Goal: Task Accomplishment & Management: Use online tool/utility

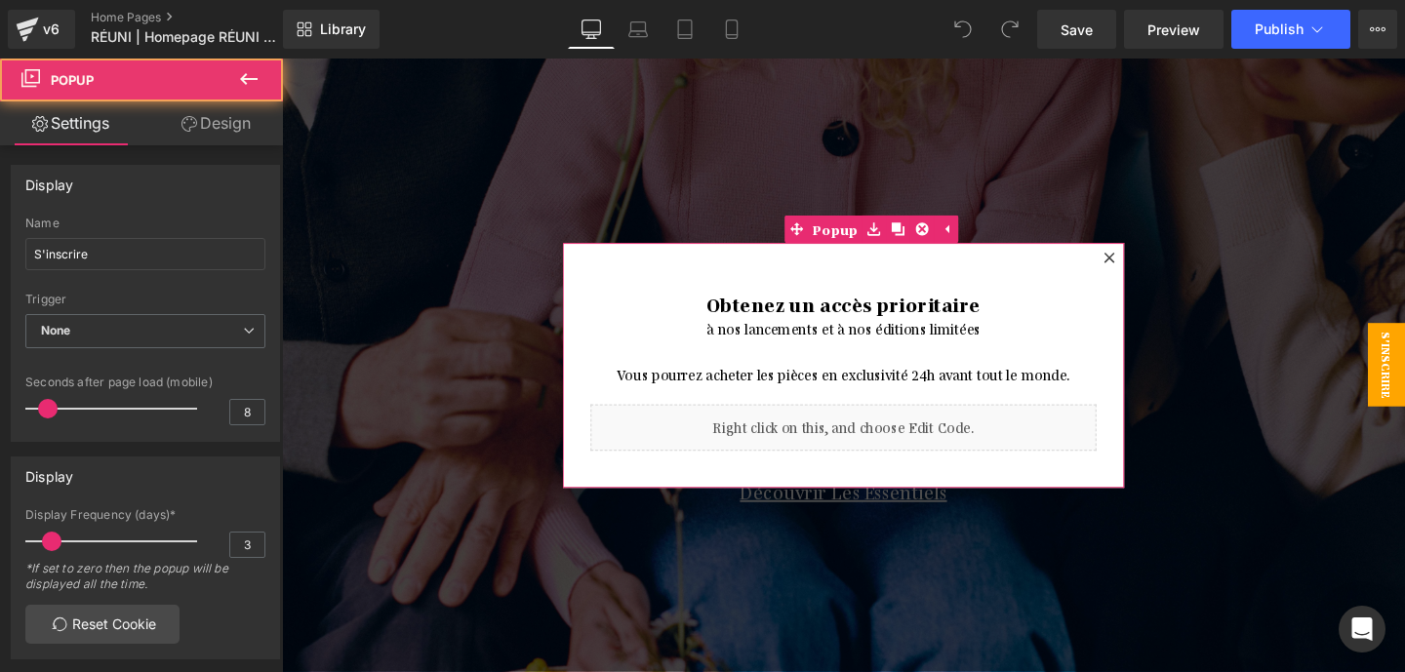
click at [1155, 269] on icon at bounding box center [1152, 267] width 12 height 12
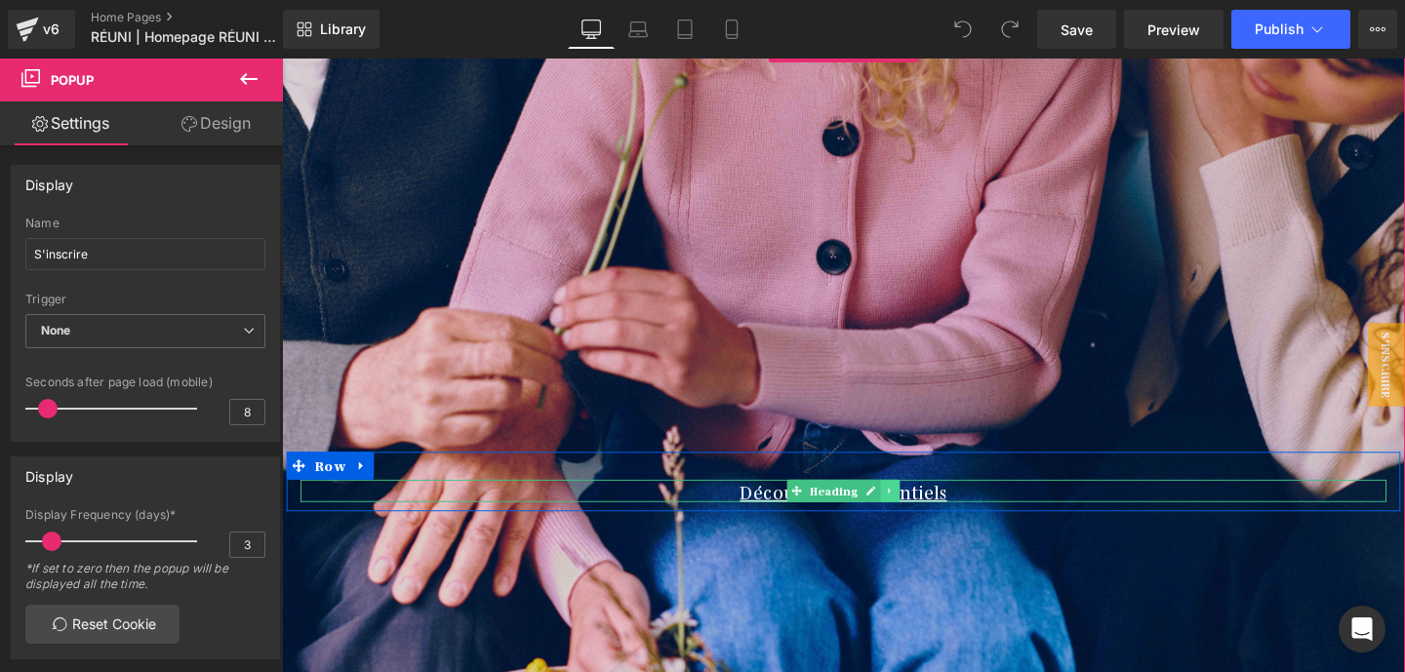
click at [924, 512] on icon at bounding box center [921, 513] width 11 height 12
click at [910, 513] on icon at bounding box center [910, 513] width 11 height 11
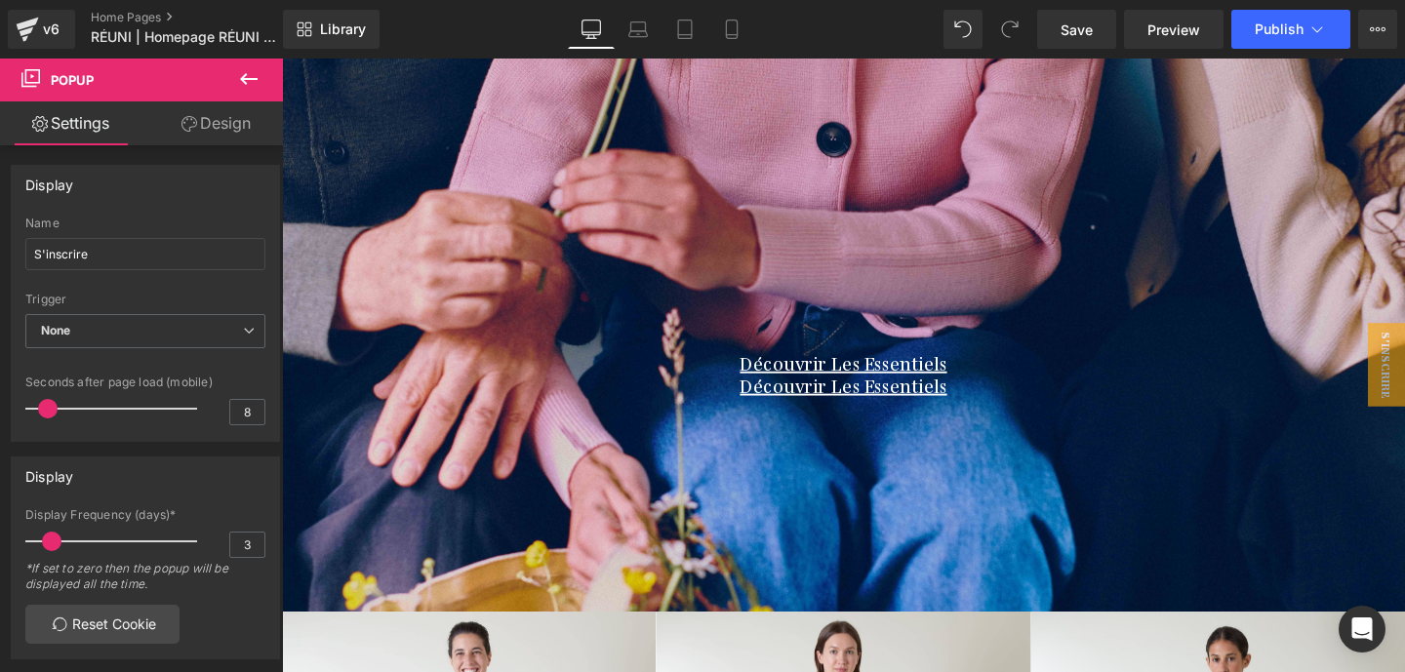
scroll to position [71, 0]
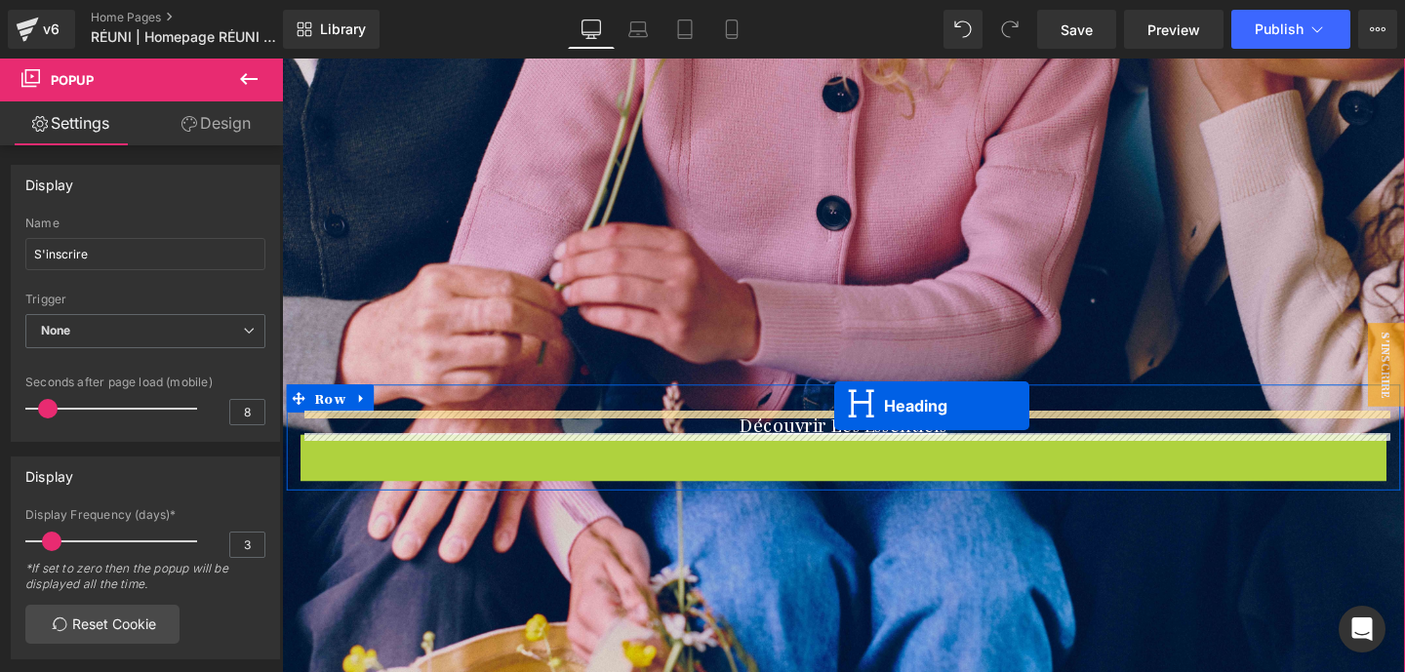
drag, startPoint x: 864, startPoint y: 463, endPoint x: 863, endPoint y: 423, distance: 39.0
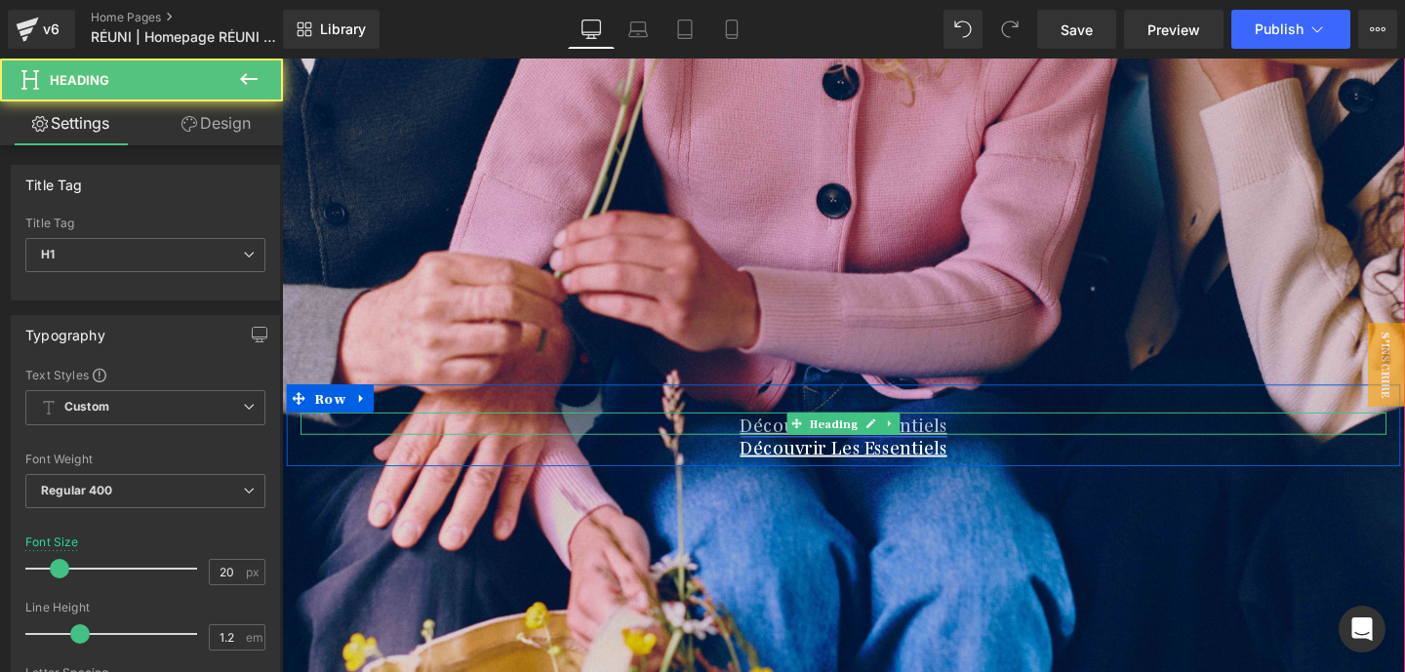
click at [781, 440] on link "Découvrir Les Essentiels" at bounding box center [873, 441] width 218 height 25
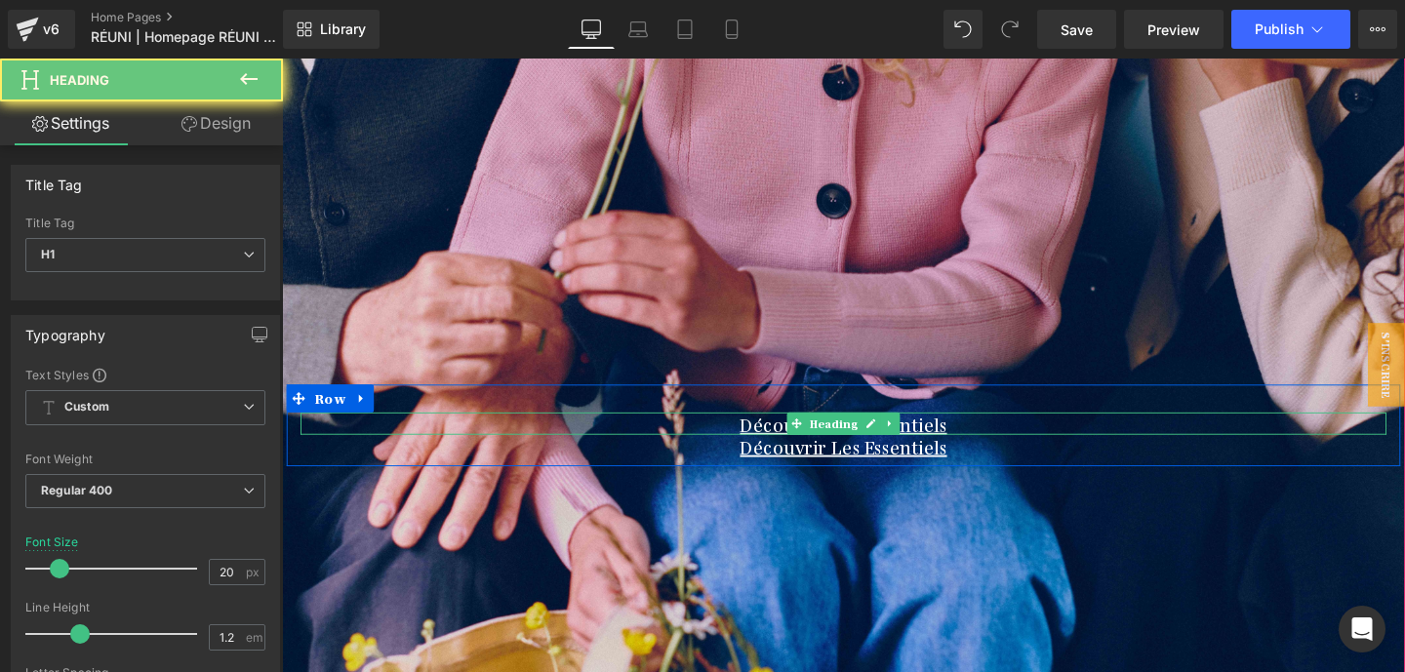
click at [743, 439] on h1 "Découvrir Les Essentiels" at bounding box center [873, 441] width 1142 height 23
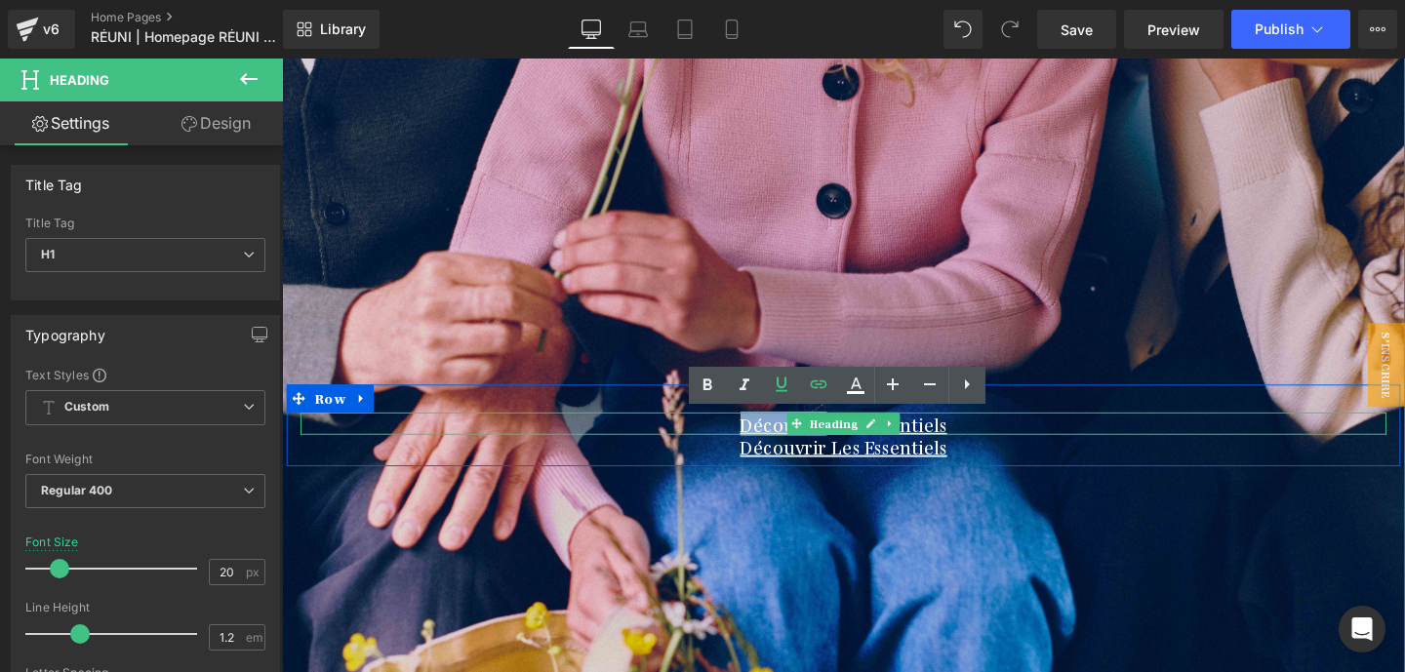
click at [743, 439] on h1 "Découvrir Les Essentiels" at bounding box center [873, 441] width 1142 height 23
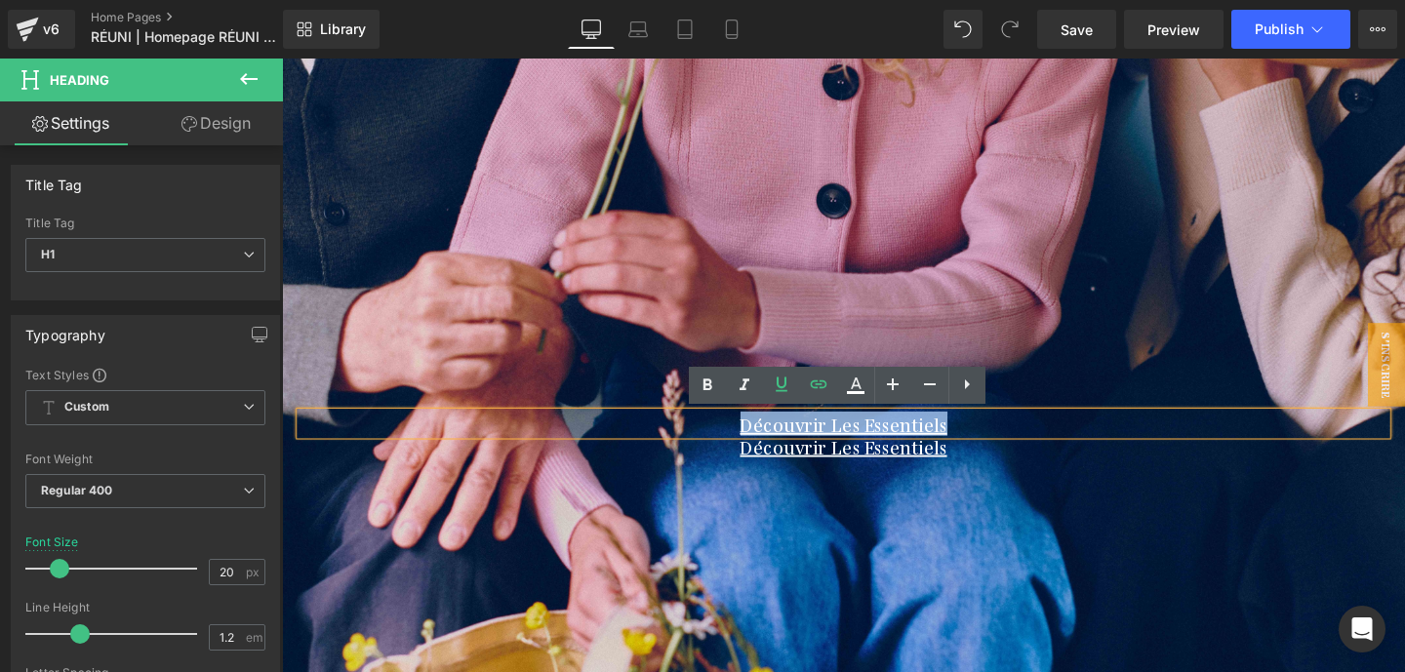
click at [743, 439] on h1 "Découvrir Les Essentiels" at bounding box center [873, 441] width 1142 height 23
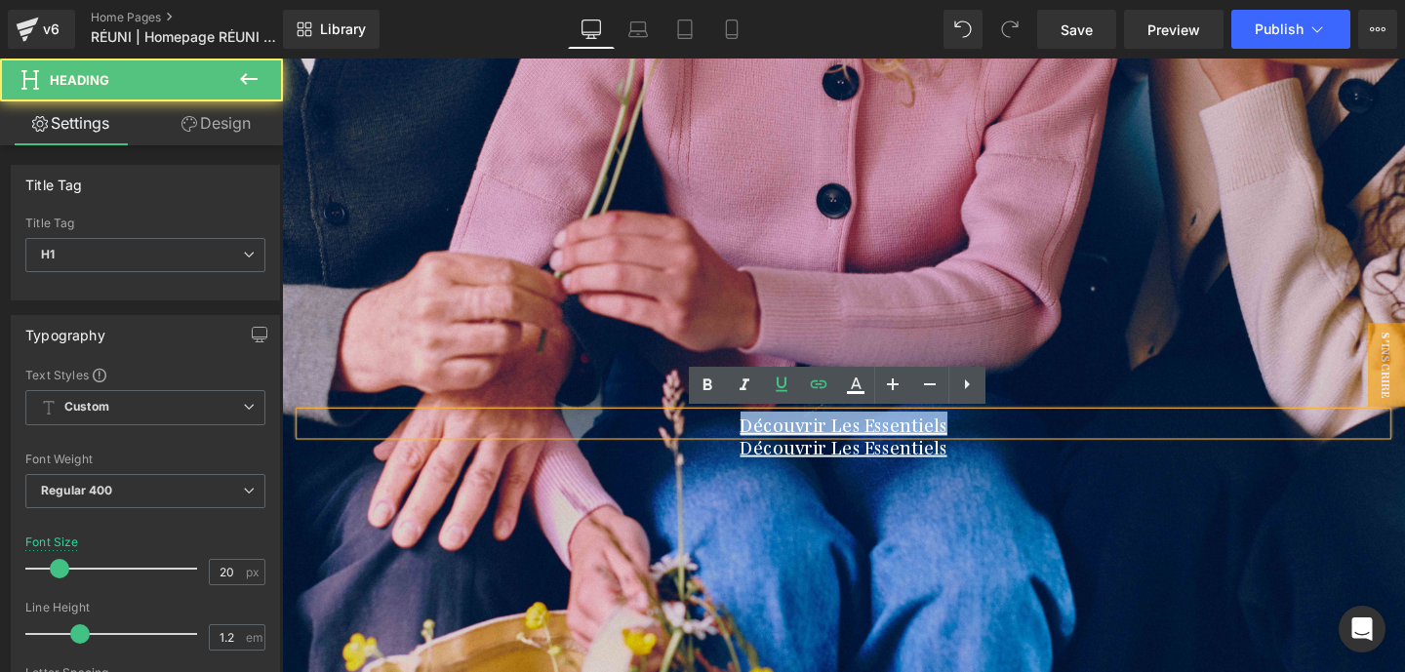
paste div
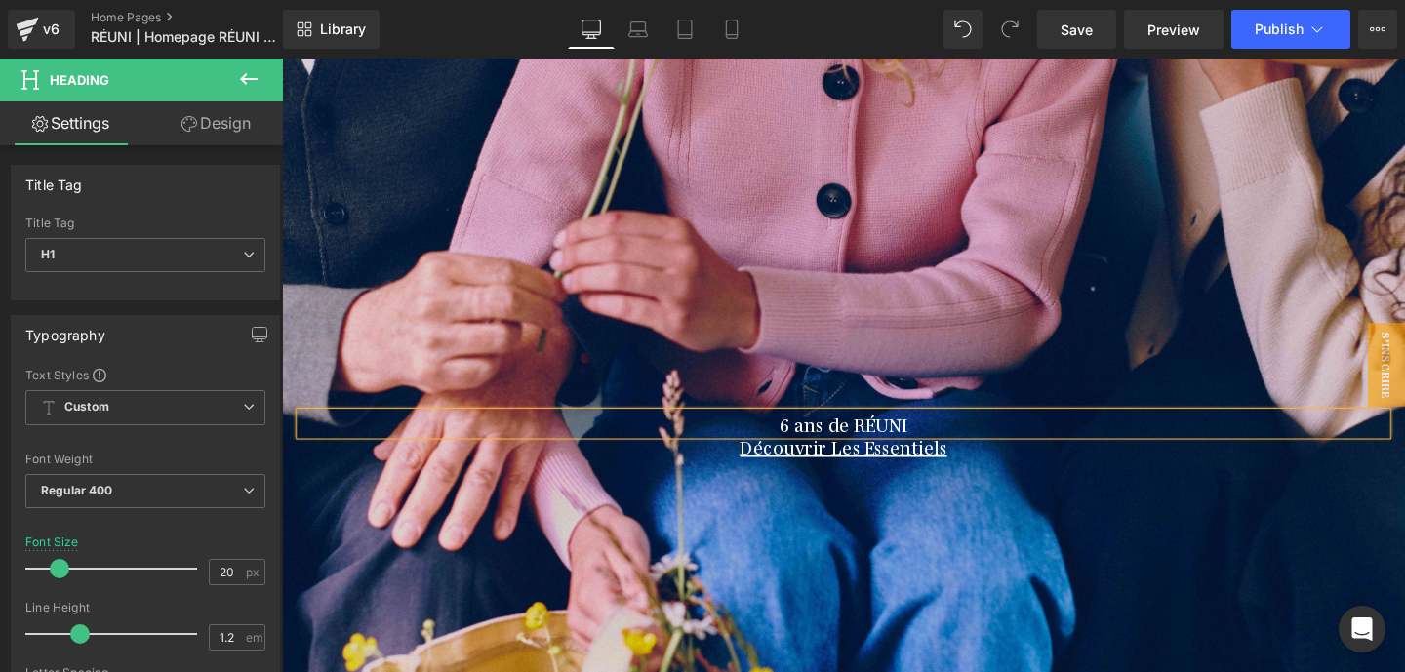
click at [1075, 497] on div at bounding box center [872, 333] width 1181 height 743
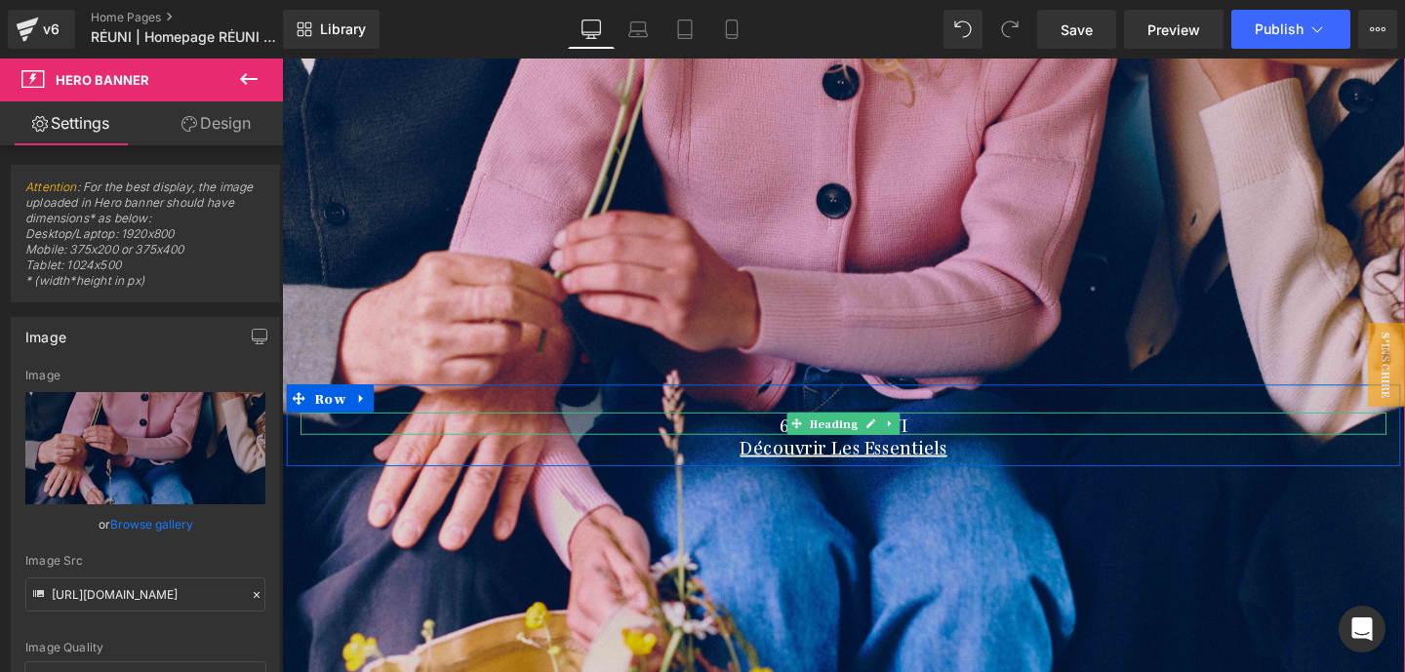
click at [695, 438] on h1 "6 ans de RÉUNI" at bounding box center [873, 441] width 1142 height 23
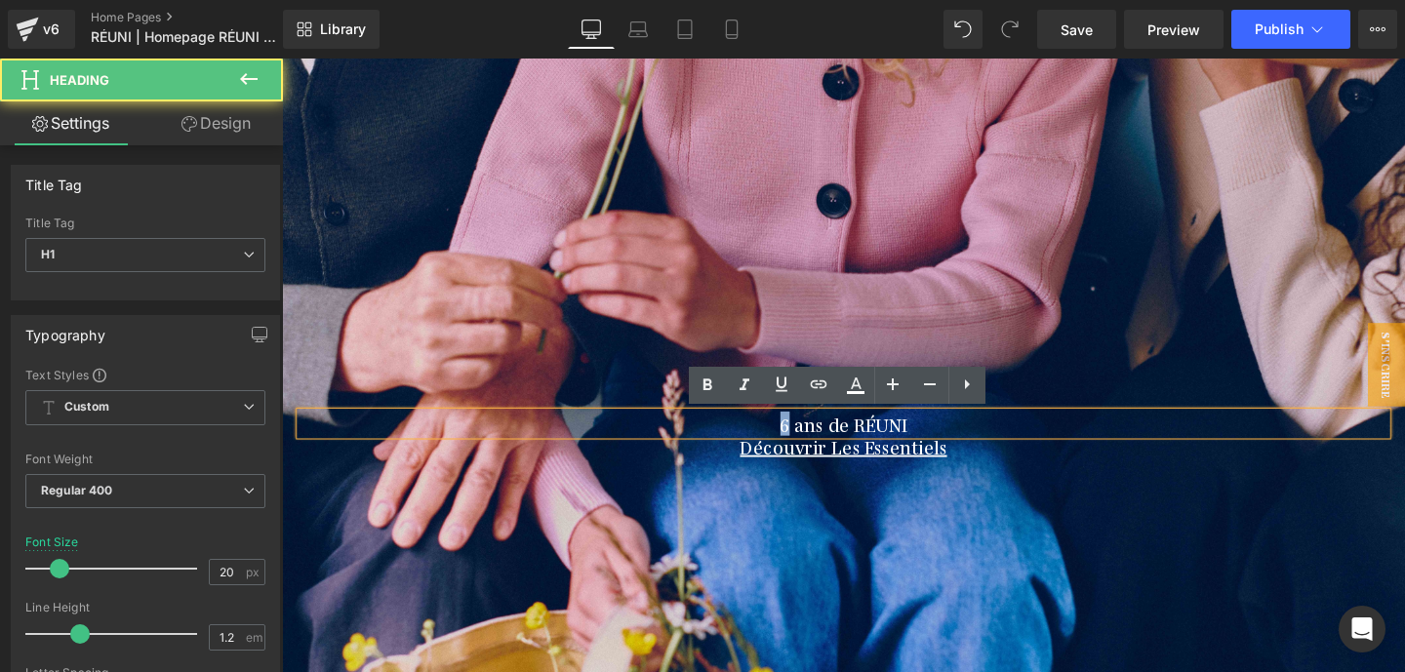
click at [695, 438] on h1 "6 ans de RÉUNI" at bounding box center [873, 441] width 1142 height 23
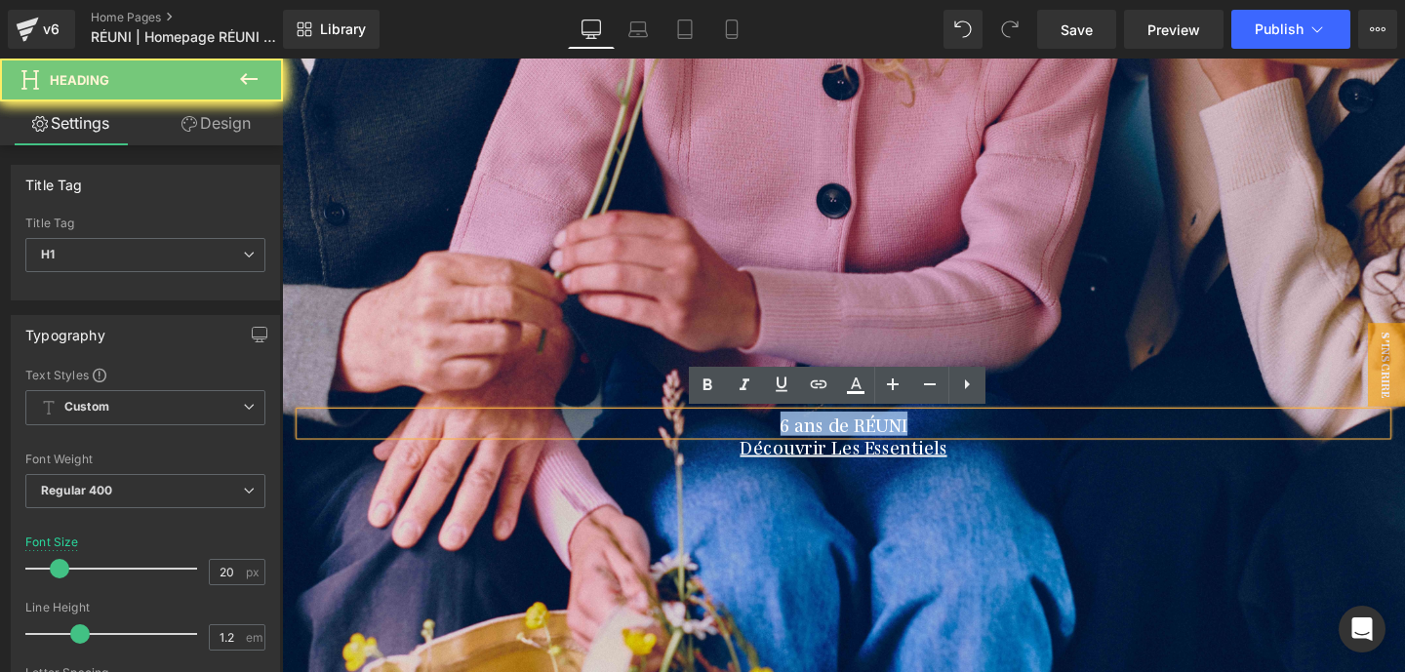
click at [695, 438] on h1 "6 ans de RÉUNI" at bounding box center [873, 441] width 1142 height 23
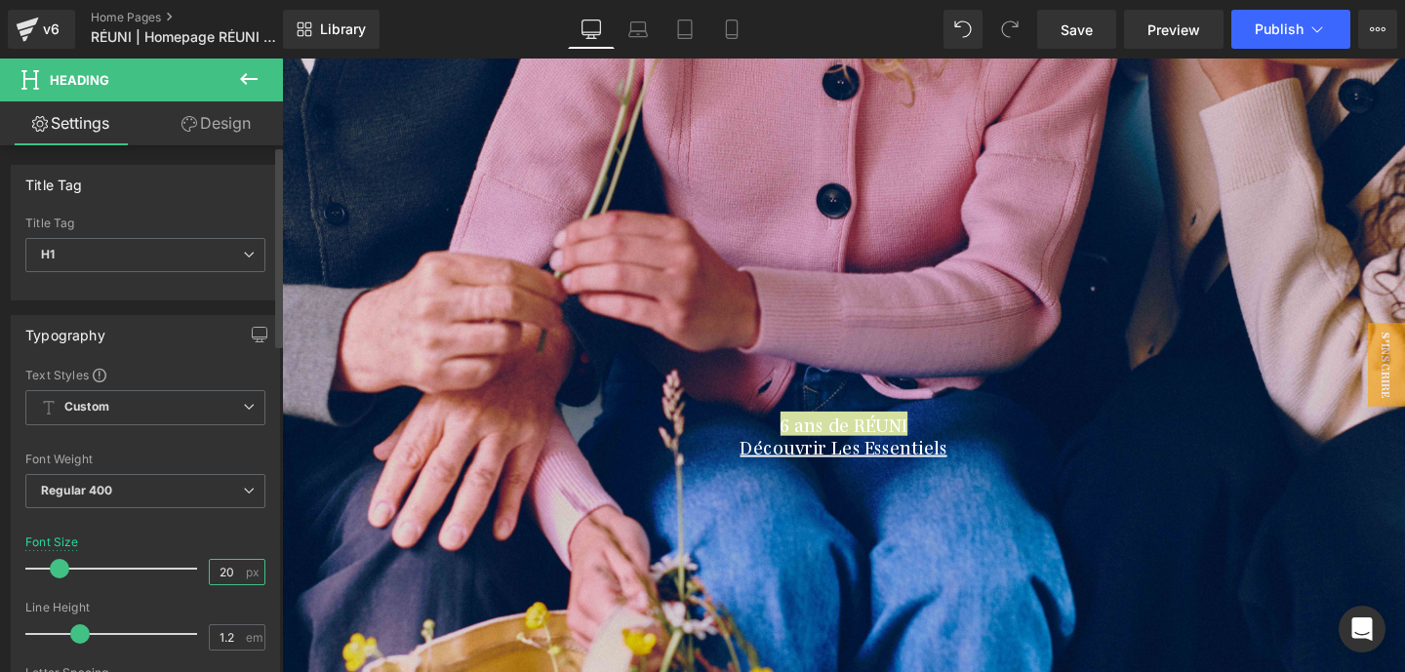
click at [213, 565] on input "20" at bounding box center [227, 572] width 34 height 24
type input "35"
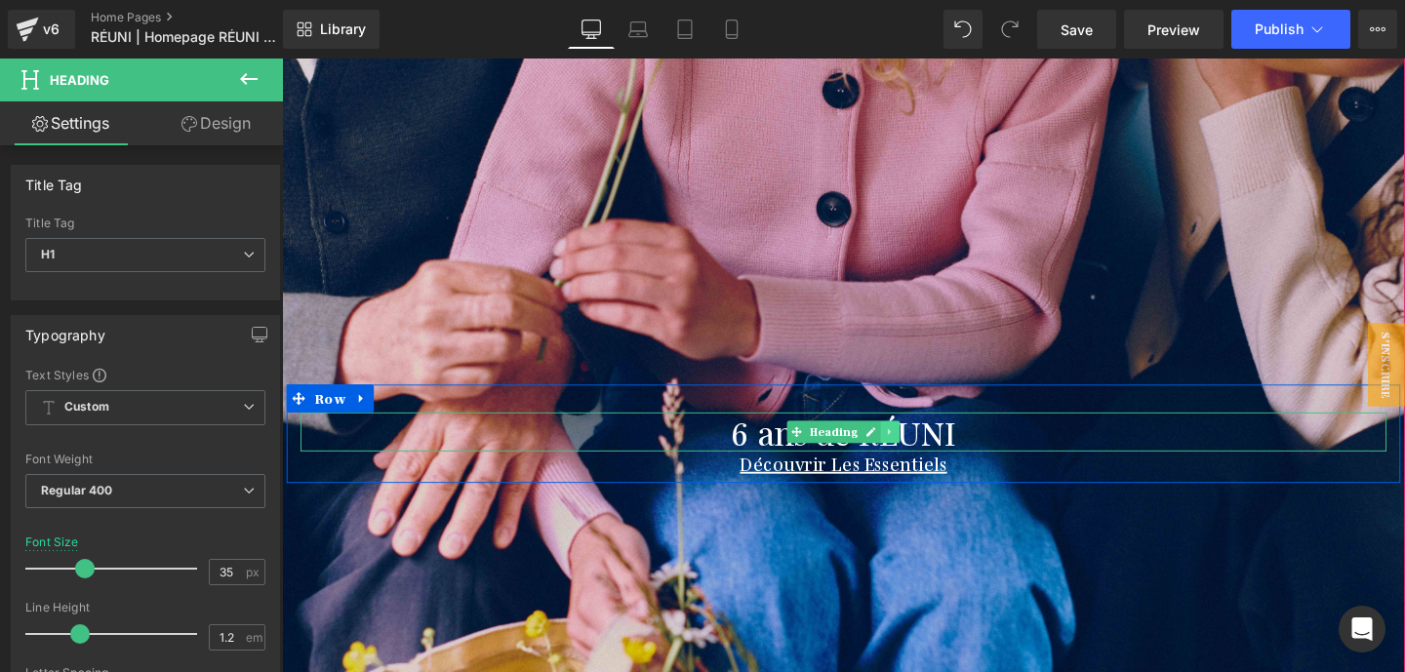
click at [924, 446] on icon at bounding box center [921, 451] width 11 height 12
click at [911, 451] on icon at bounding box center [910, 451] width 11 height 11
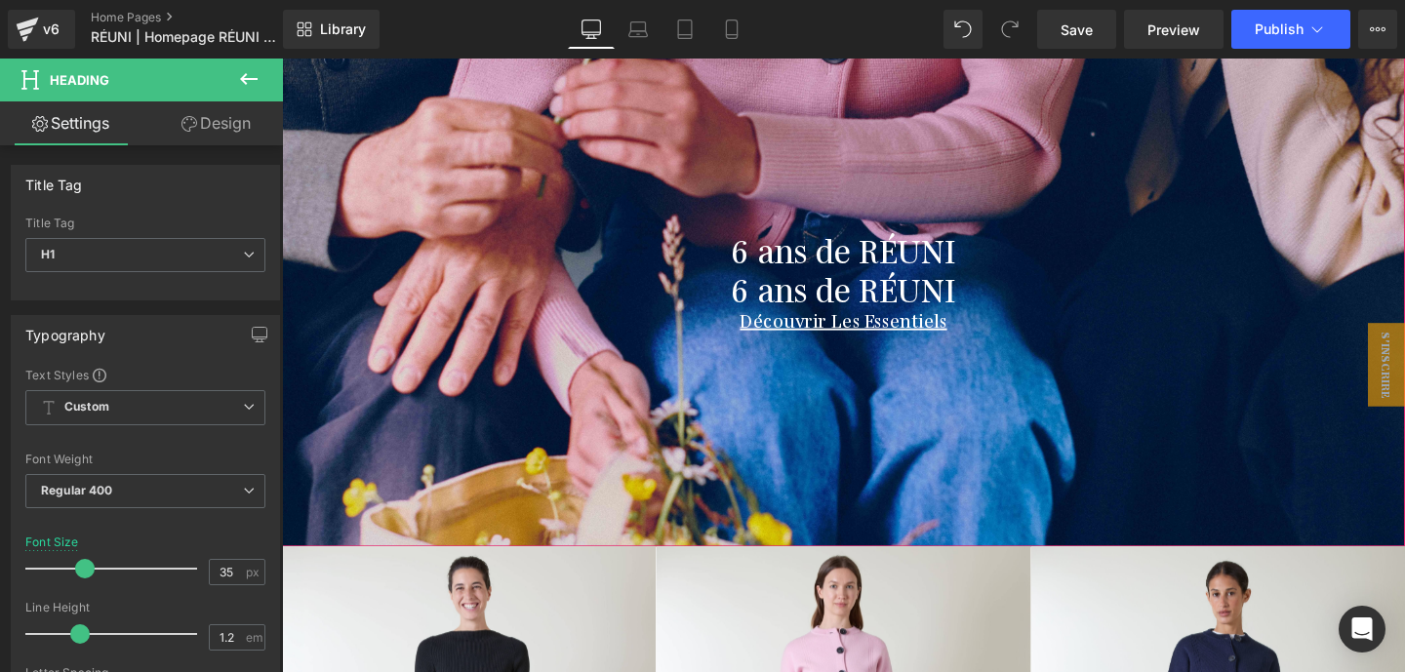
scroll to position [251, 0]
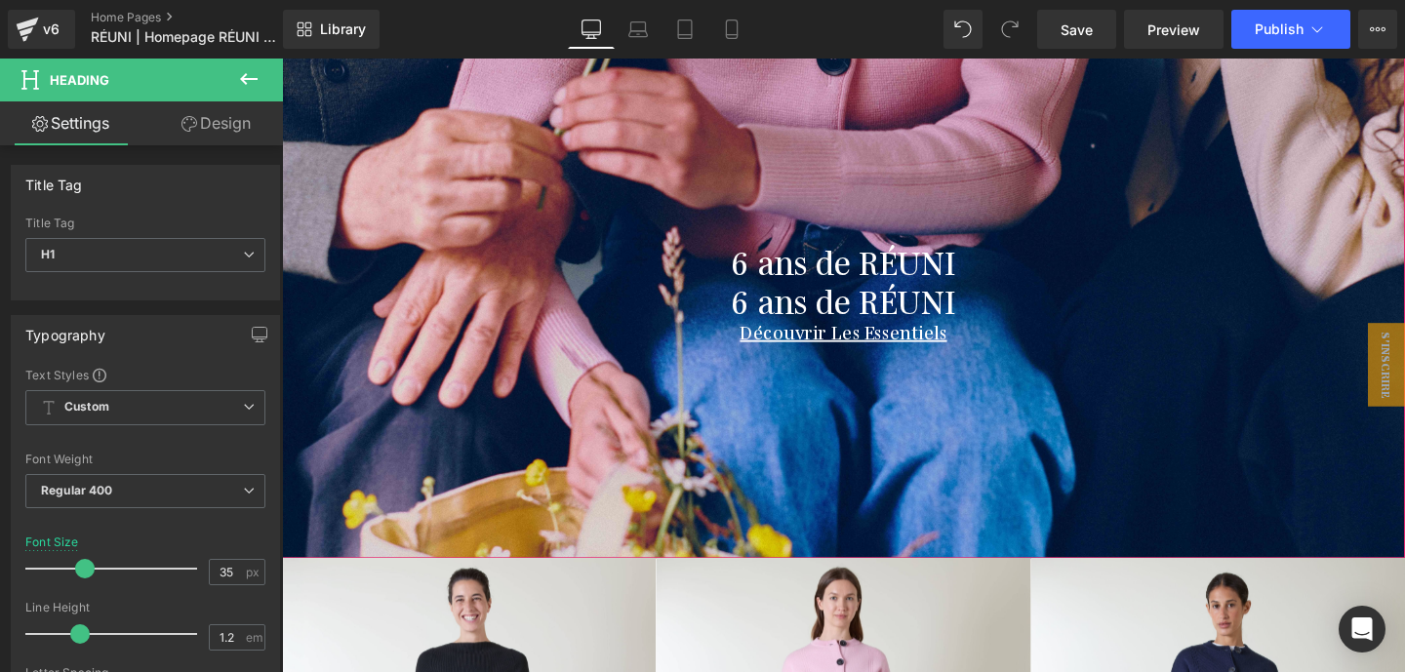
click at [810, 304] on h1 "6 ans de RÉUNI" at bounding box center [873, 312] width 1142 height 41
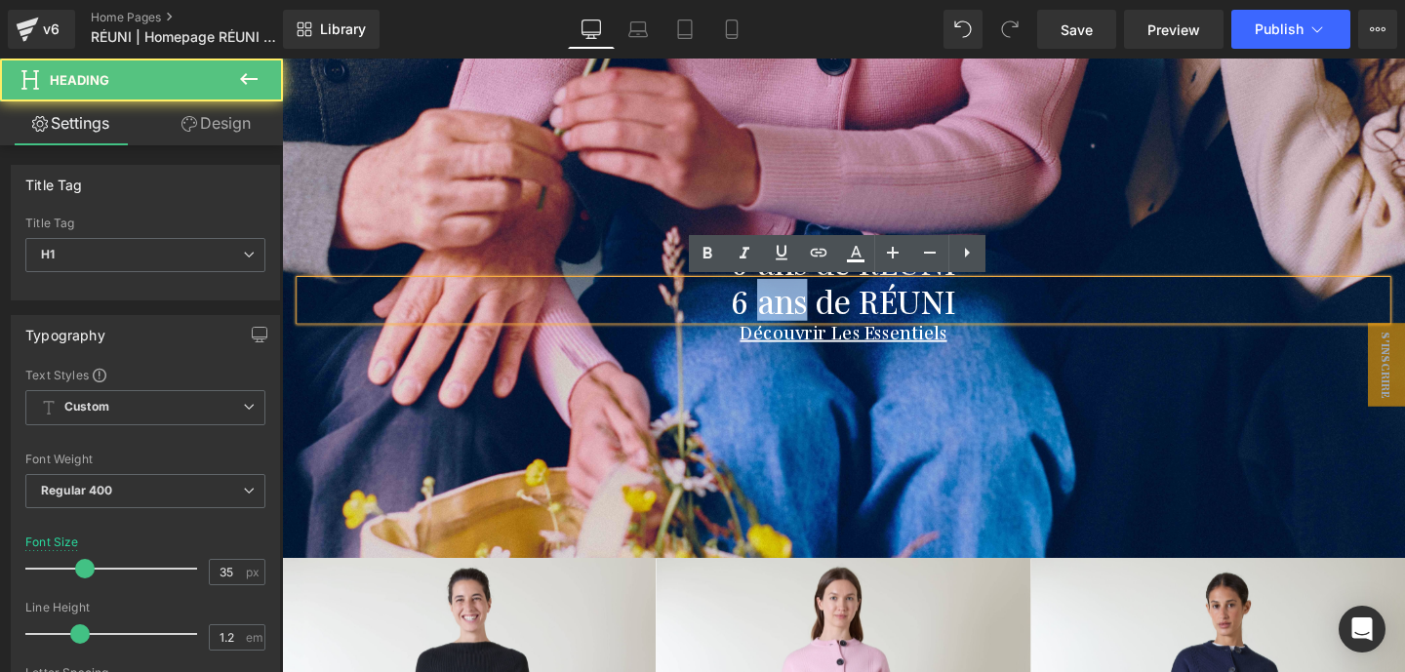
click at [810, 304] on h1 "6 ans de RÉUNI" at bounding box center [873, 312] width 1142 height 41
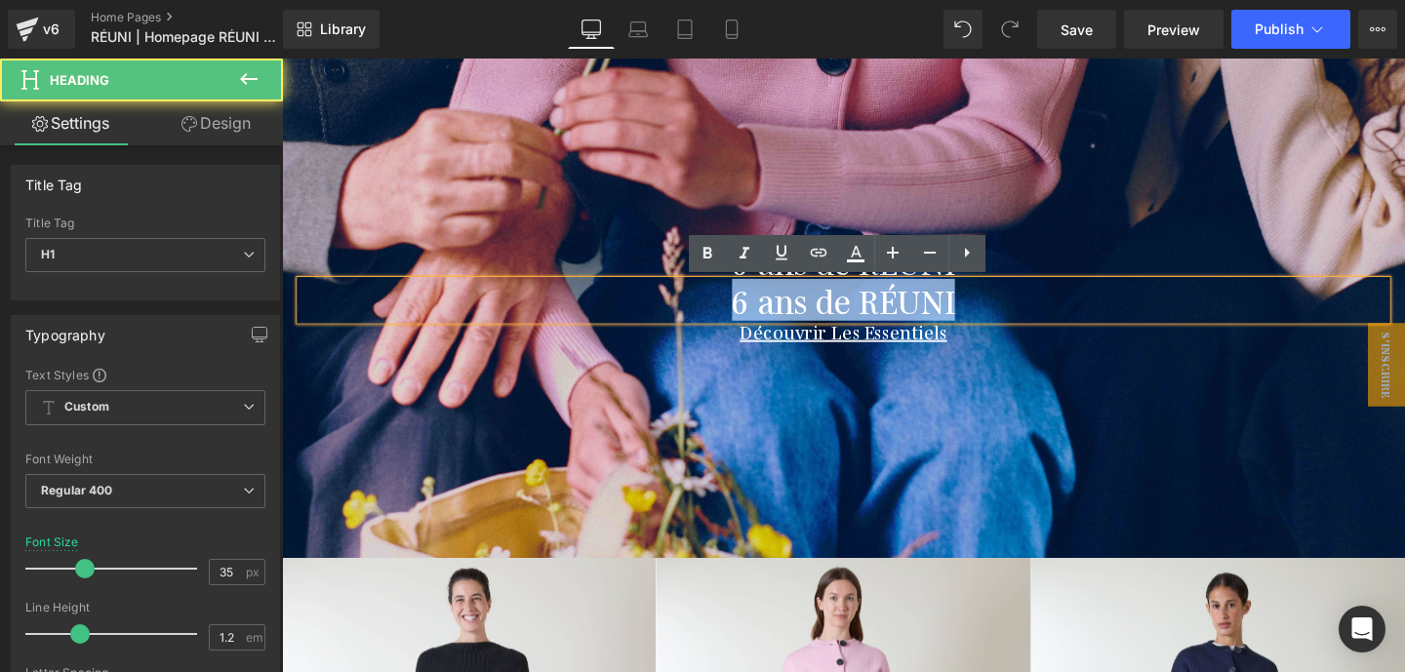
click at [810, 304] on h1 "6 ans de RÉUNI" at bounding box center [873, 312] width 1142 height 41
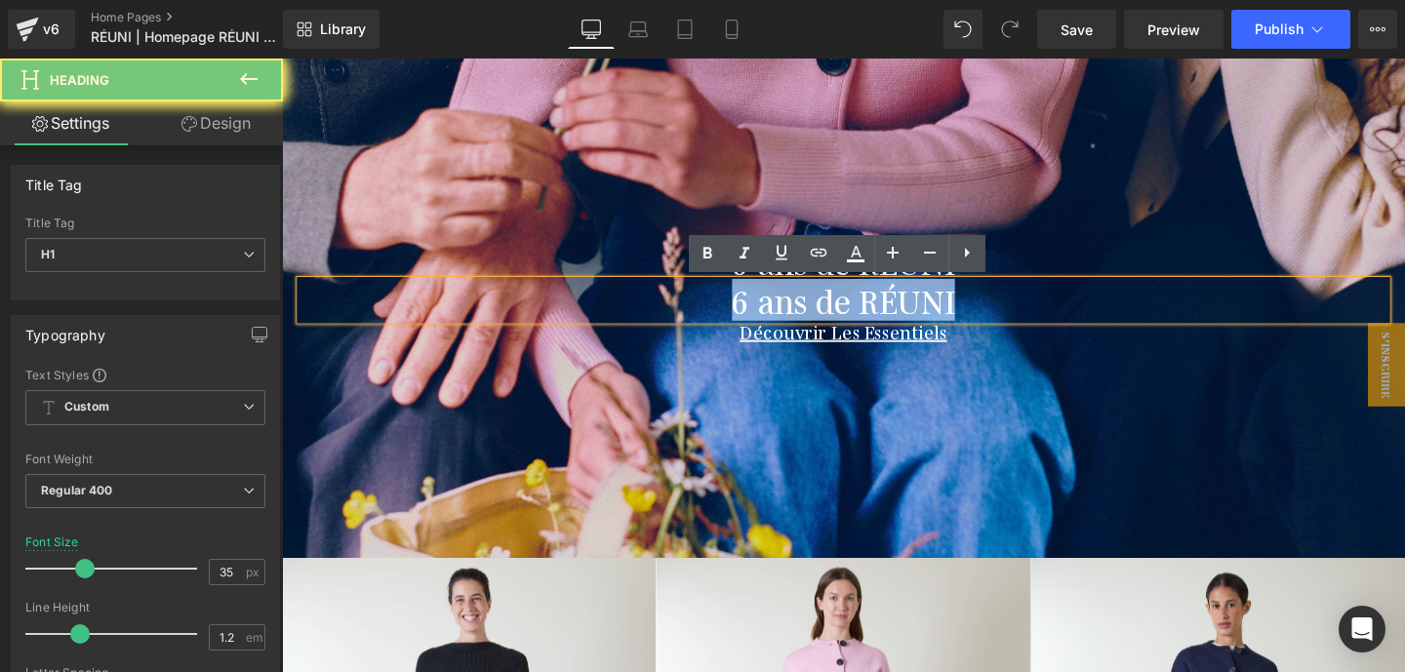
paste div
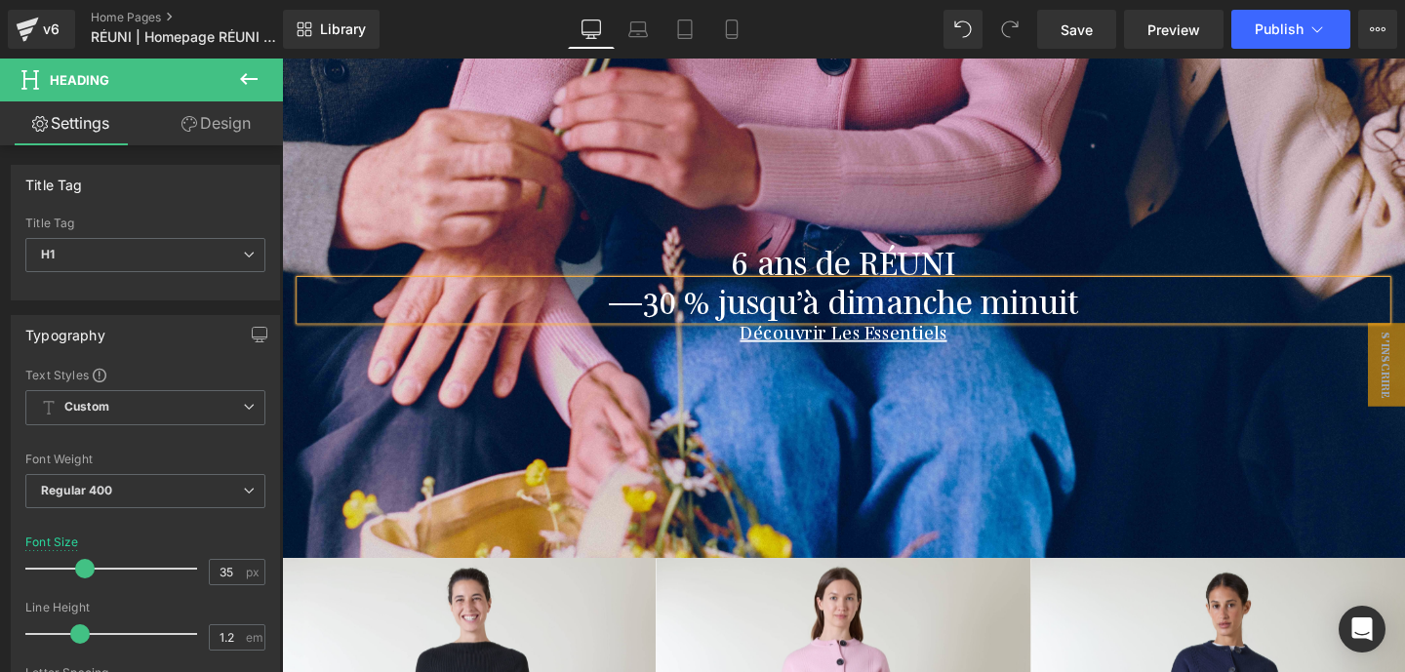
click at [1047, 357] on div "6 ans de RÉUNI Heading —30 % jusqu’à dimanche minuit Heading Découvrir Les Esse…" at bounding box center [872, 293] width 1171 height 144
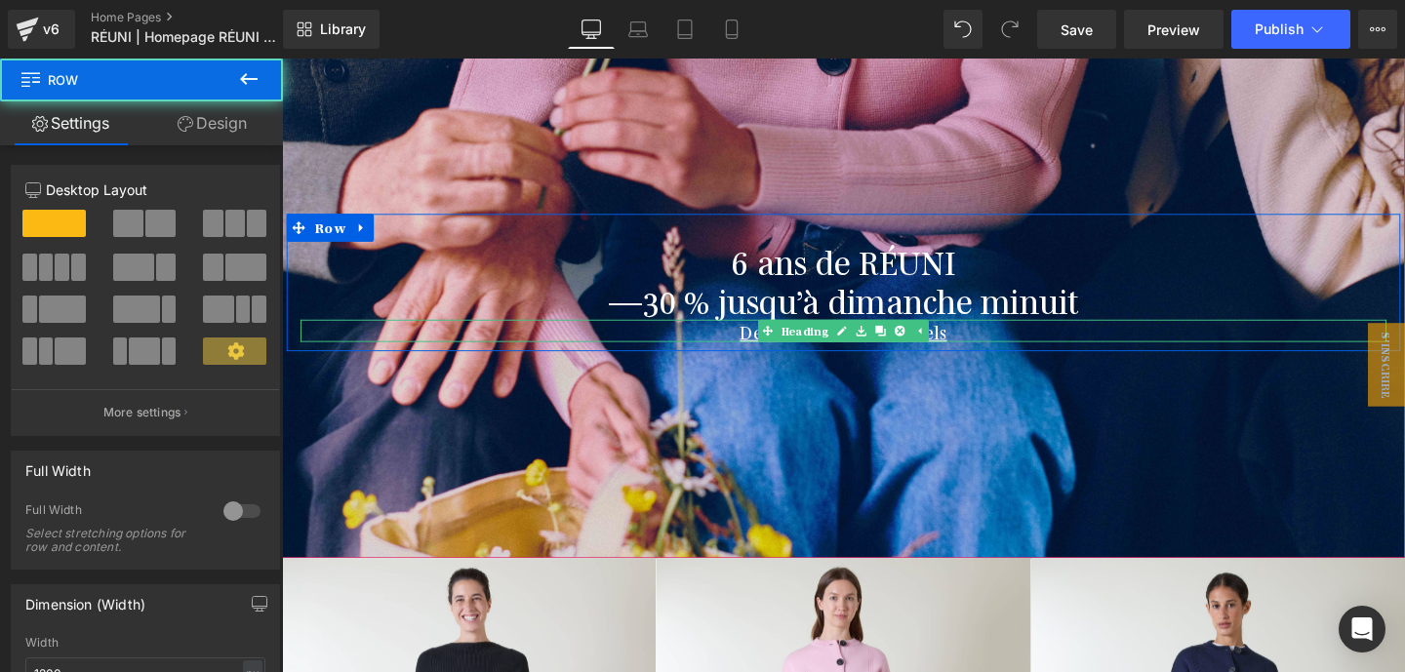
click at [1035, 347] on h1 "Découvrir Les Essentiels" at bounding box center [873, 344] width 1142 height 23
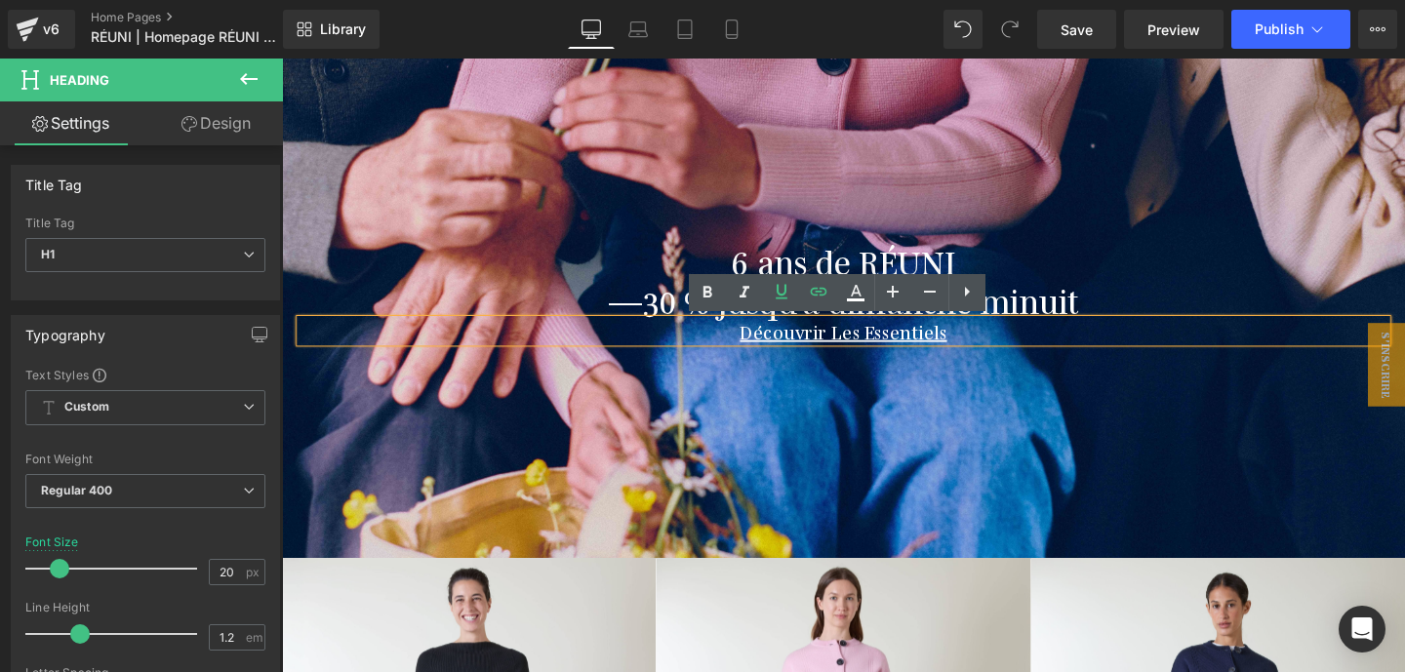
click at [711, 410] on div at bounding box center [872, 182] width 1181 height 801
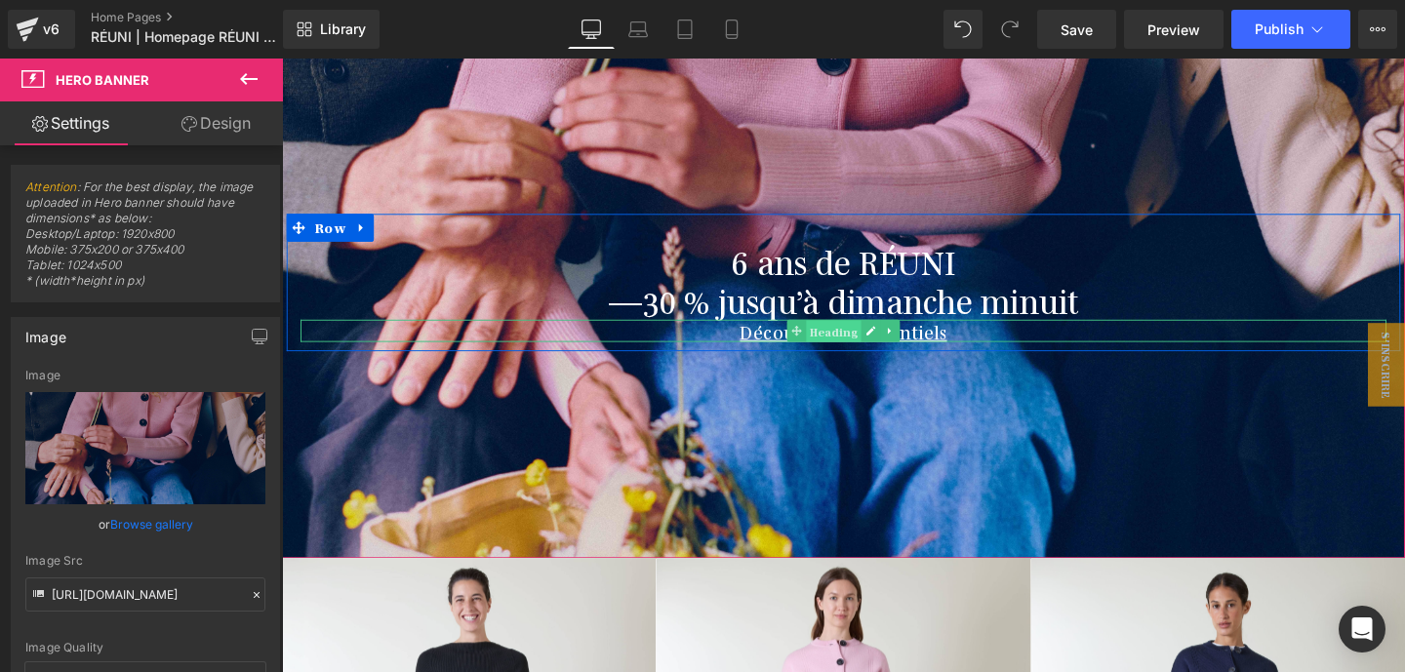
click at [839, 348] on span "Heading" at bounding box center [862, 345] width 58 height 23
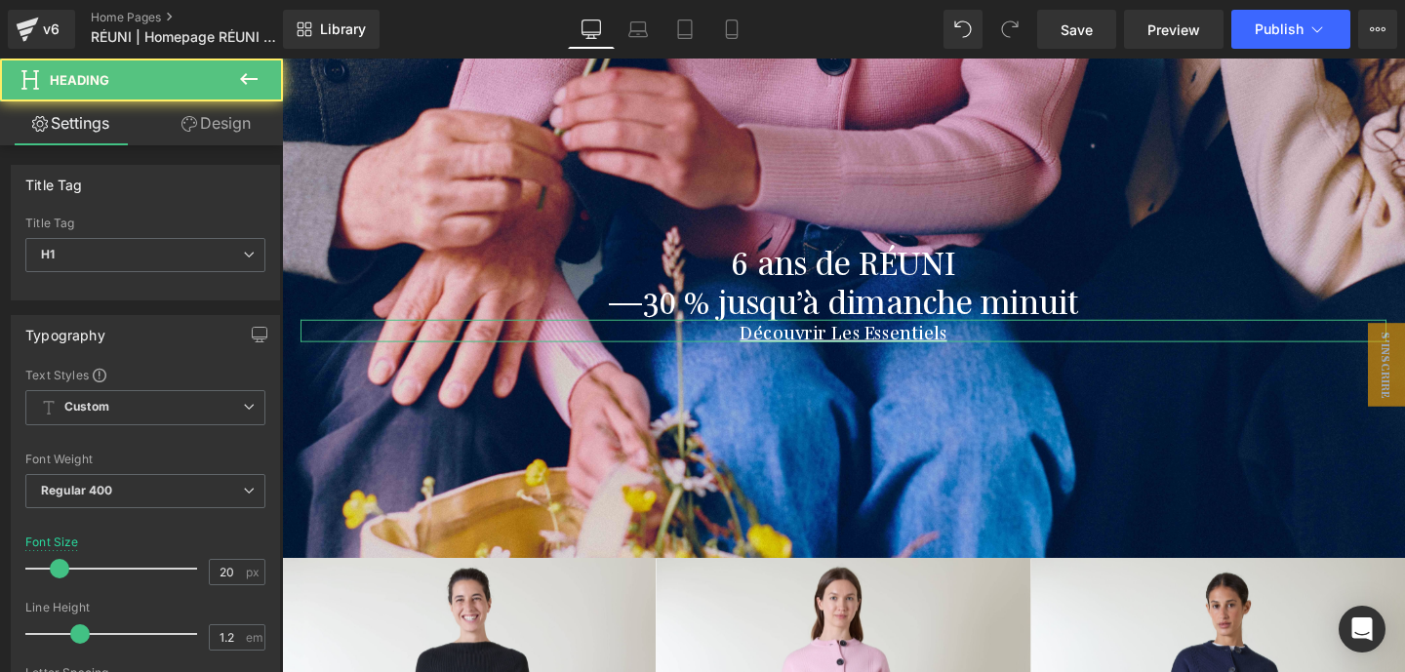
click at [244, 126] on link "Design" at bounding box center [215, 123] width 141 height 44
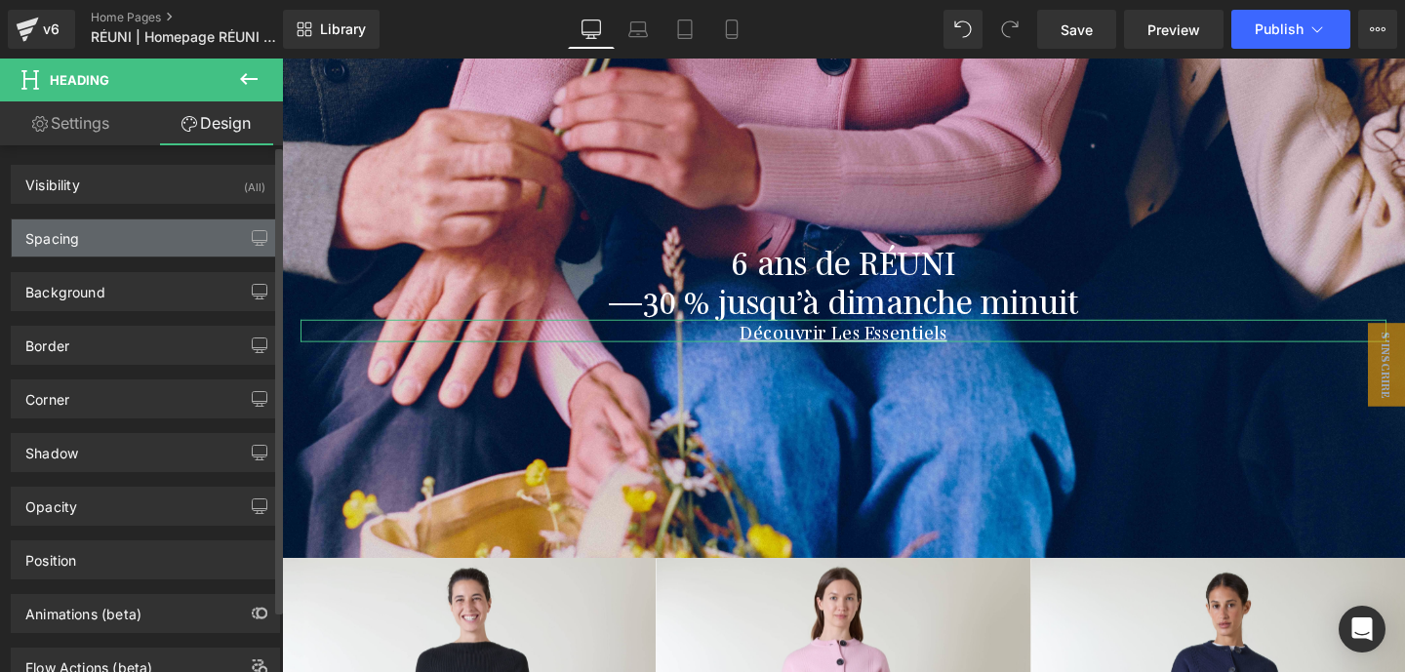
click at [144, 232] on div "Spacing" at bounding box center [145, 238] width 267 height 37
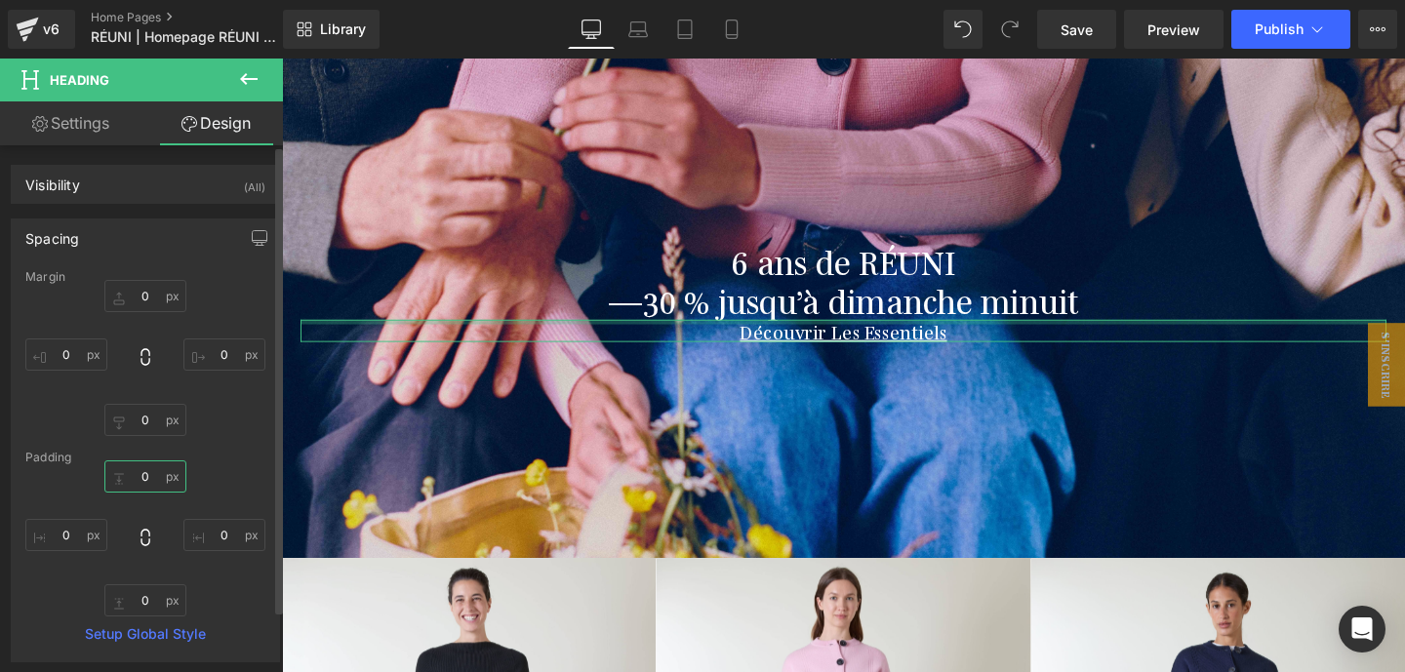
click at [139, 479] on input "0" at bounding box center [145, 477] width 82 height 32
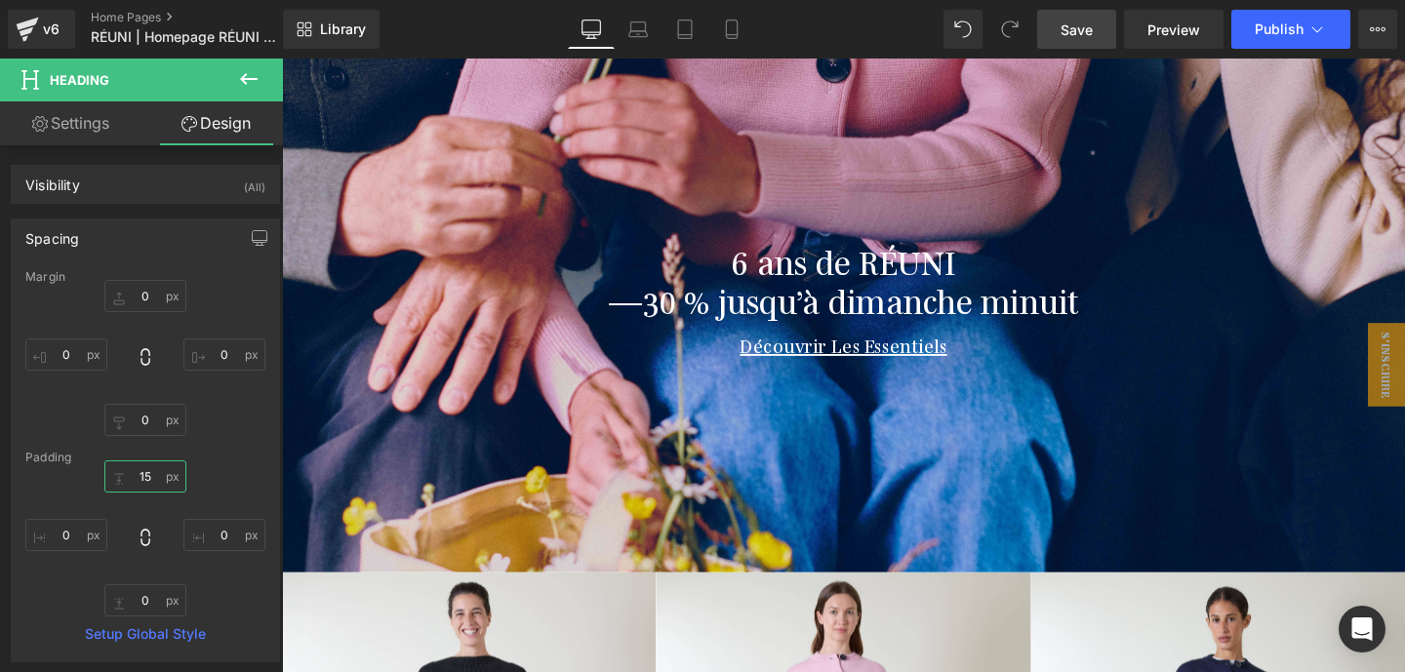
type input "15"
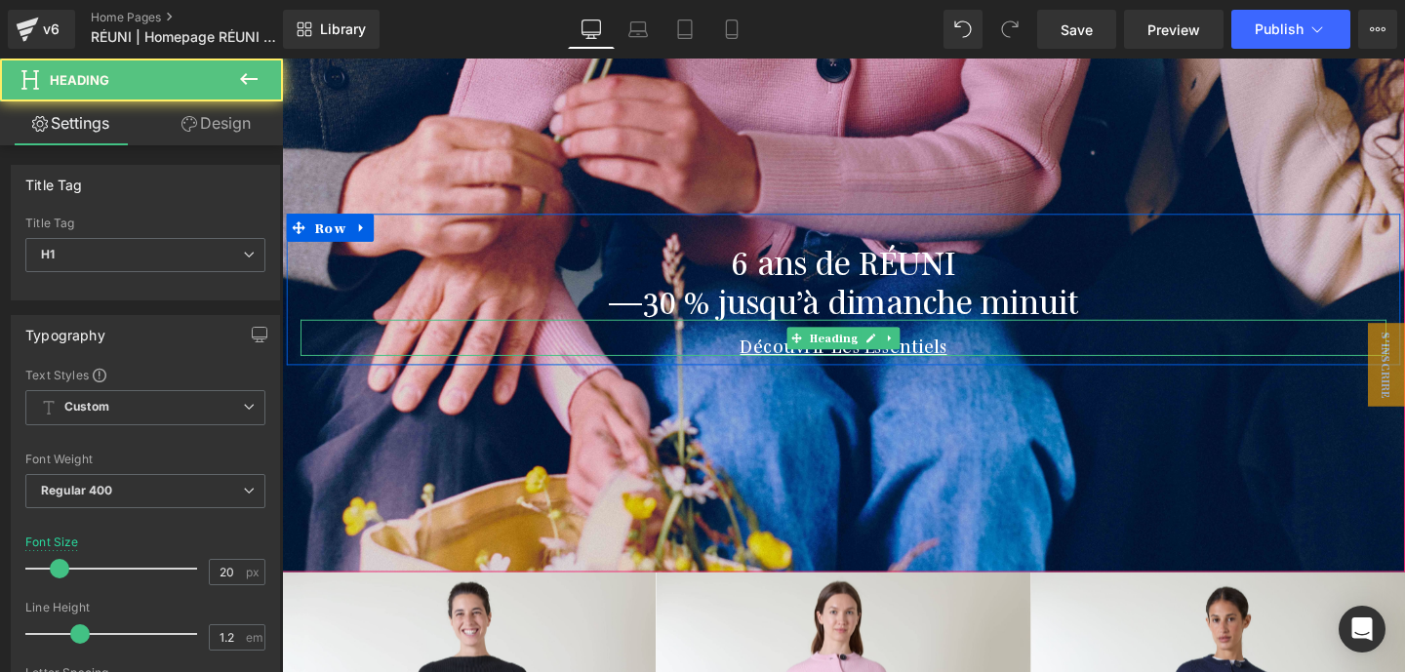
click at [993, 356] on h1 "Découvrir Les Essentiels" at bounding box center [873, 358] width 1142 height 23
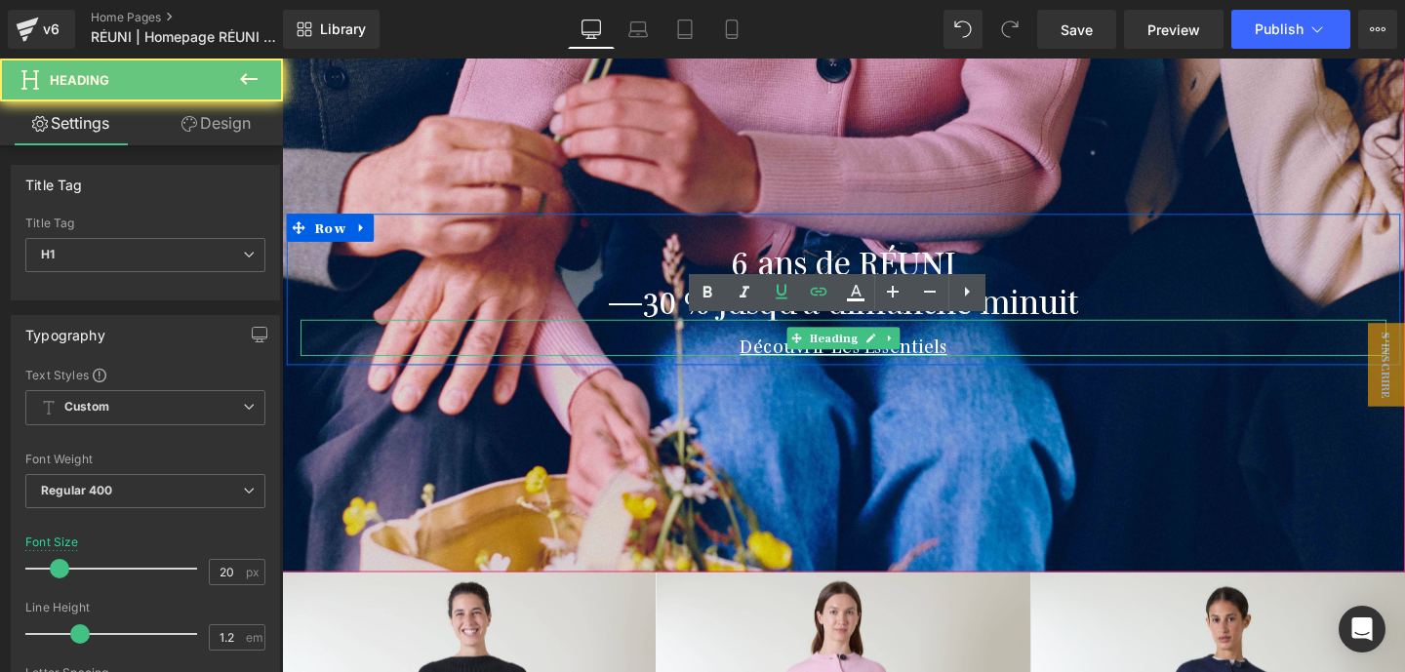
click at [993, 356] on h1 "Découvrir Les Essentiels" at bounding box center [873, 358] width 1142 height 23
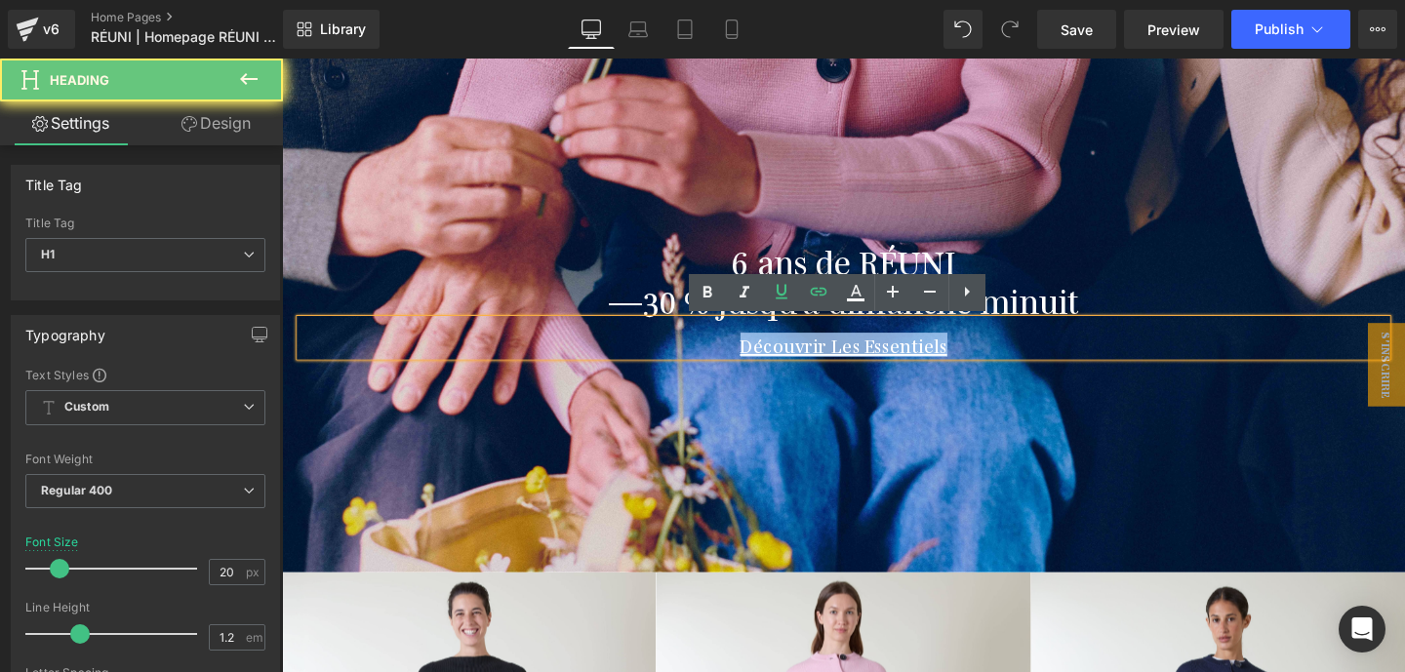
click at [993, 356] on h1 "Découvrir Les Essentiels" at bounding box center [873, 358] width 1142 height 23
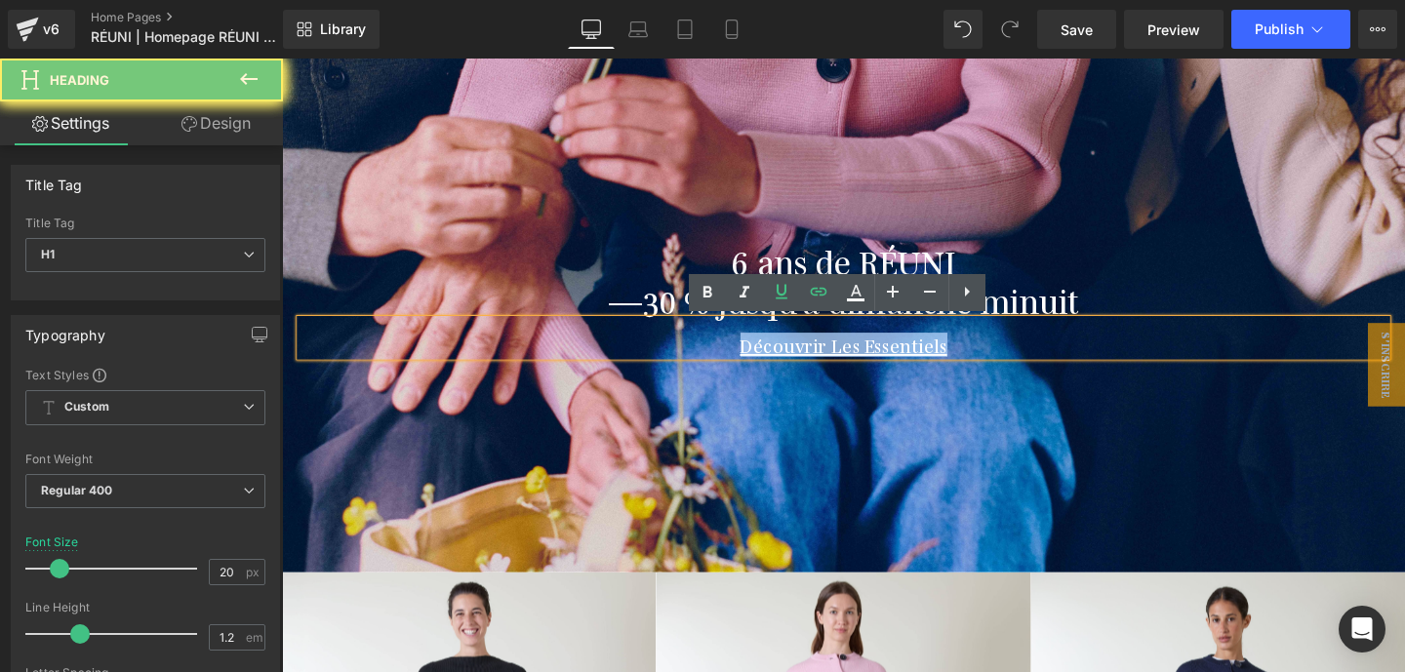
paste div
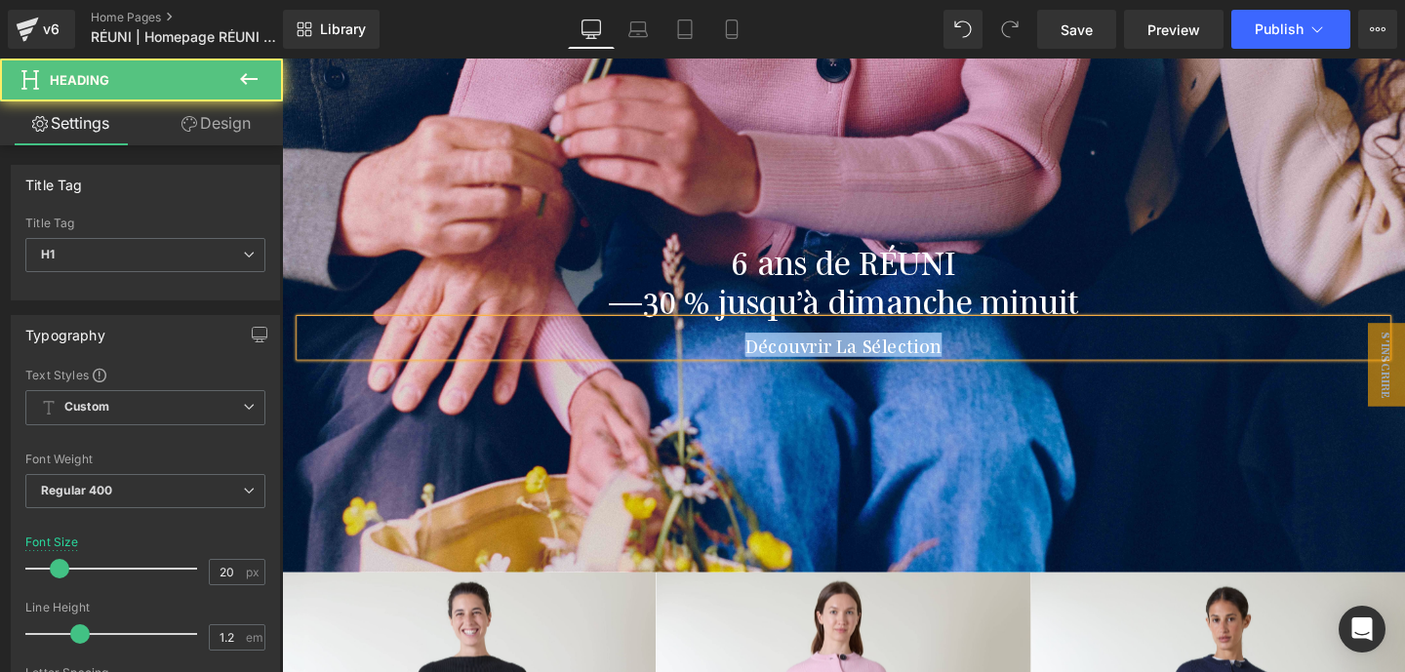
click at [865, 356] on h1 "Découvrir La Sélection" at bounding box center [873, 358] width 1142 height 23
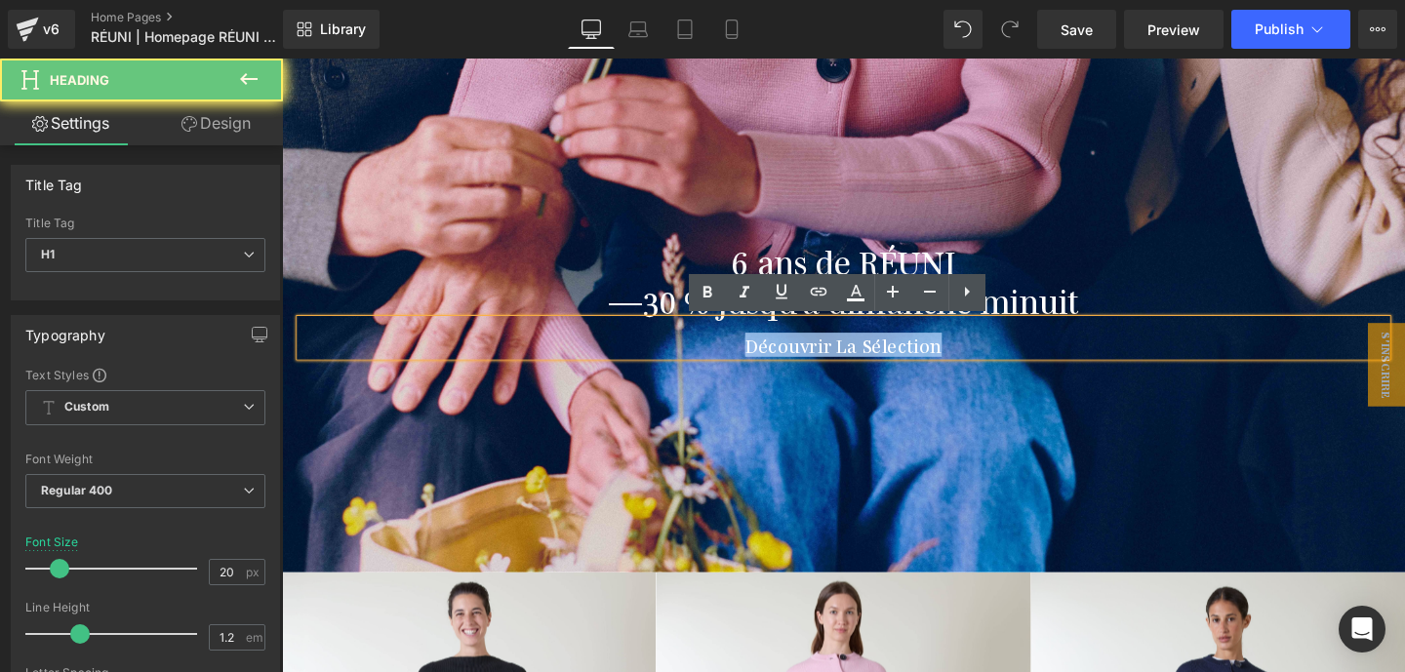
click at [865, 356] on h1 "Découvrir La Sélection" at bounding box center [873, 358] width 1142 height 23
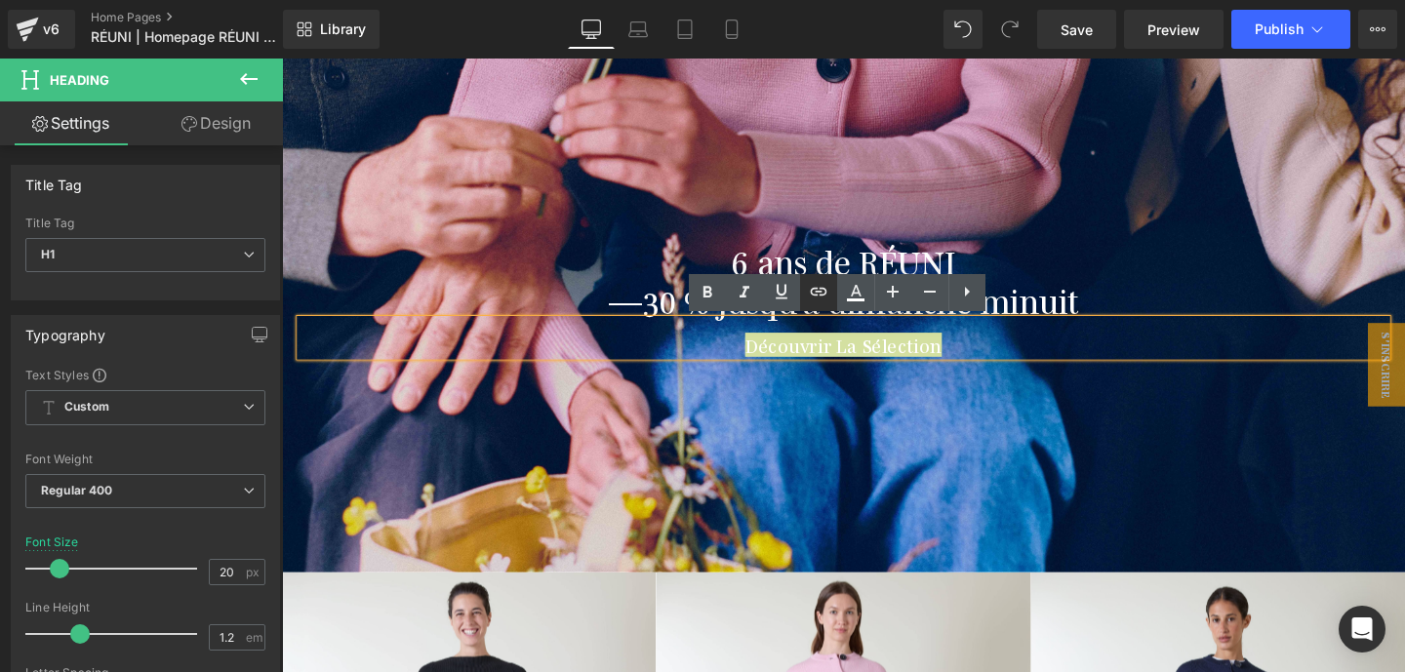
click at [814, 289] on icon at bounding box center [818, 291] width 23 height 23
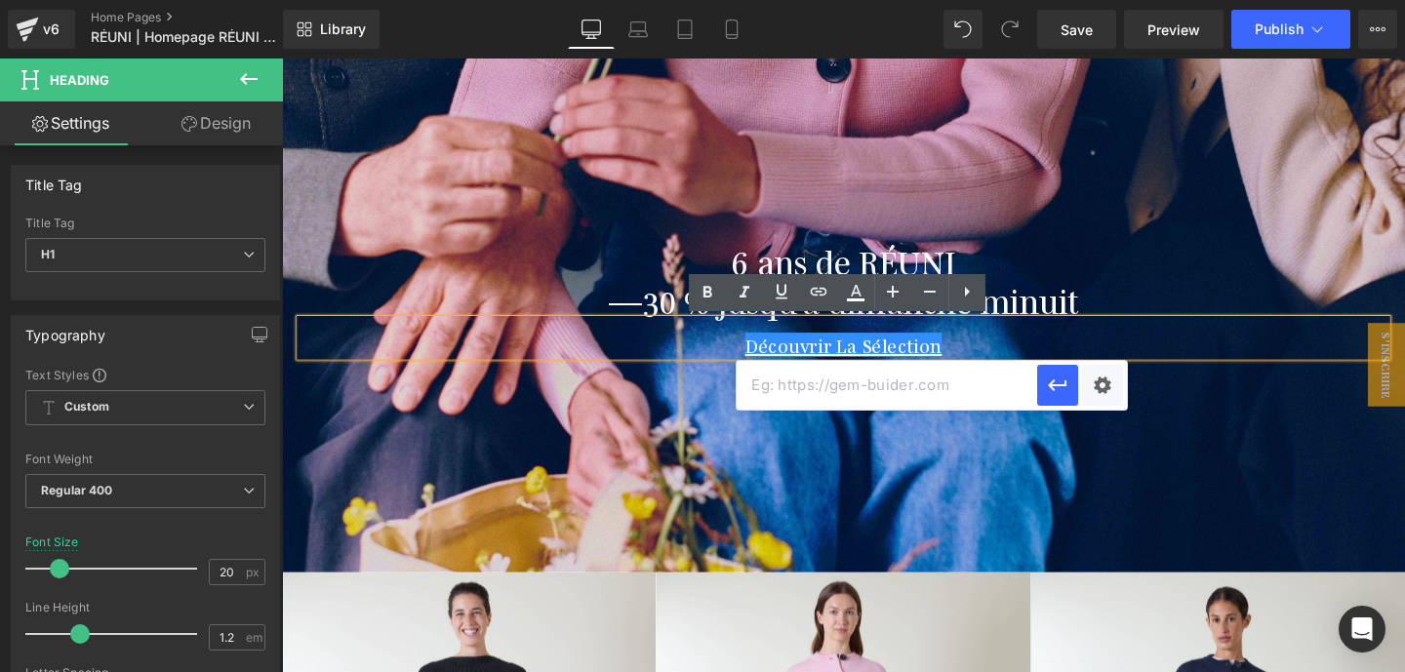
paste input "https://reuni.com/collections/les-essentiels"
type input "https://reuni.com/collections/les-essentiels"
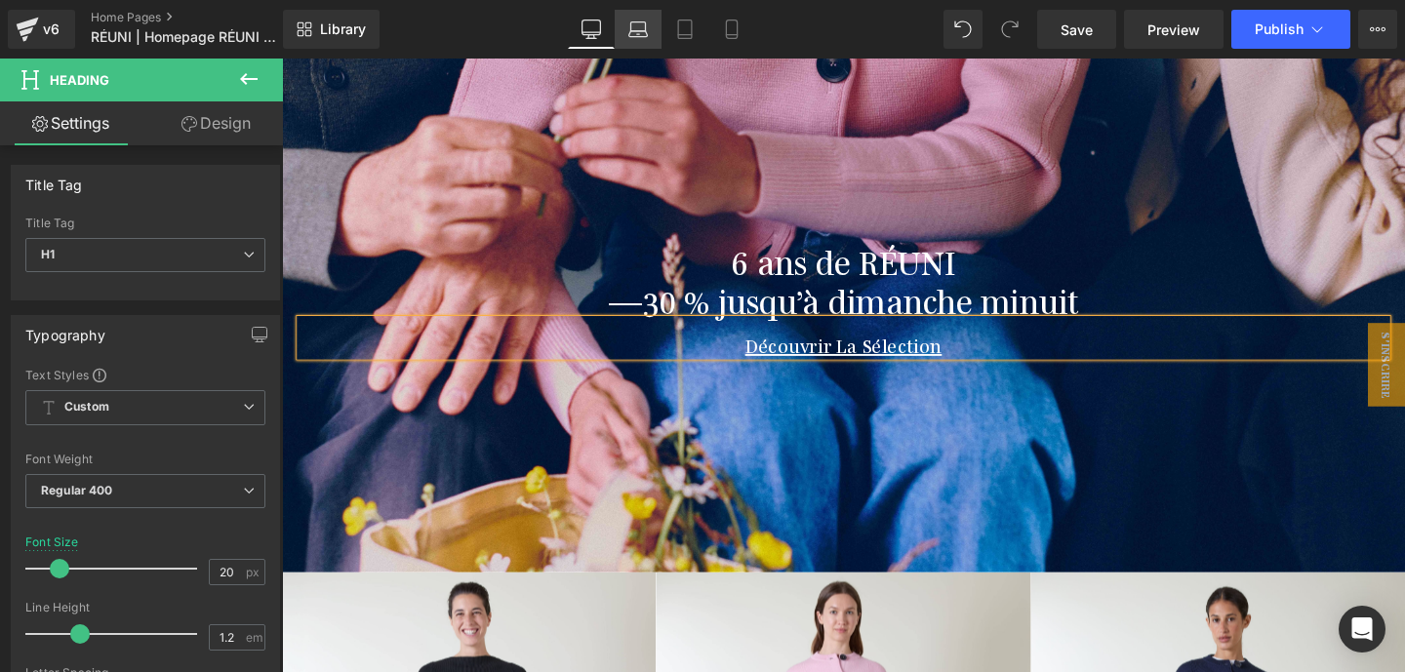
click at [639, 31] on icon at bounding box center [638, 34] width 19 height 6
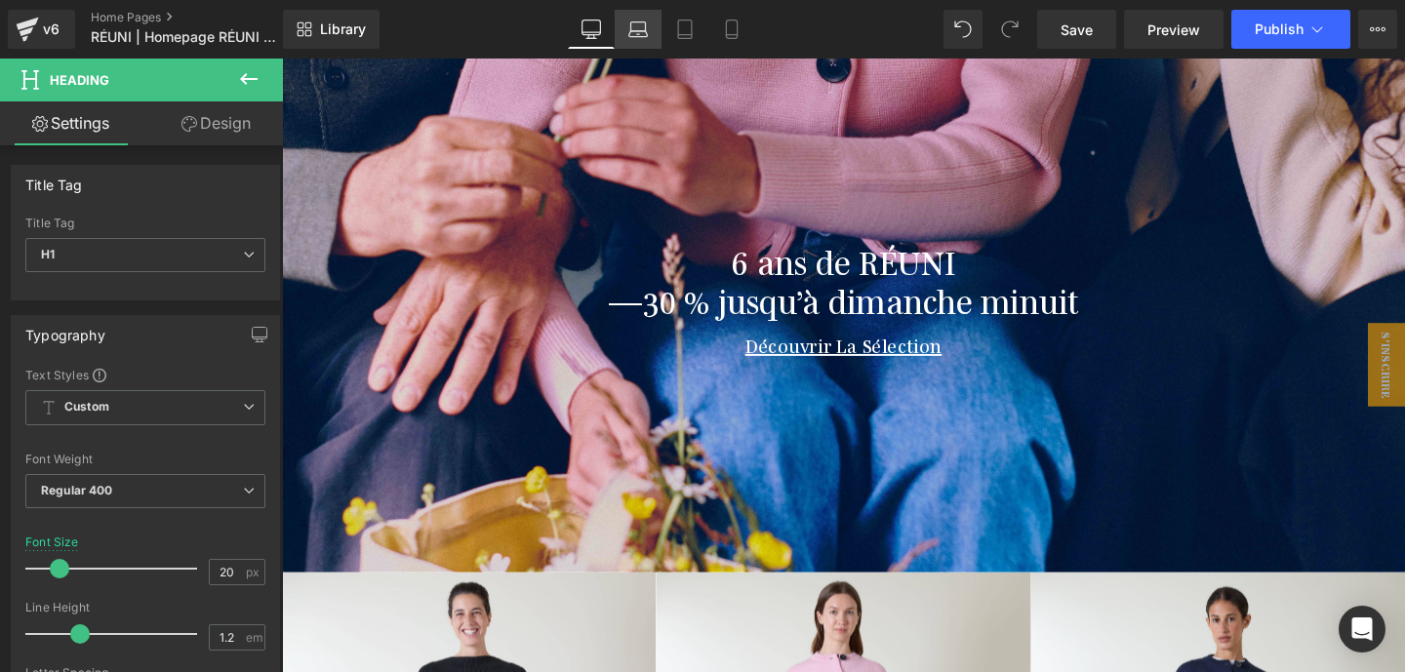
scroll to position [216, 0]
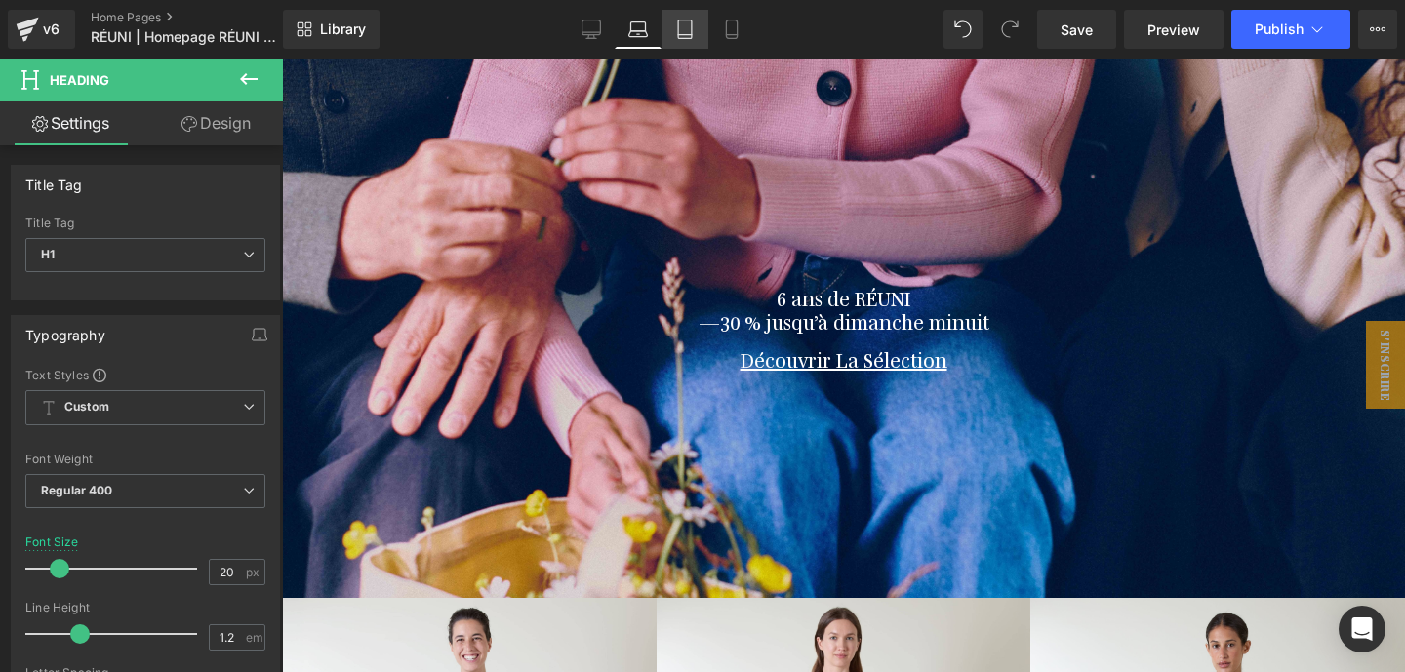
click at [685, 29] on icon at bounding box center [685, 30] width 20 height 20
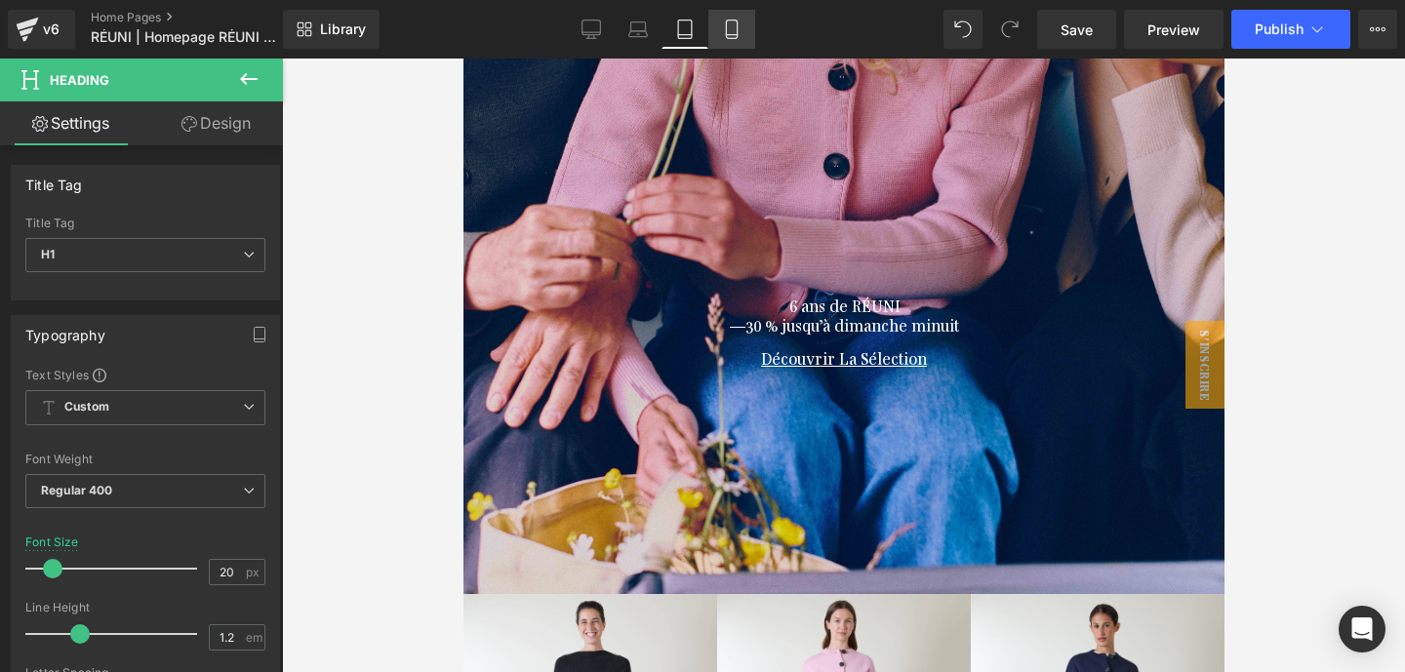
click at [717, 35] on link "Mobile" at bounding box center [731, 29] width 47 height 39
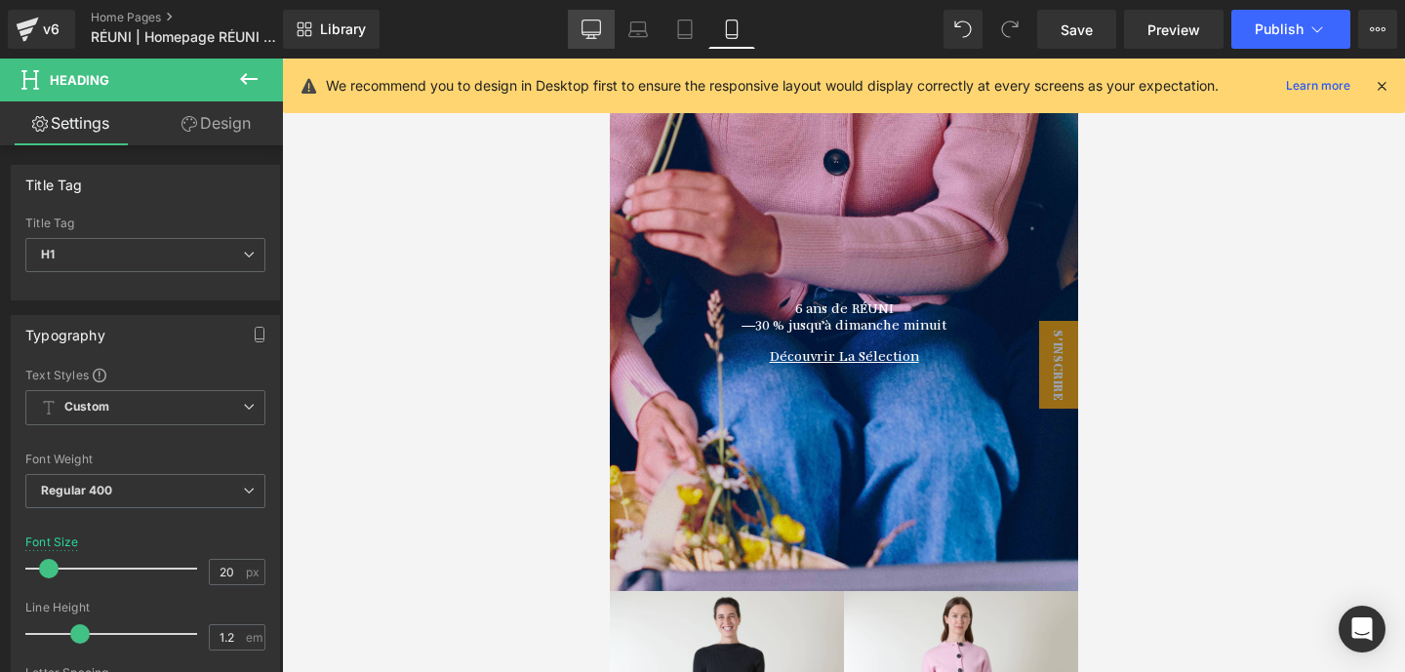
click at [598, 22] on icon at bounding box center [592, 30] width 20 height 20
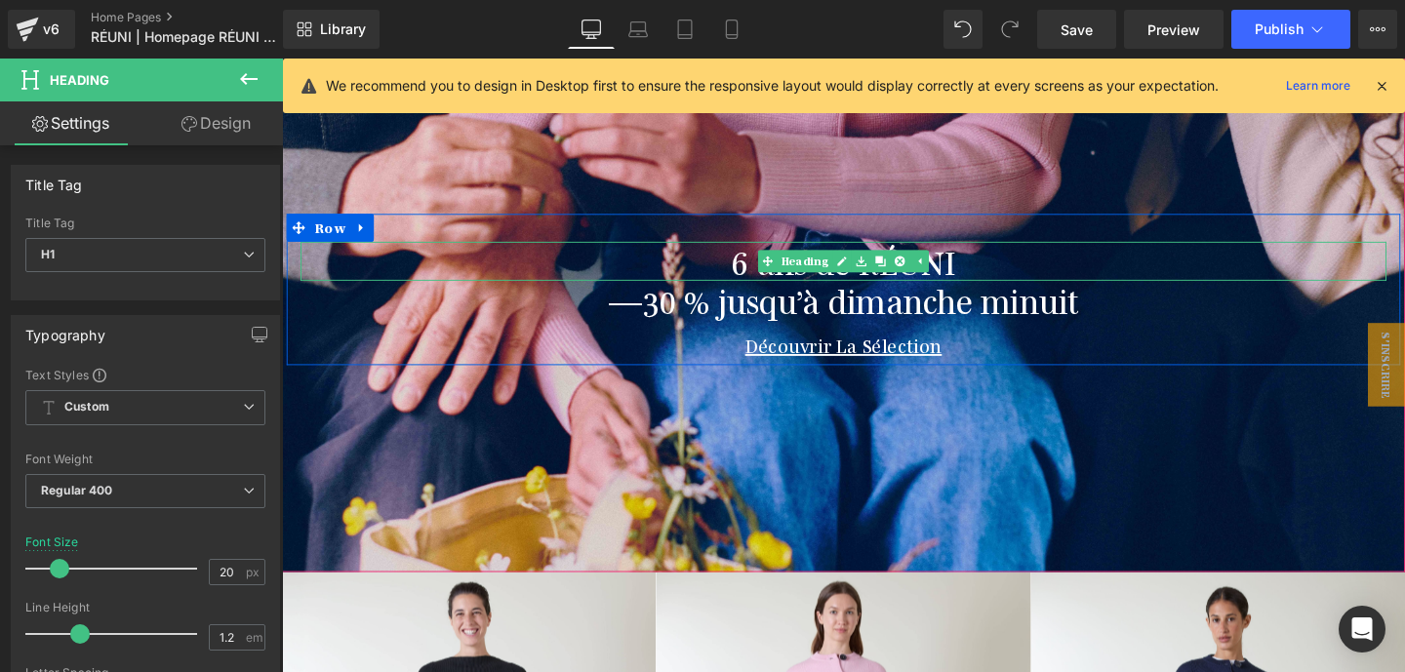
click at [744, 262] on h1 "6 ans de RÉUNI" at bounding box center [873, 271] width 1142 height 41
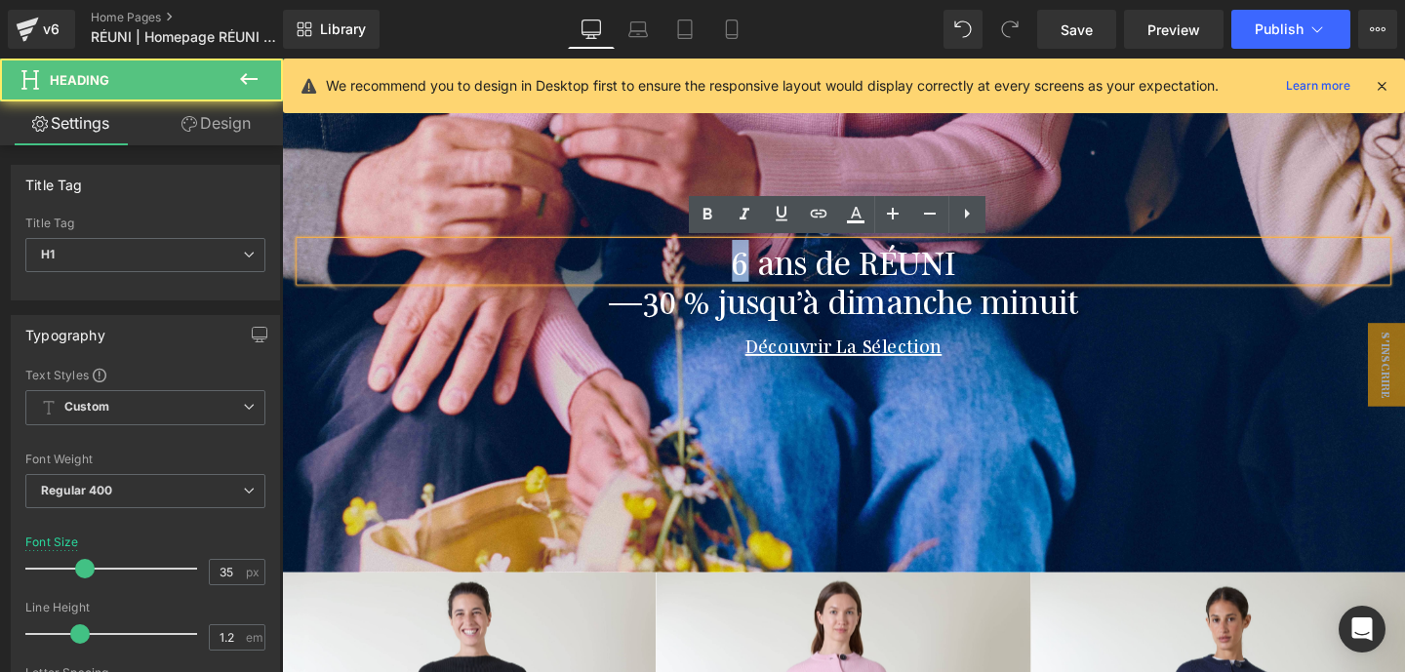
click at [744, 262] on h1 "6 ans de RÉUNI" at bounding box center [873, 271] width 1142 height 41
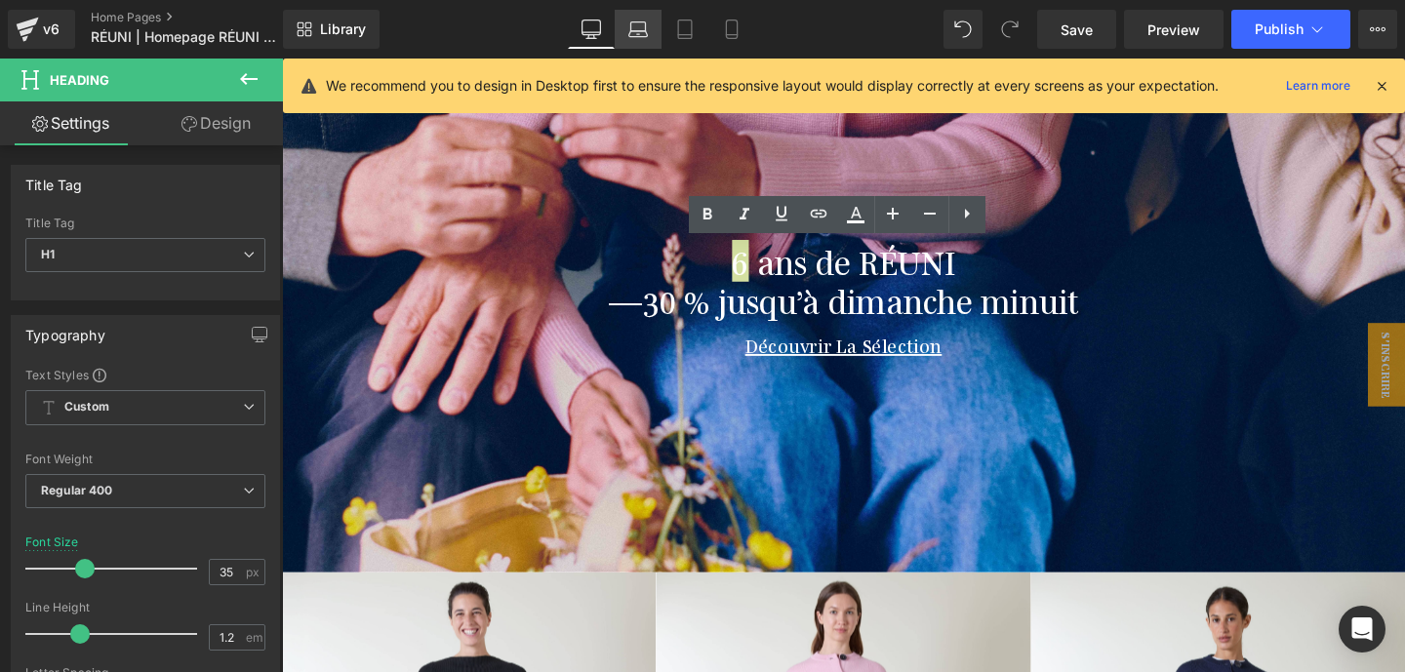
click at [634, 34] on icon at bounding box center [638, 30] width 20 height 20
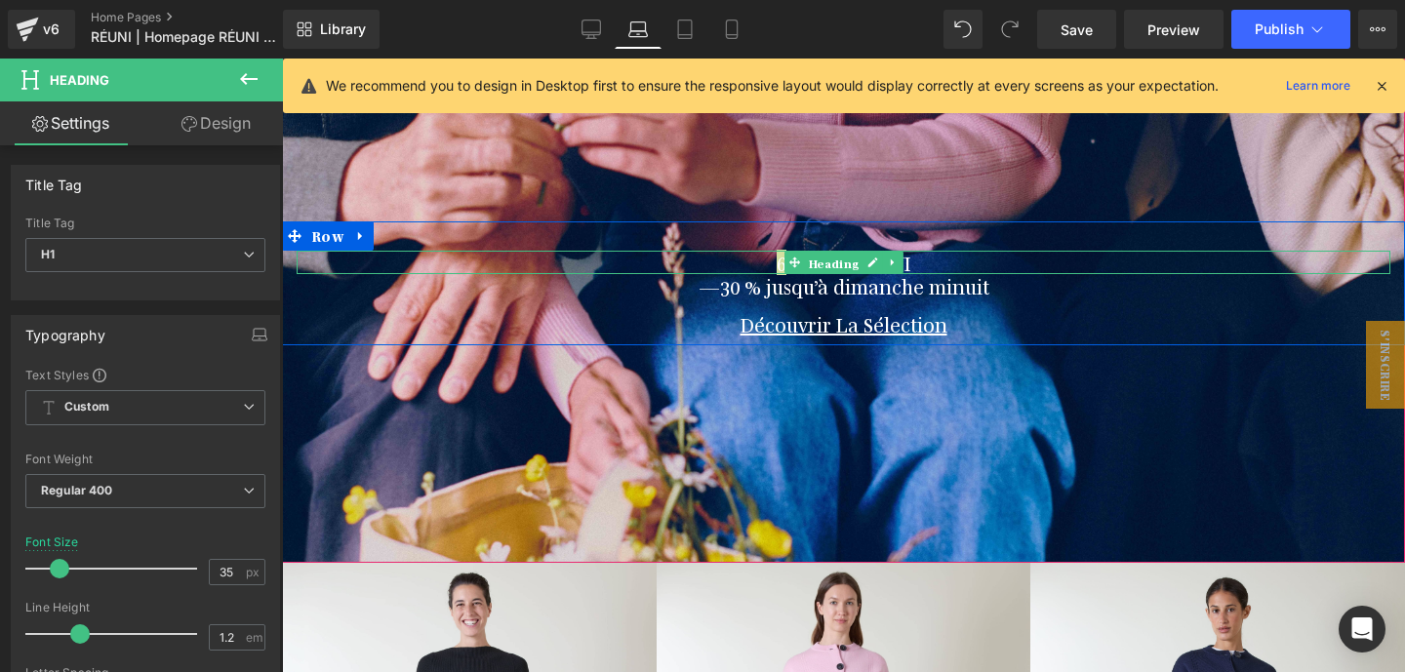
click at [807, 260] on span "Heading" at bounding box center [833, 263] width 58 height 23
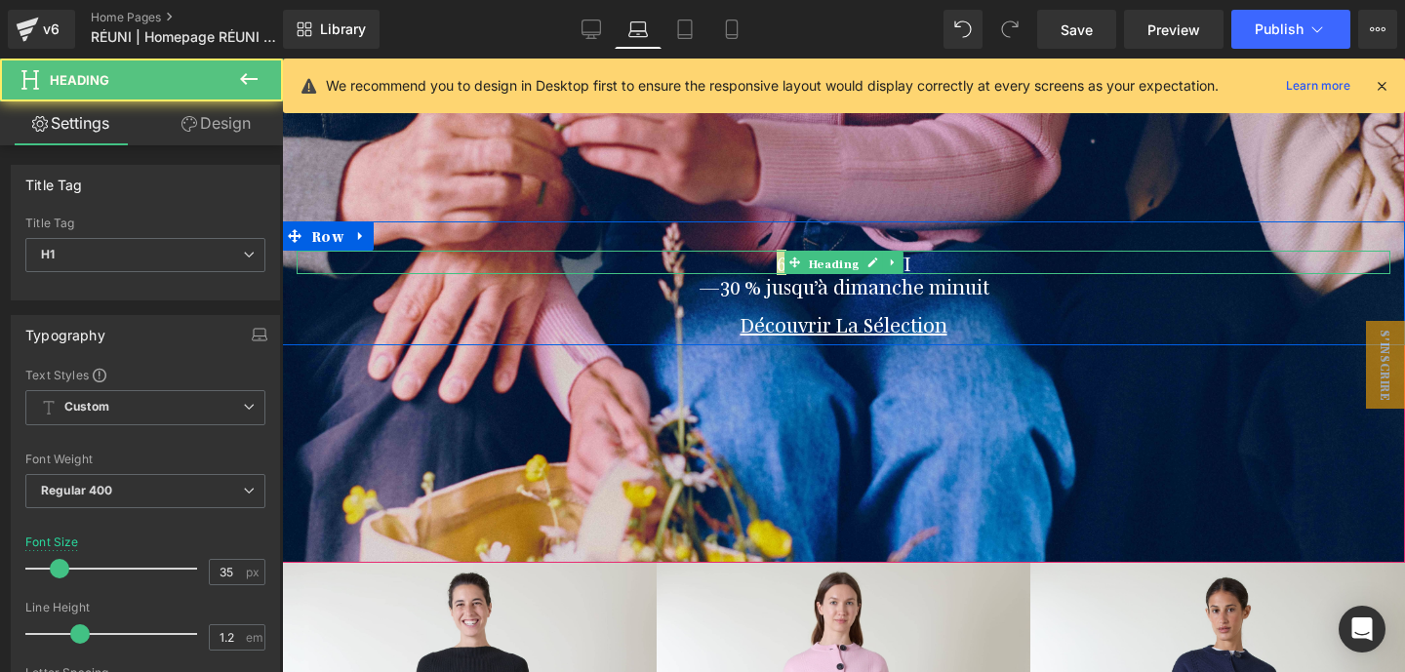
click at [807, 260] on span "Heading" at bounding box center [833, 263] width 58 height 23
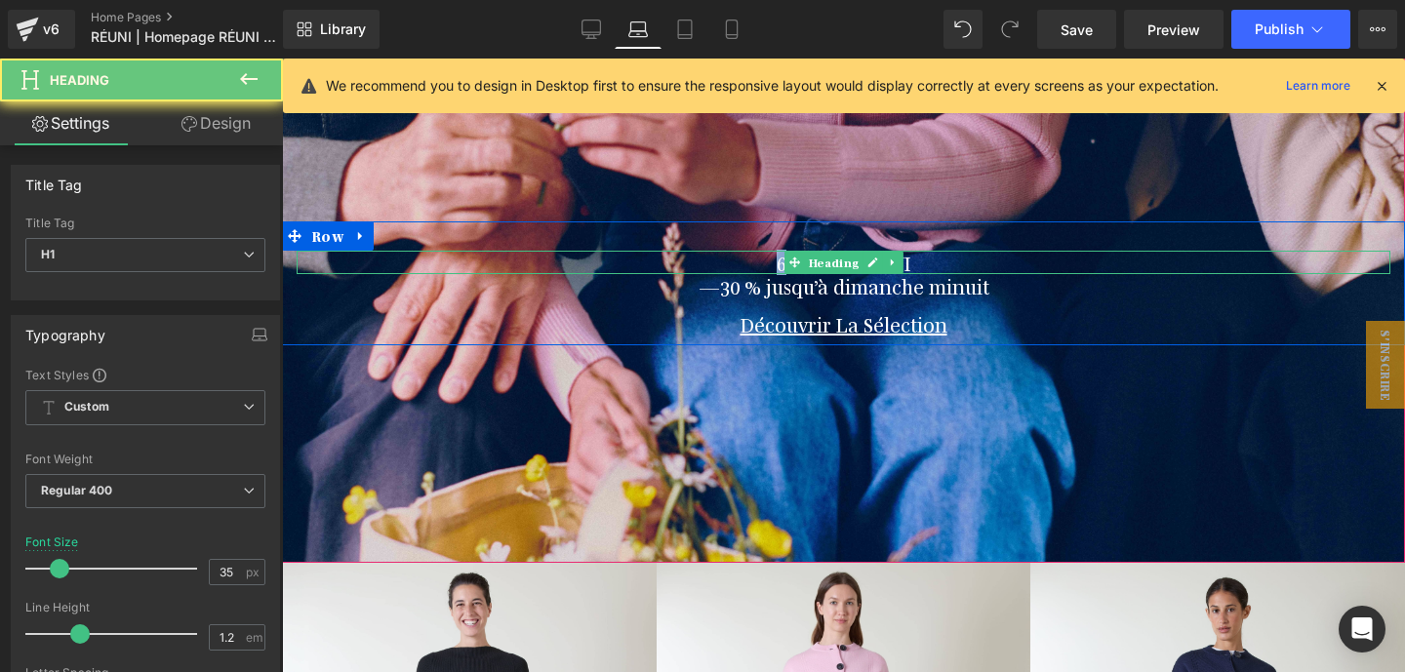
click at [753, 261] on h1 "6 ans de RÉUNI" at bounding box center [844, 262] width 1094 height 23
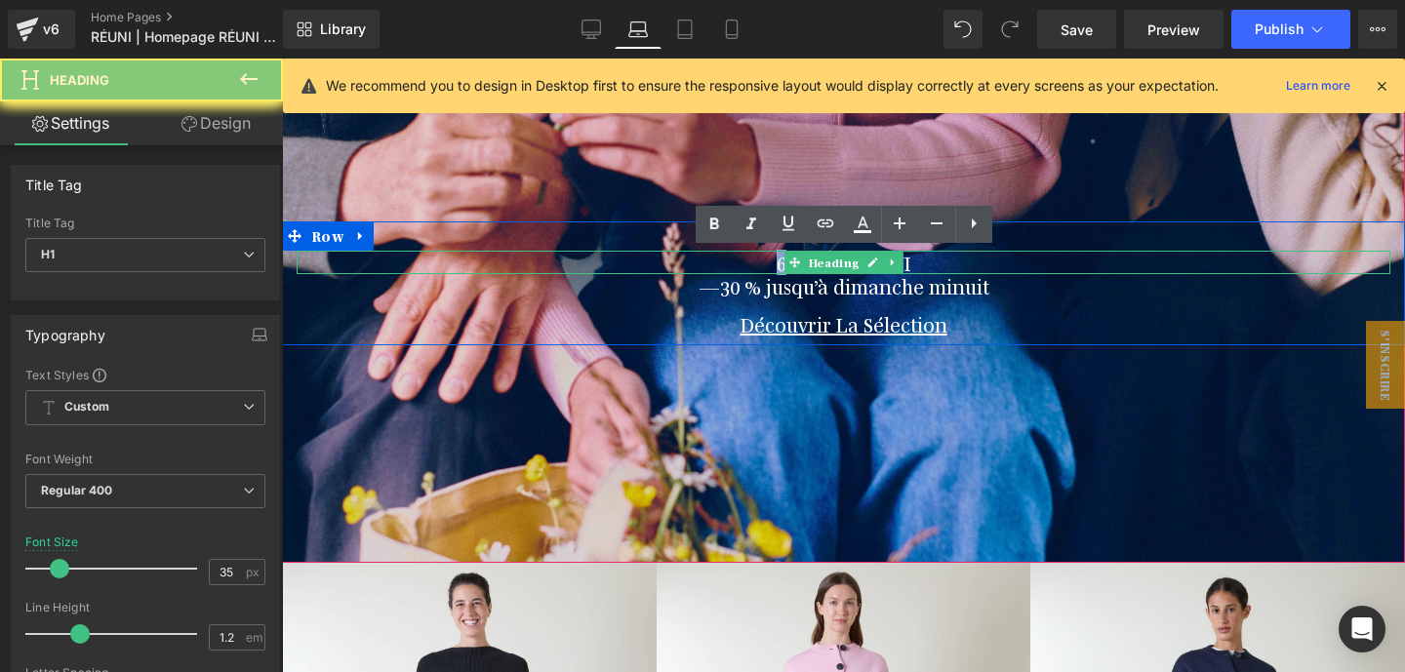
click at [753, 261] on h1 "6 ans de RÉUNI" at bounding box center [844, 262] width 1094 height 23
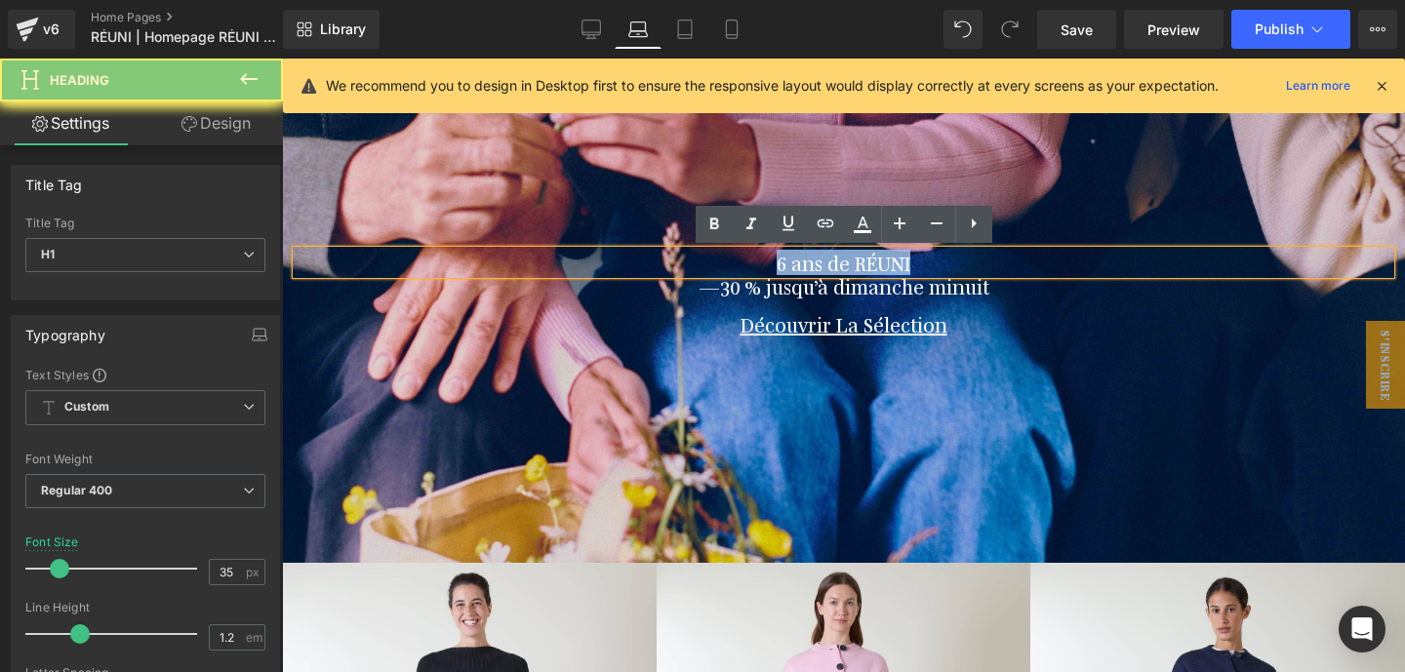
click at [753, 261] on h1 "6 ans de RÉUNI" at bounding box center [844, 262] width 1094 height 23
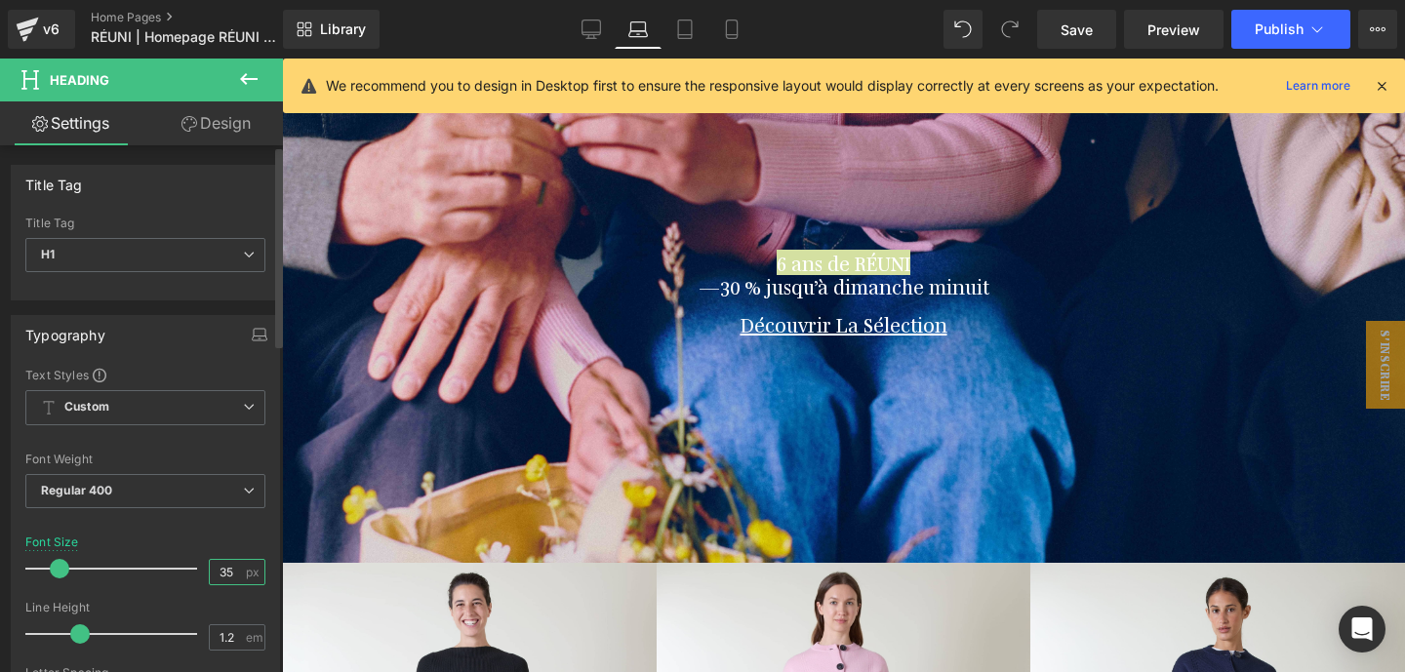
click at [212, 565] on input "35" at bounding box center [227, 572] width 34 height 24
type input "35"
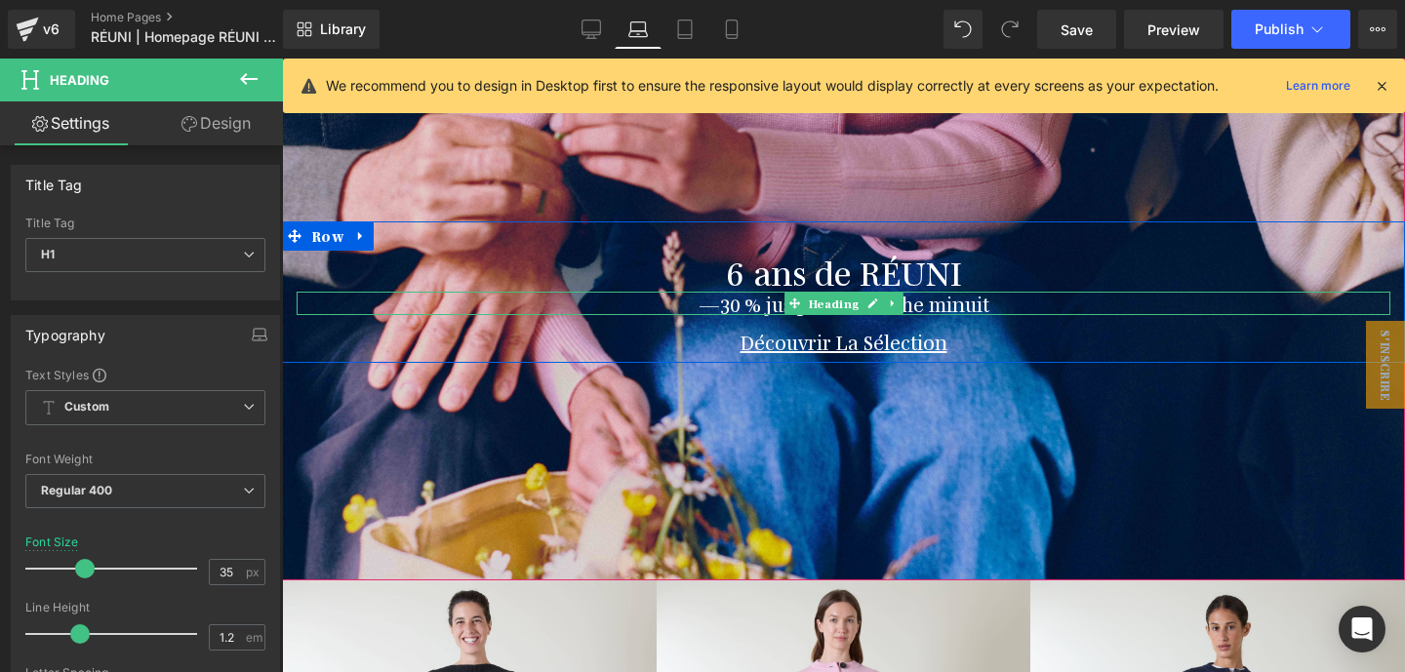
click at [737, 308] on h1 "—30 % jusqu’à dimanche minuit" at bounding box center [844, 303] width 1094 height 23
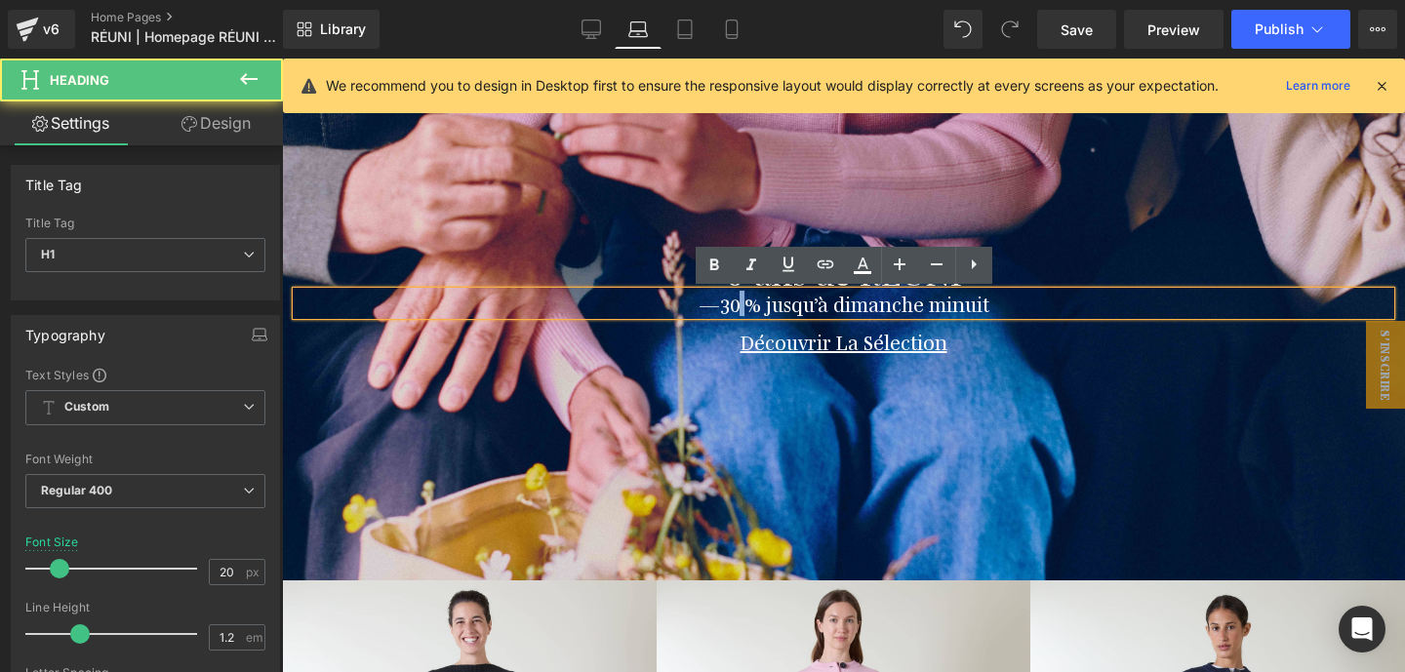
click at [737, 308] on h1 "—30 % jusqu’à dimanche minuit" at bounding box center [844, 303] width 1094 height 23
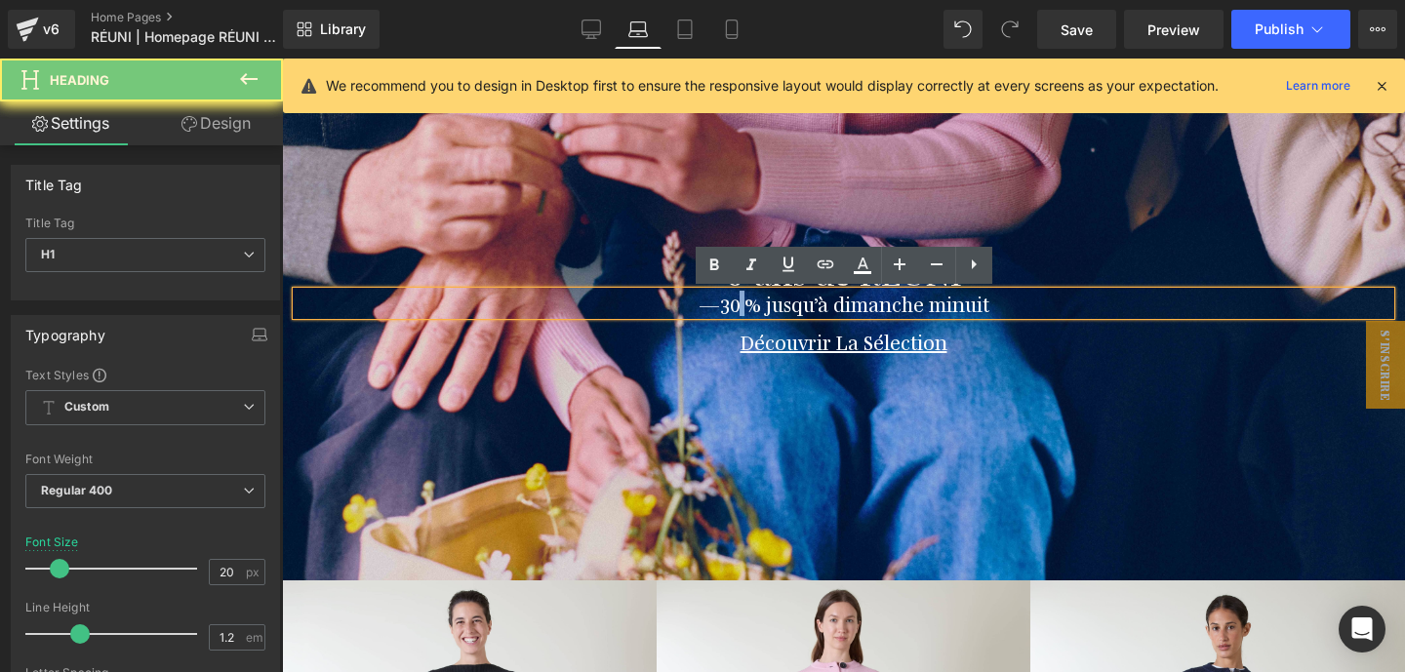
click at [737, 308] on h1 "—30 % jusqu’à dimanche minuit" at bounding box center [844, 303] width 1094 height 23
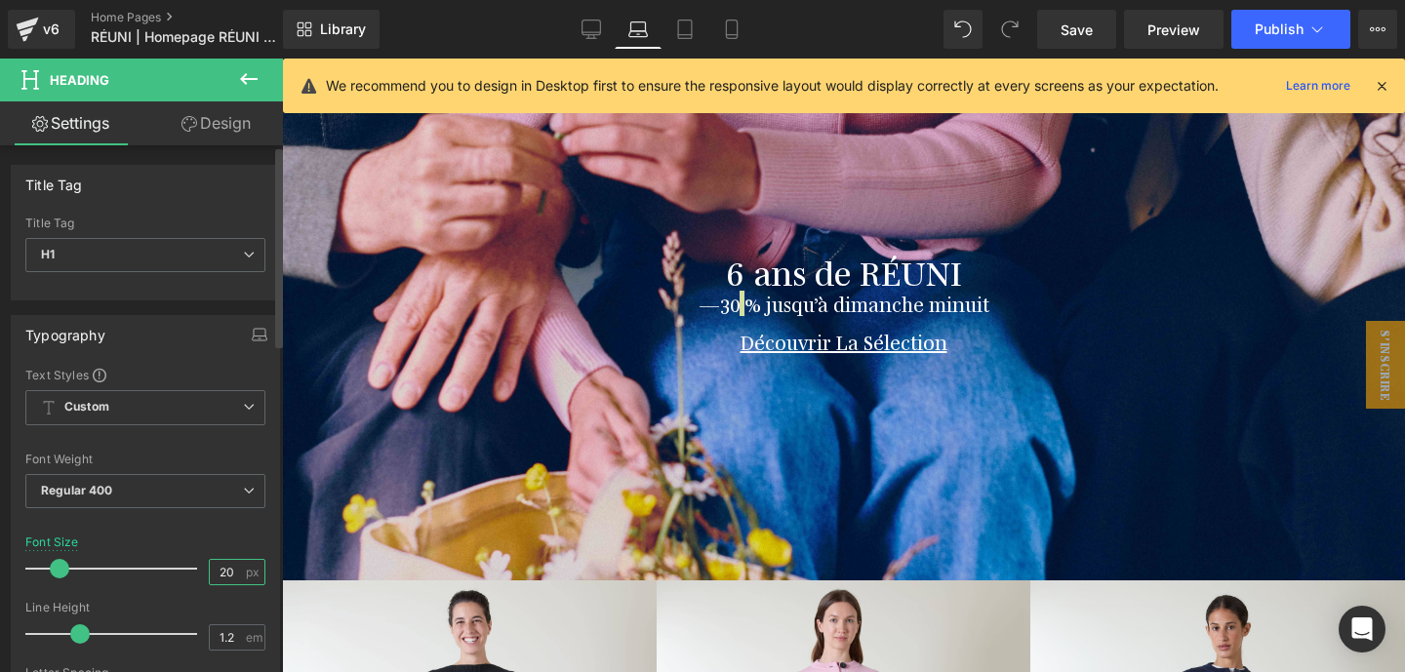
click at [221, 575] on input "20" at bounding box center [227, 572] width 34 height 24
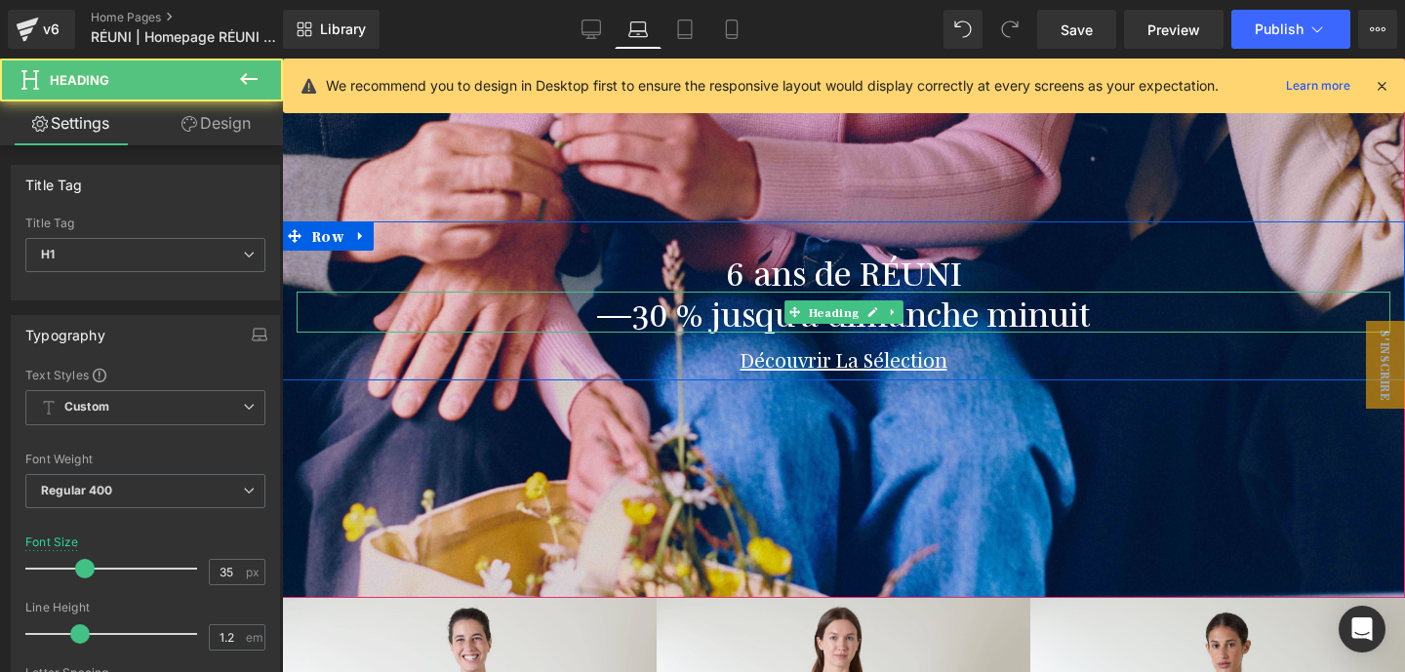
click at [737, 311] on h1 "—30 % jusqu’à dimanche minuit" at bounding box center [844, 312] width 1094 height 41
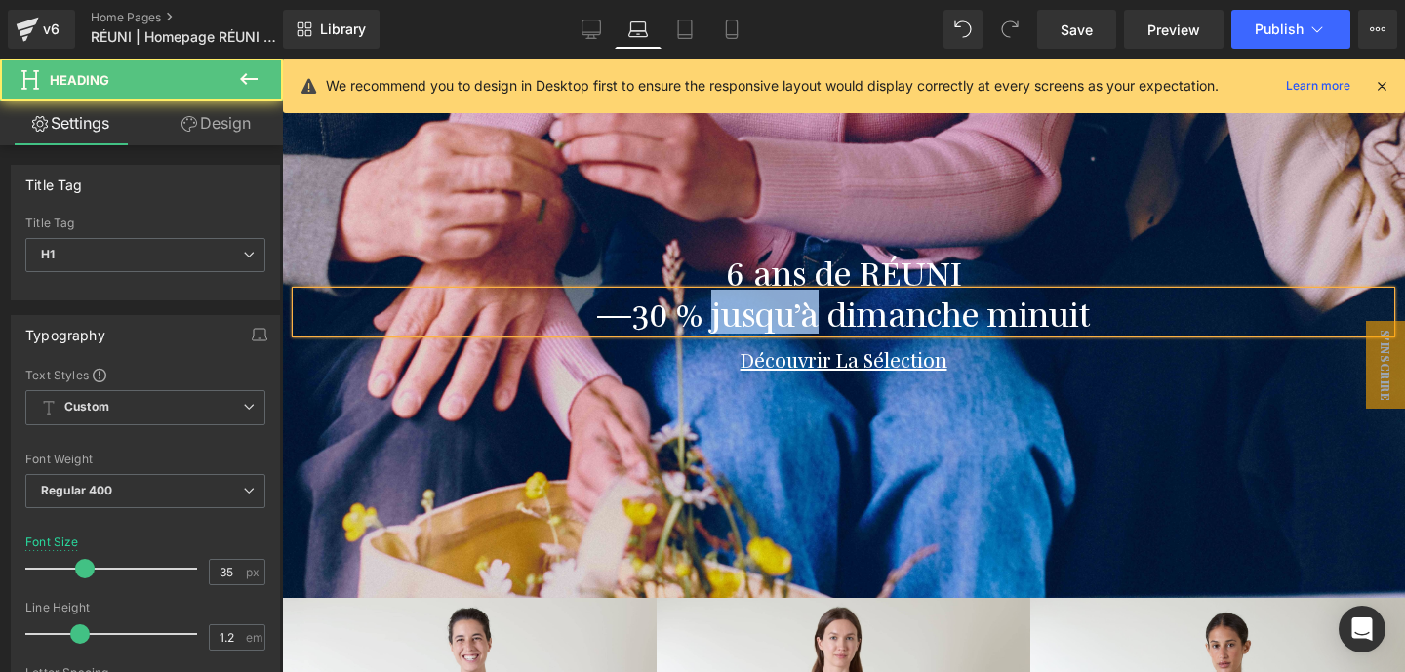
click at [737, 311] on h1 "—30 % jusqu’à dimanche minuit" at bounding box center [844, 312] width 1094 height 41
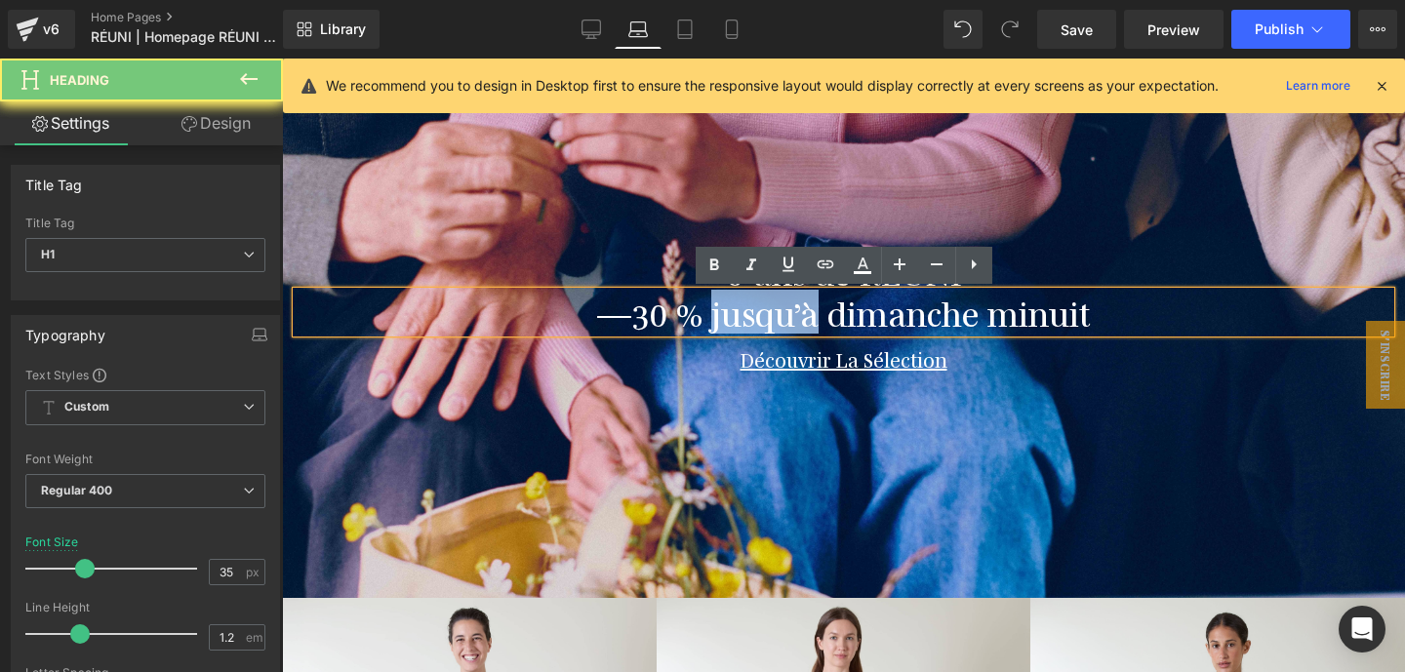
click at [737, 311] on h1 "—30 % jusqu’à dimanche minuit" at bounding box center [844, 312] width 1094 height 41
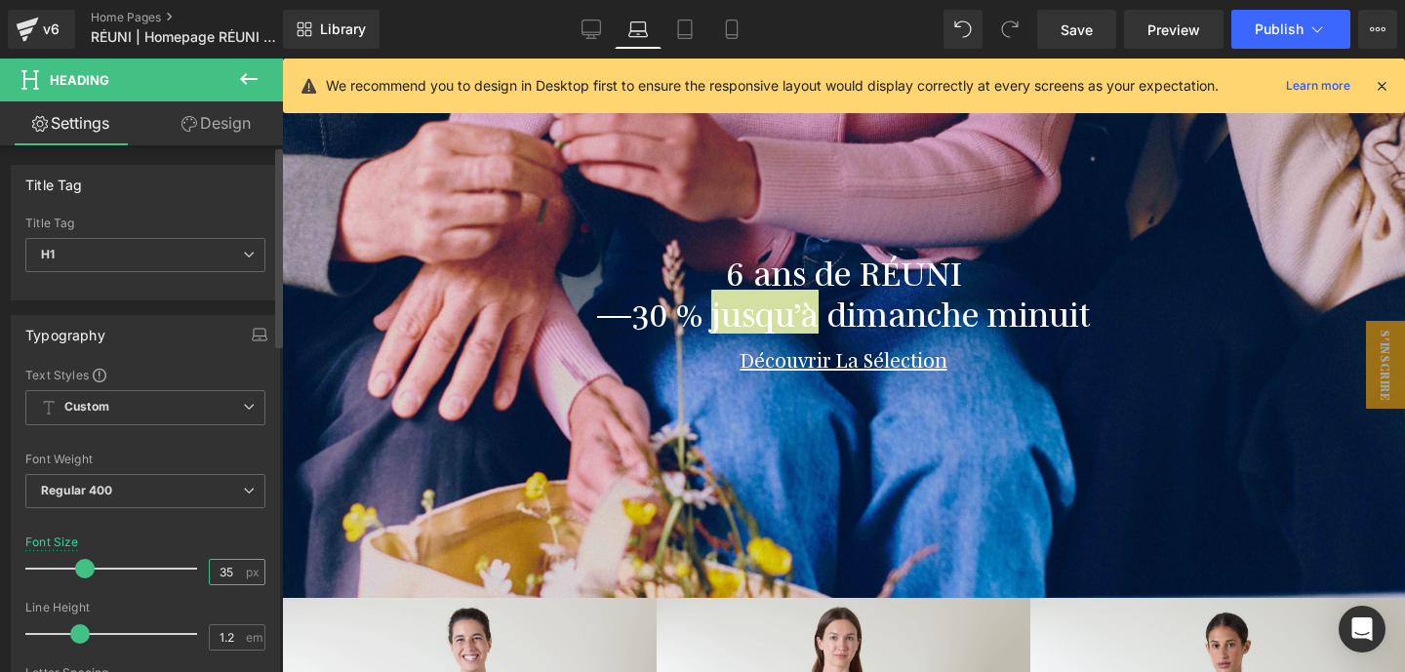
click at [221, 579] on input "35" at bounding box center [227, 572] width 34 height 24
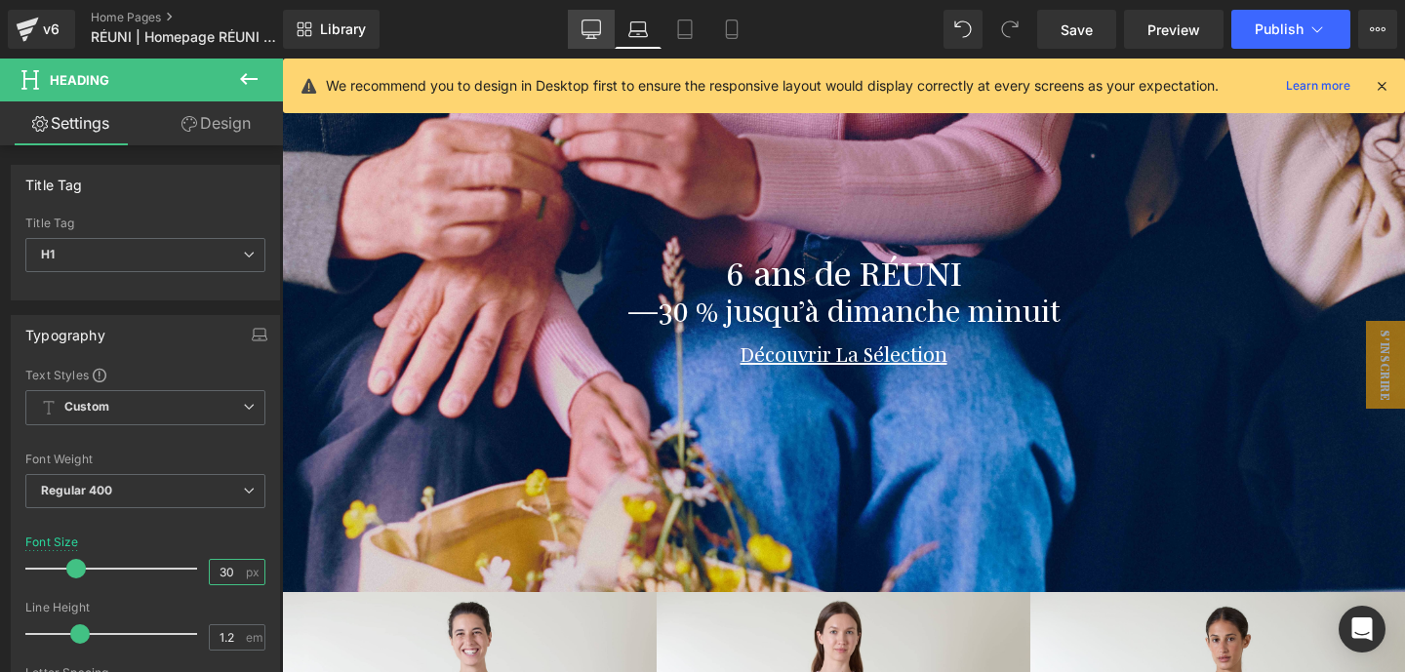
type input "30"
click at [609, 29] on link "Desktop" at bounding box center [591, 29] width 47 height 39
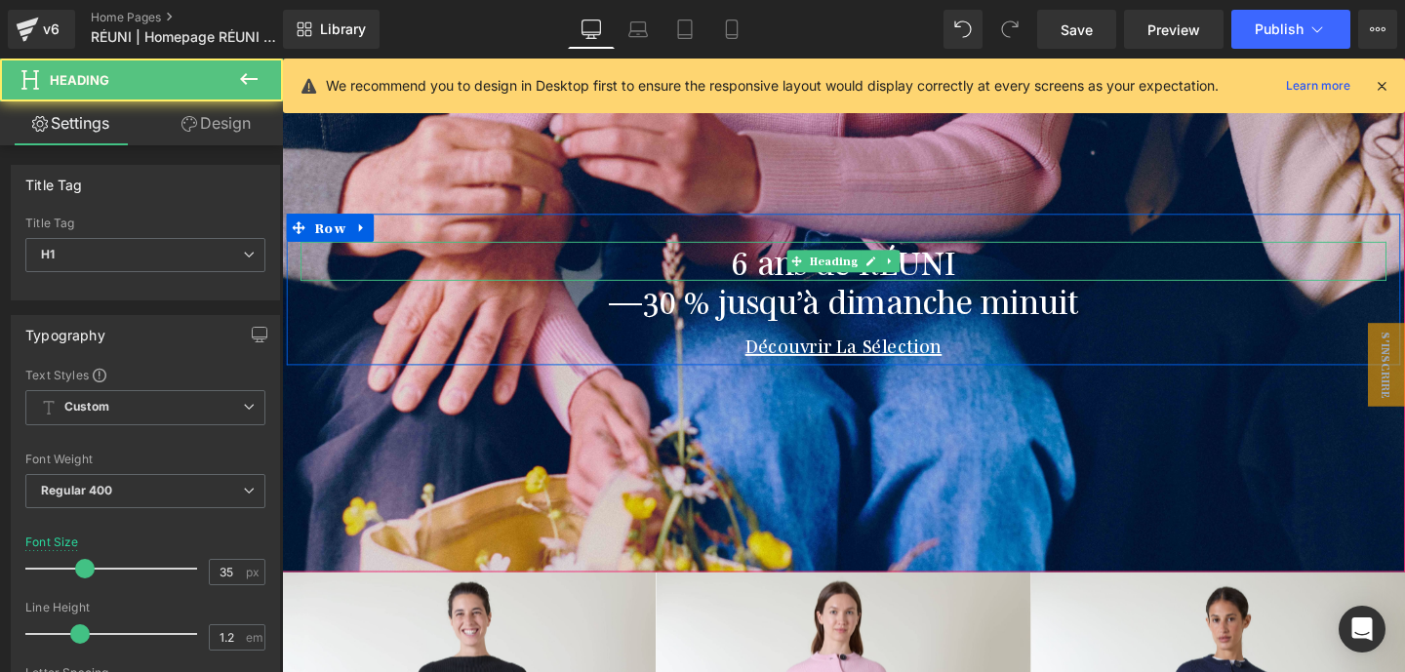
click at [787, 273] on h1 "6 ans de RÉUNI" at bounding box center [873, 271] width 1142 height 41
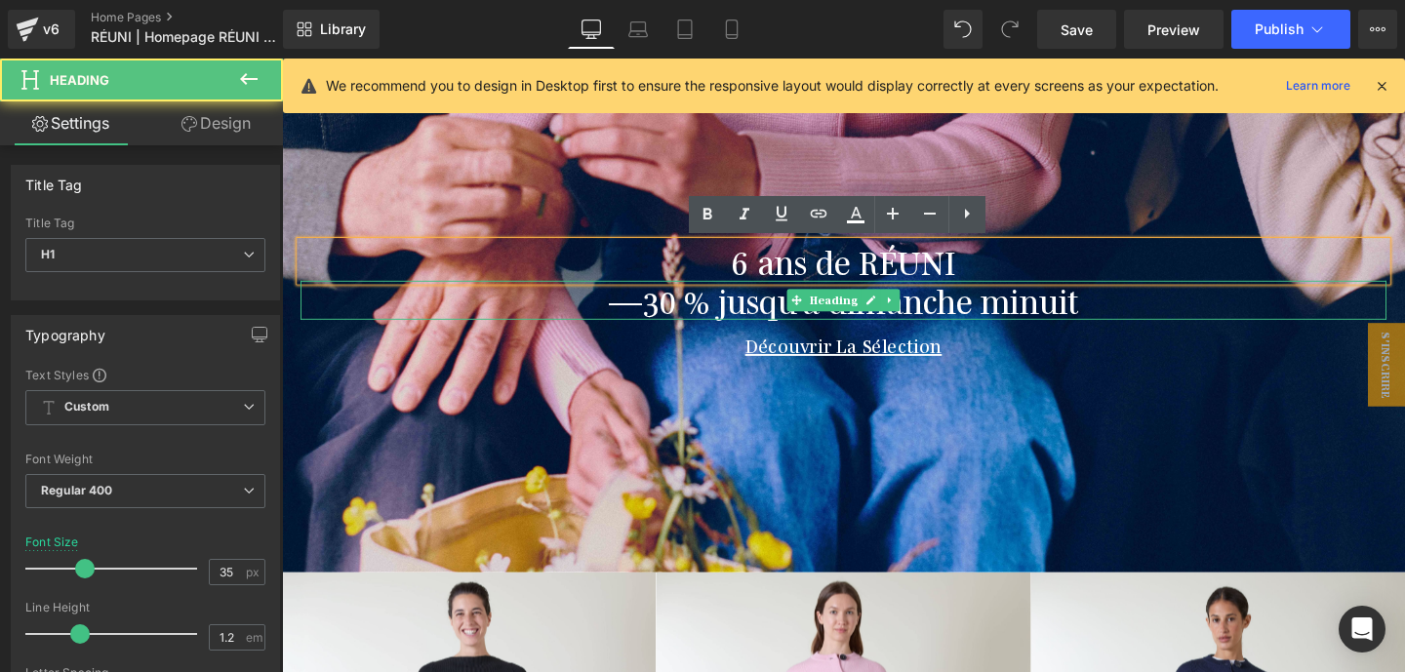
click at [768, 301] on h1 "—30 % jusqu’à dimanche minuit" at bounding box center [873, 312] width 1142 height 41
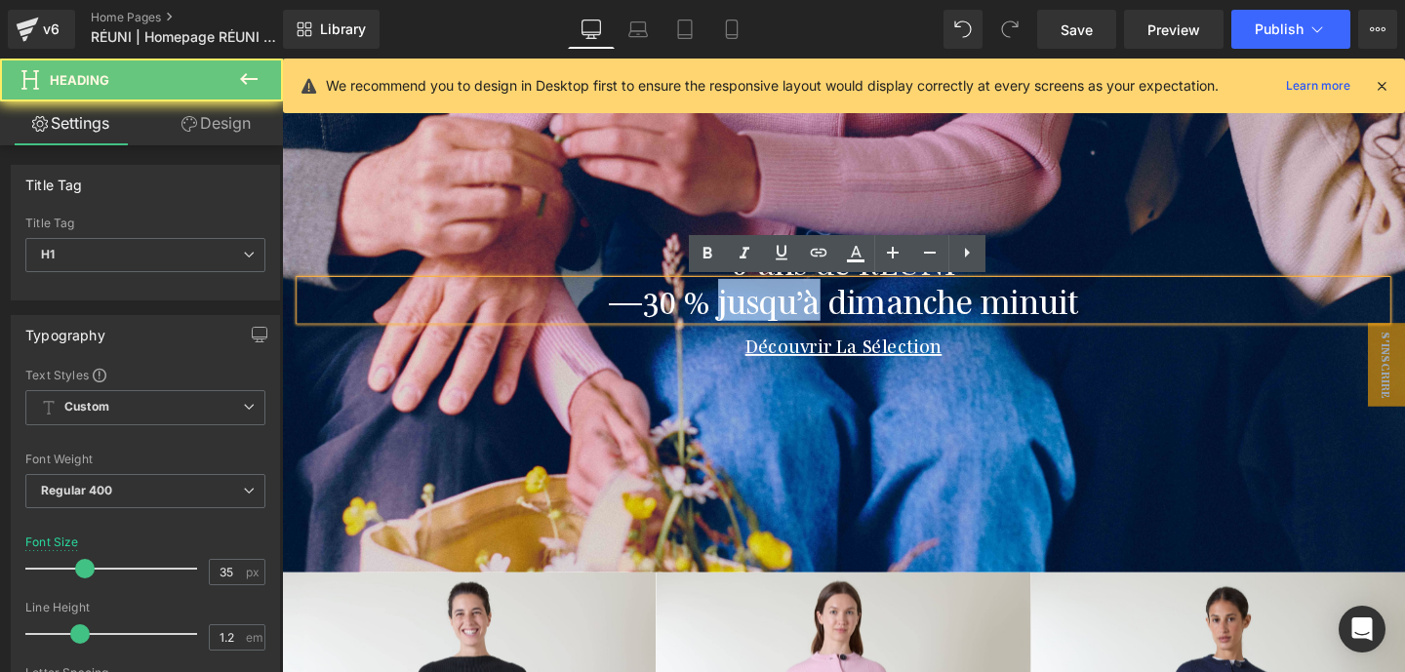
click at [768, 301] on h1 "—30 % jusqu’à dimanche minuit" at bounding box center [873, 312] width 1142 height 41
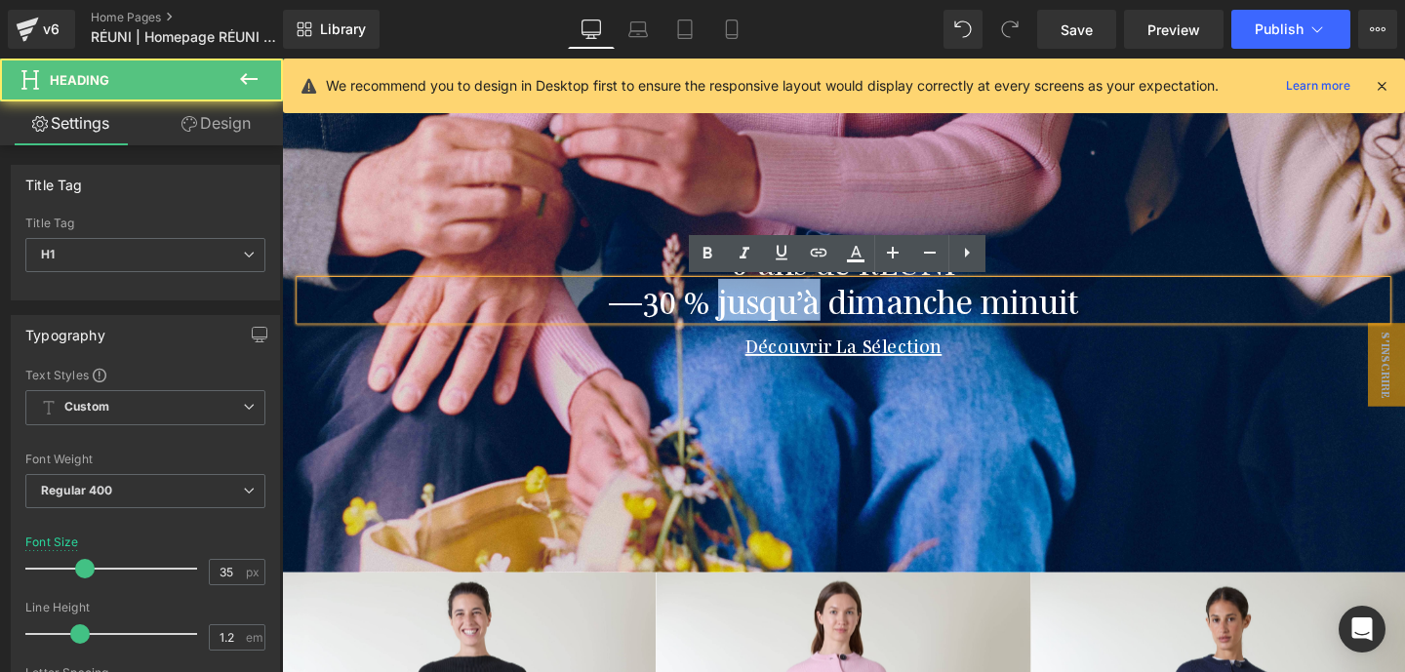
click at [768, 301] on h1 "—30 % jusqu’à dimanche minuit" at bounding box center [873, 312] width 1142 height 41
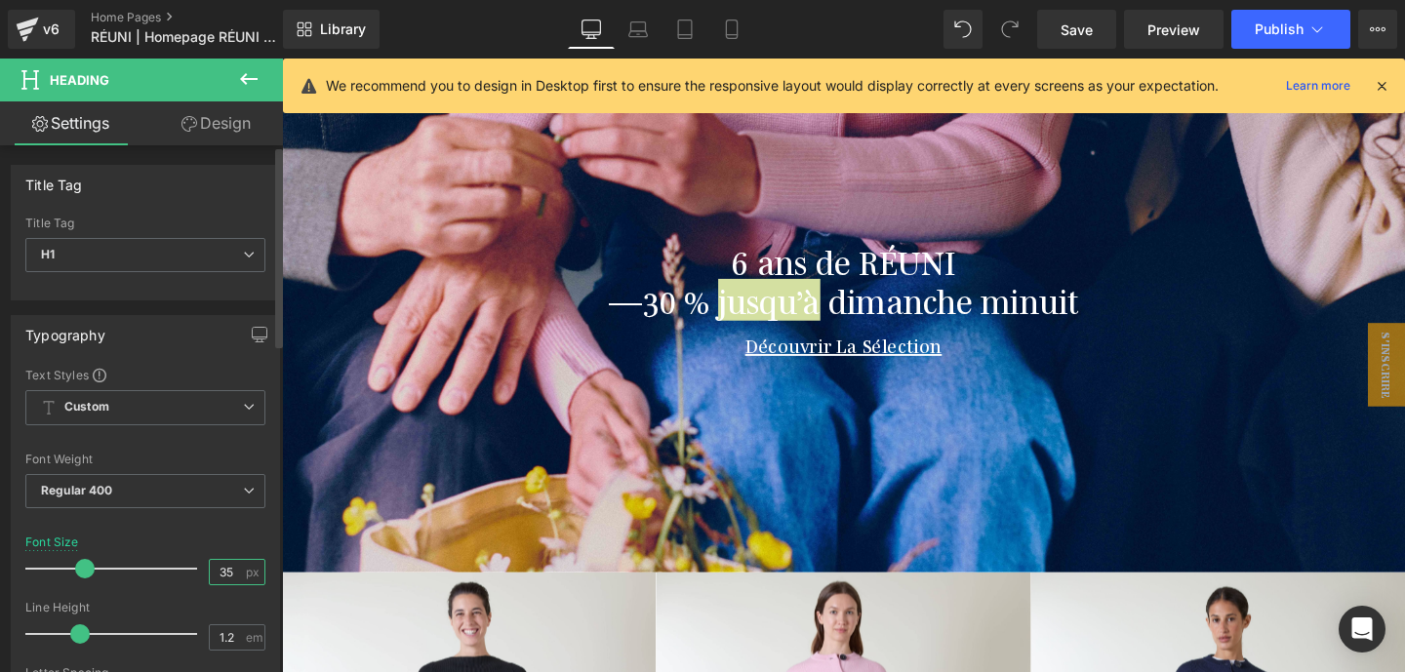
click at [210, 577] on input "35" at bounding box center [227, 572] width 34 height 24
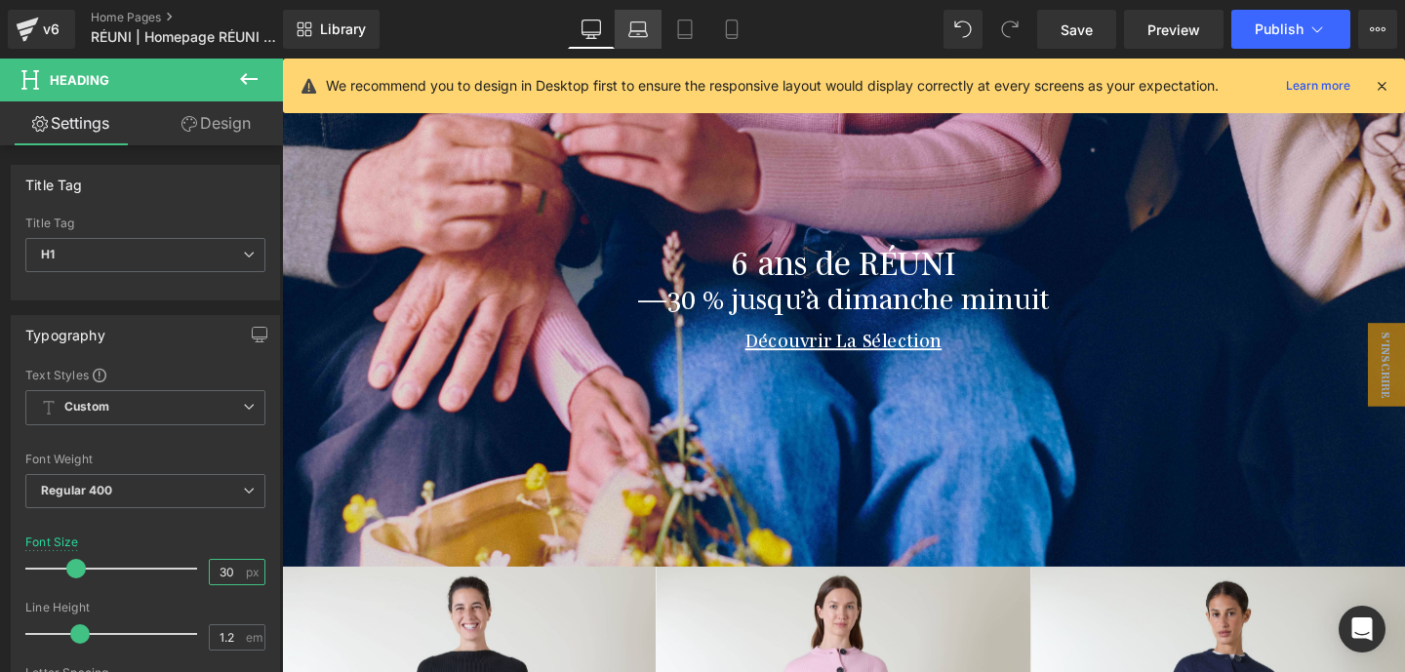
type input "30"
click at [633, 28] on icon at bounding box center [638, 30] width 20 height 20
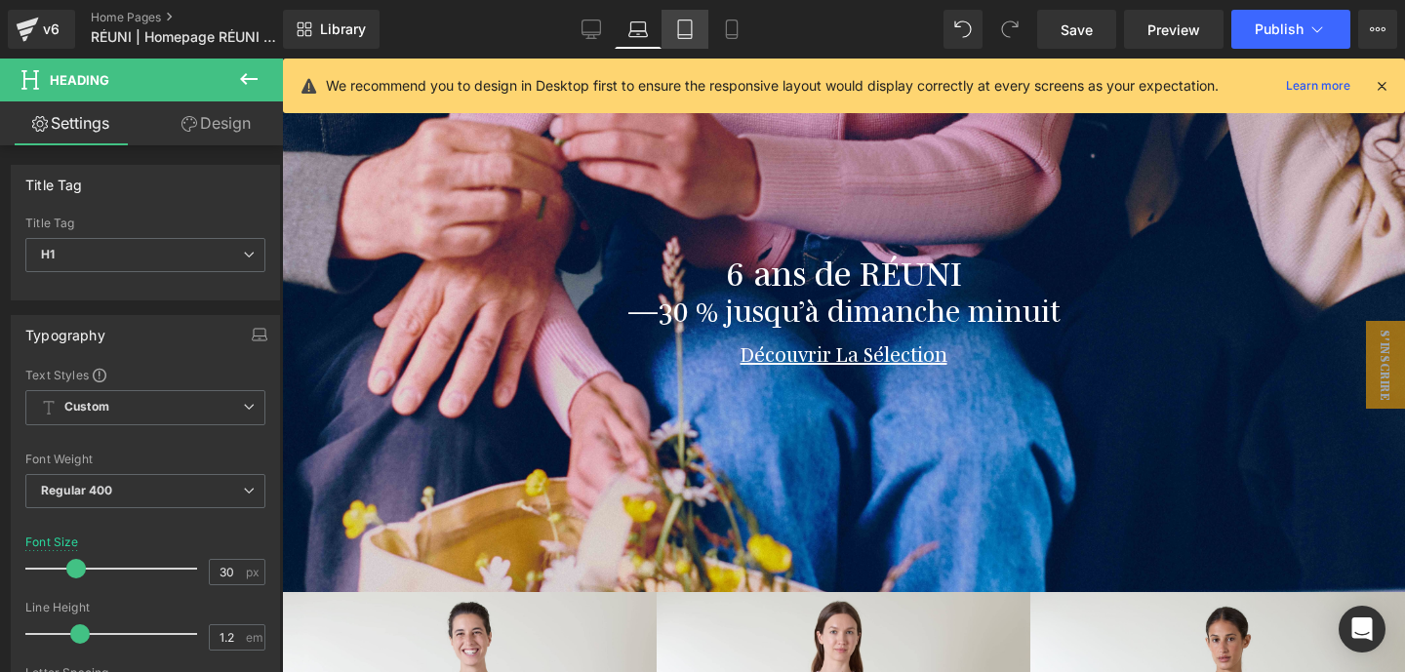
click at [686, 29] on icon at bounding box center [685, 30] width 20 height 20
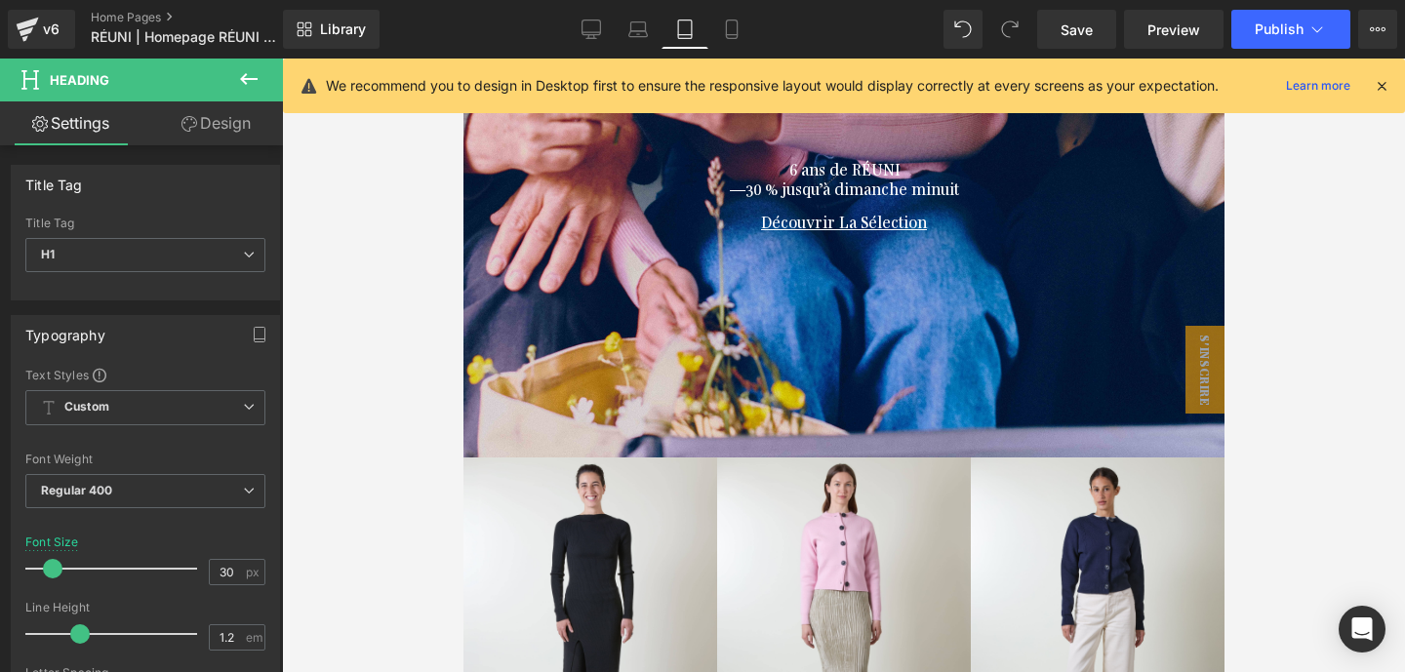
scroll to position [137, 0]
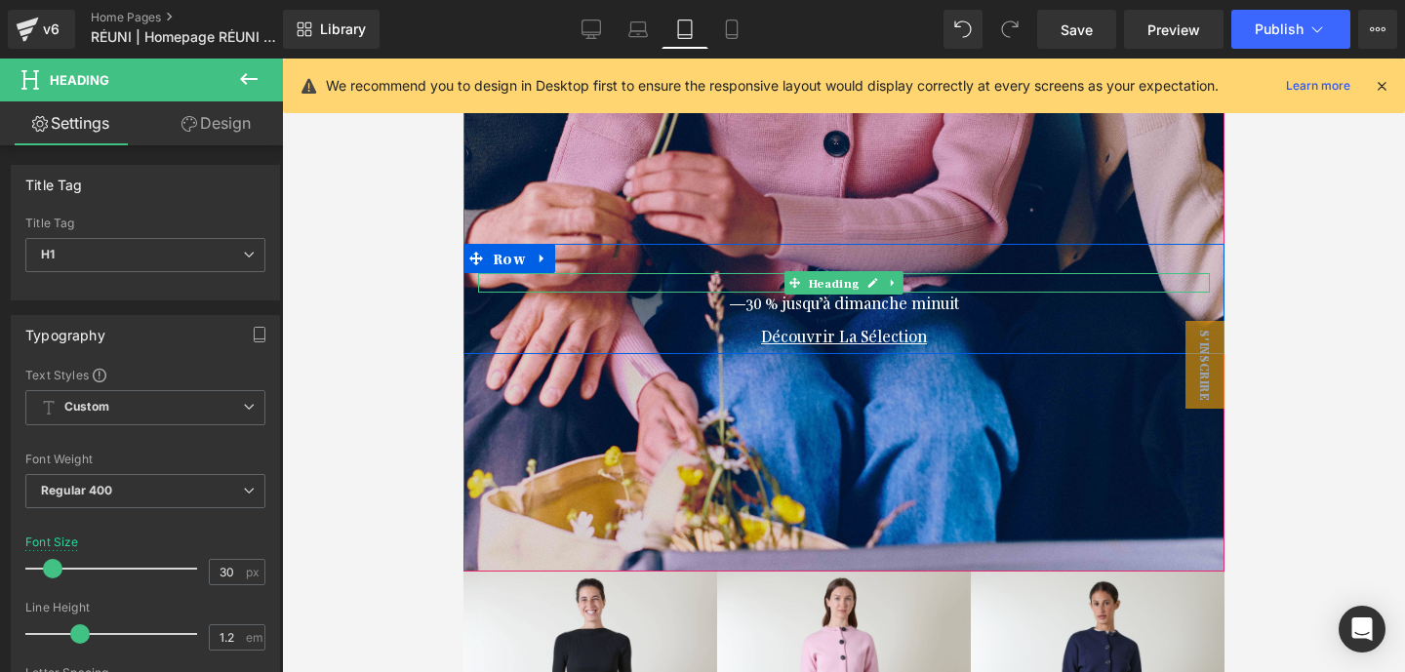
click at [768, 280] on h1 "6 ans de RÉUNI" at bounding box center [843, 282] width 732 height 19
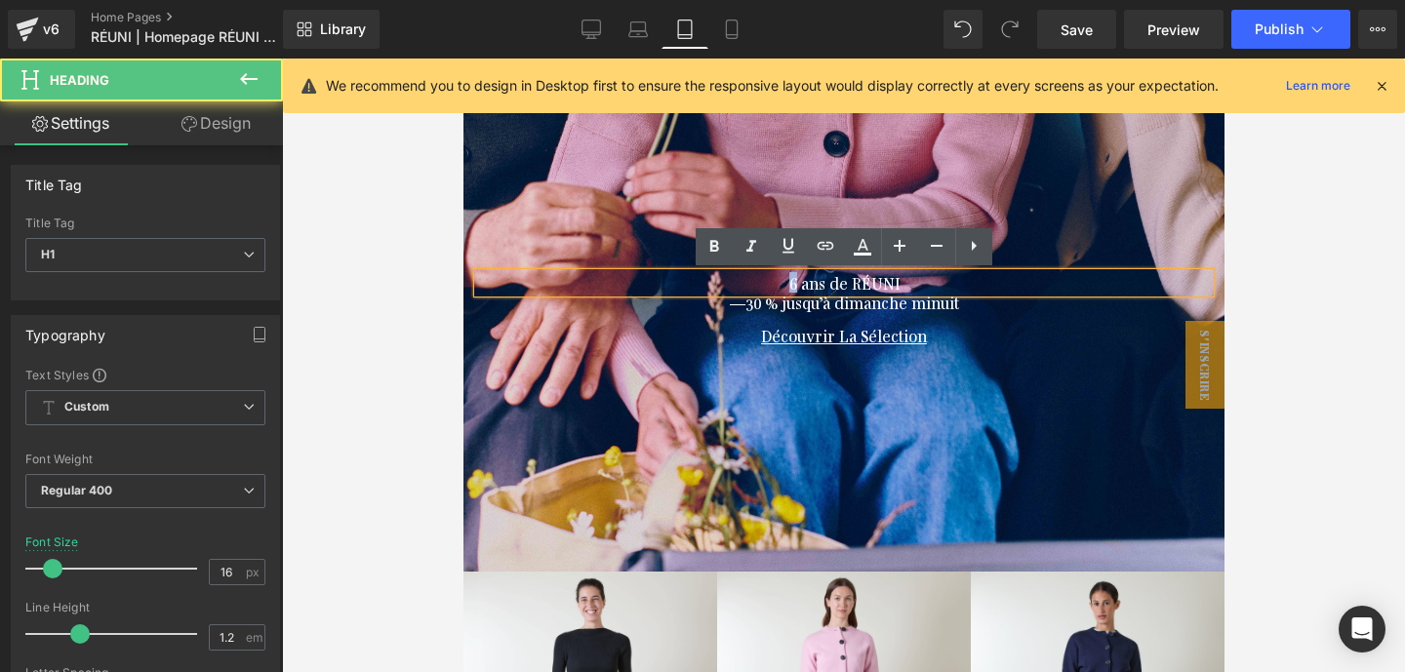
click at [768, 280] on h1 "6 ans de RÉUNI" at bounding box center [843, 282] width 732 height 19
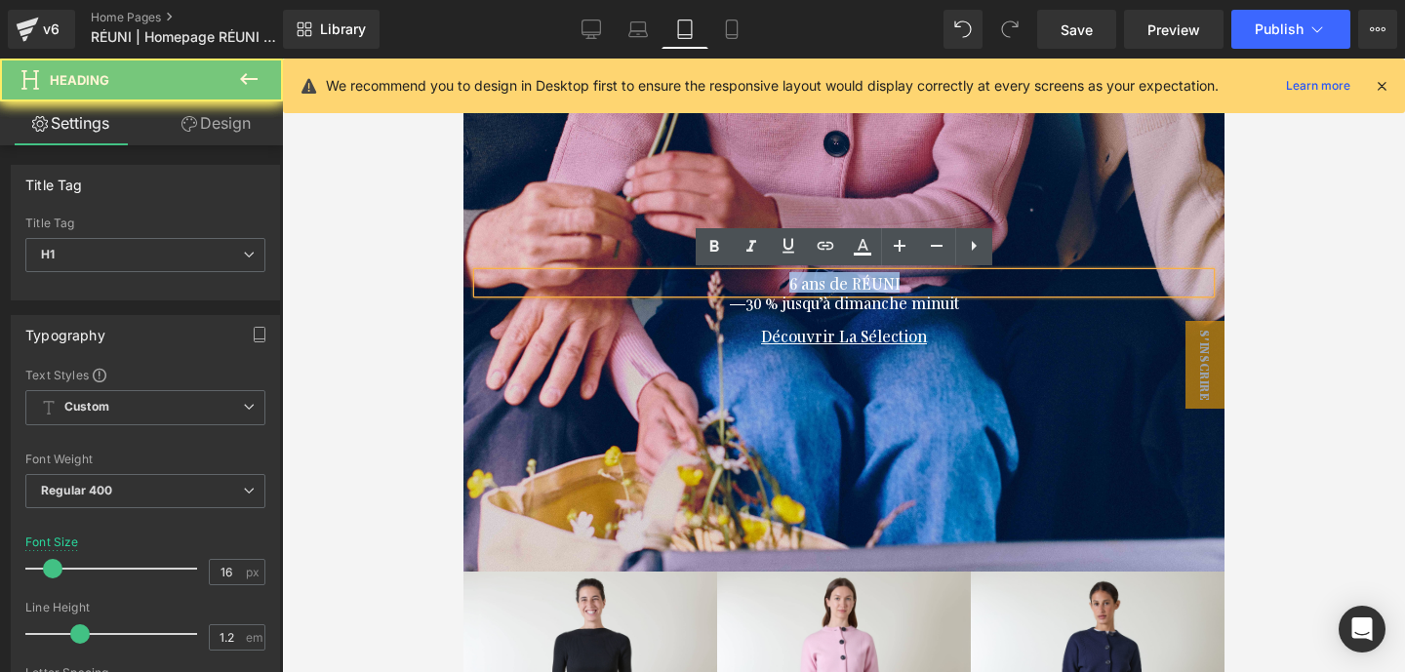
click at [768, 280] on h1 "6 ans de RÉUNI" at bounding box center [843, 282] width 732 height 19
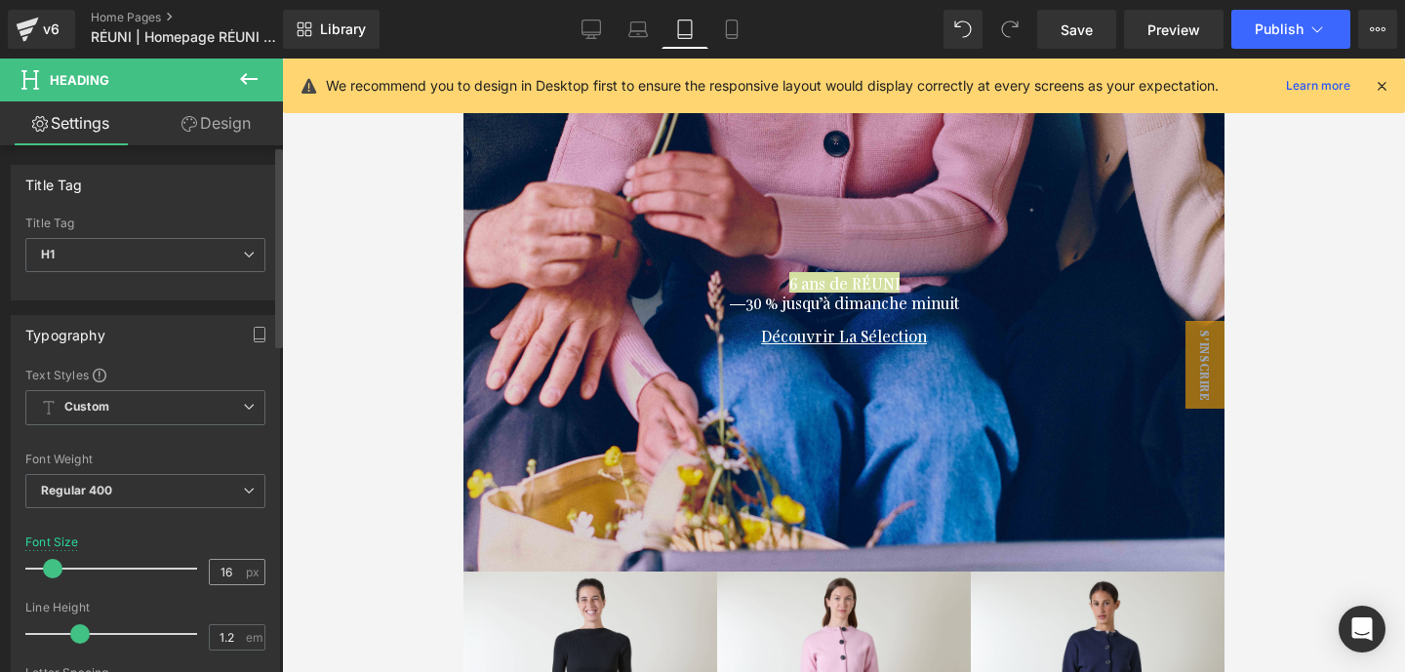
click at [224, 559] on div "16 px" at bounding box center [237, 572] width 57 height 26
click at [224, 570] on input "16" at bounding box center [227, 572] width 34 height 24
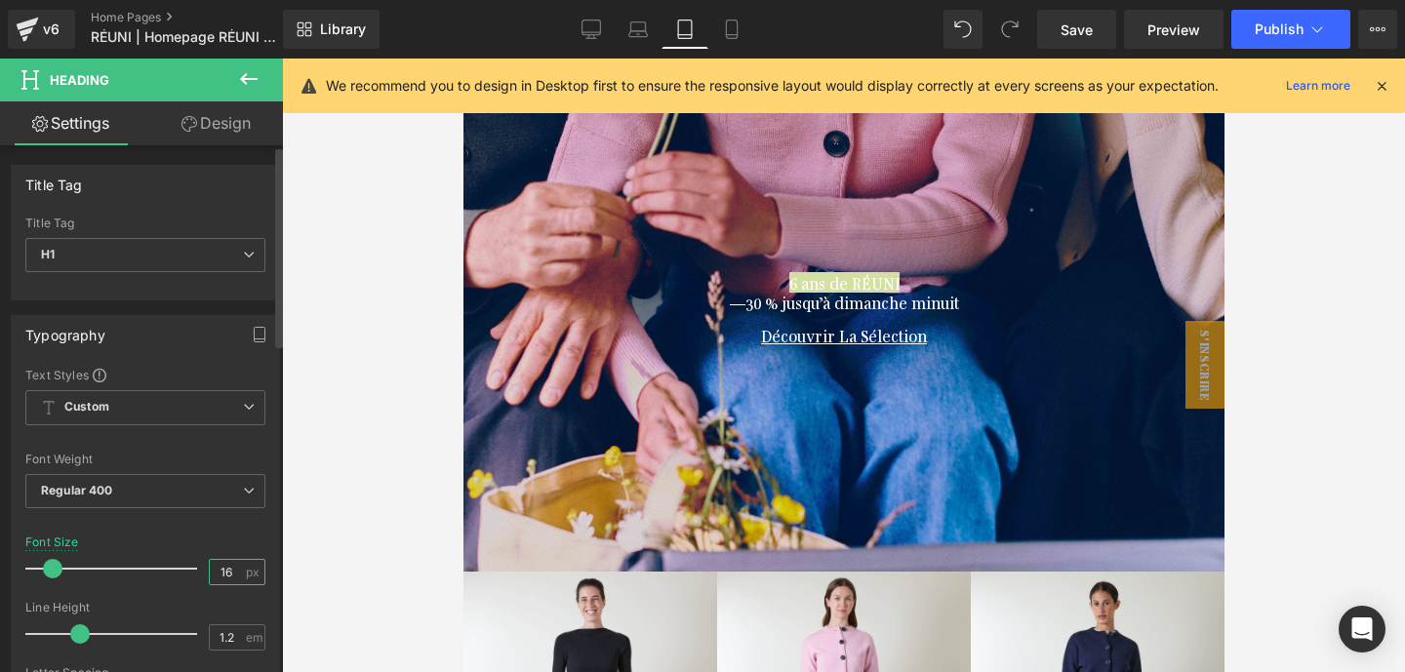
click at [224, 570] on input "16" at bounding box center [227, 572] width 34 height 24
type input "25"
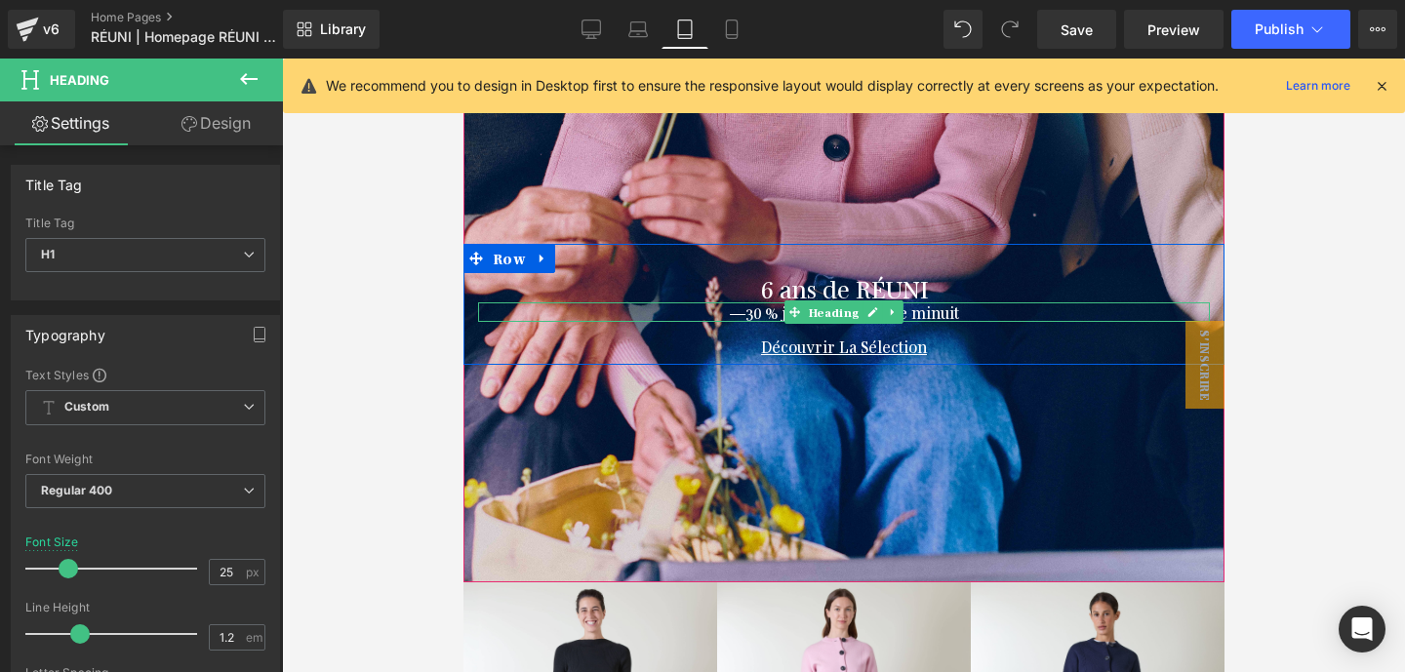
click at [752, 314] on h1 "—30 % jusqu’à dimanche minuit" at bounding box center [843, 311] width 732 height 19
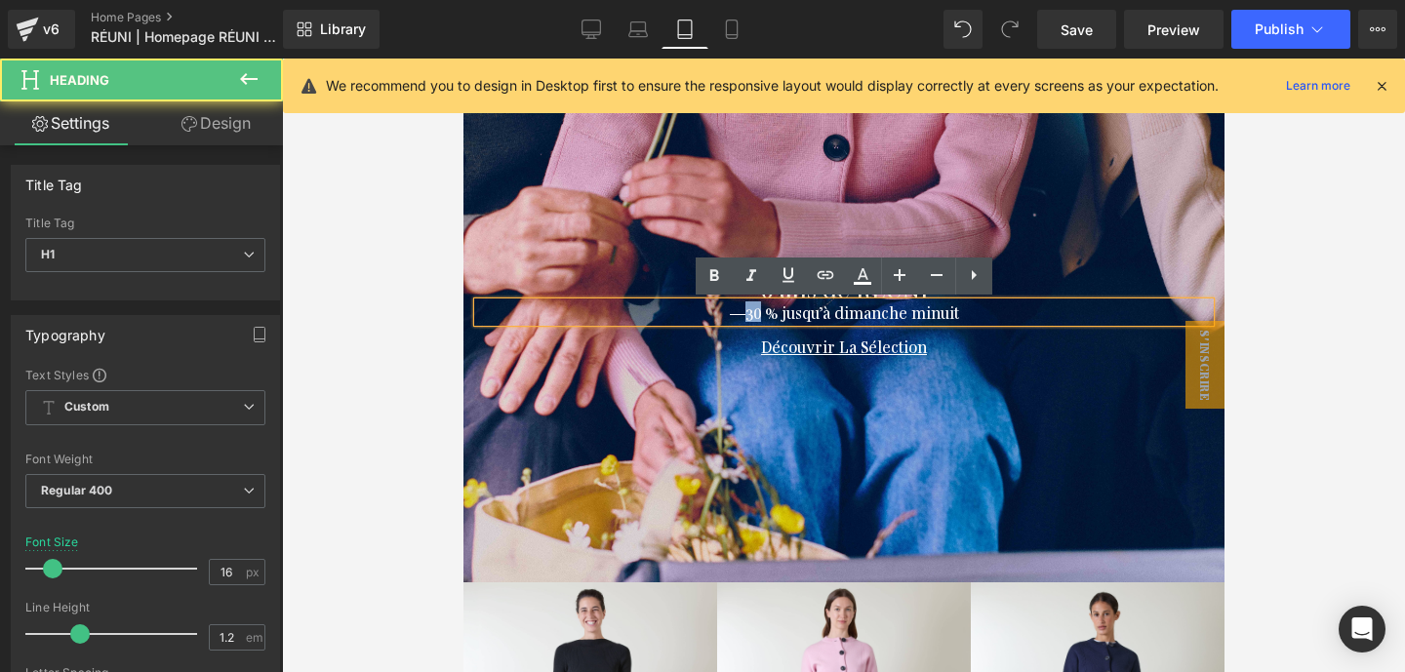
click at [752, 314] on h1 "—30 % jusqu’à dimanche minuit" at bounding box center [843, 311] width 732 height 19
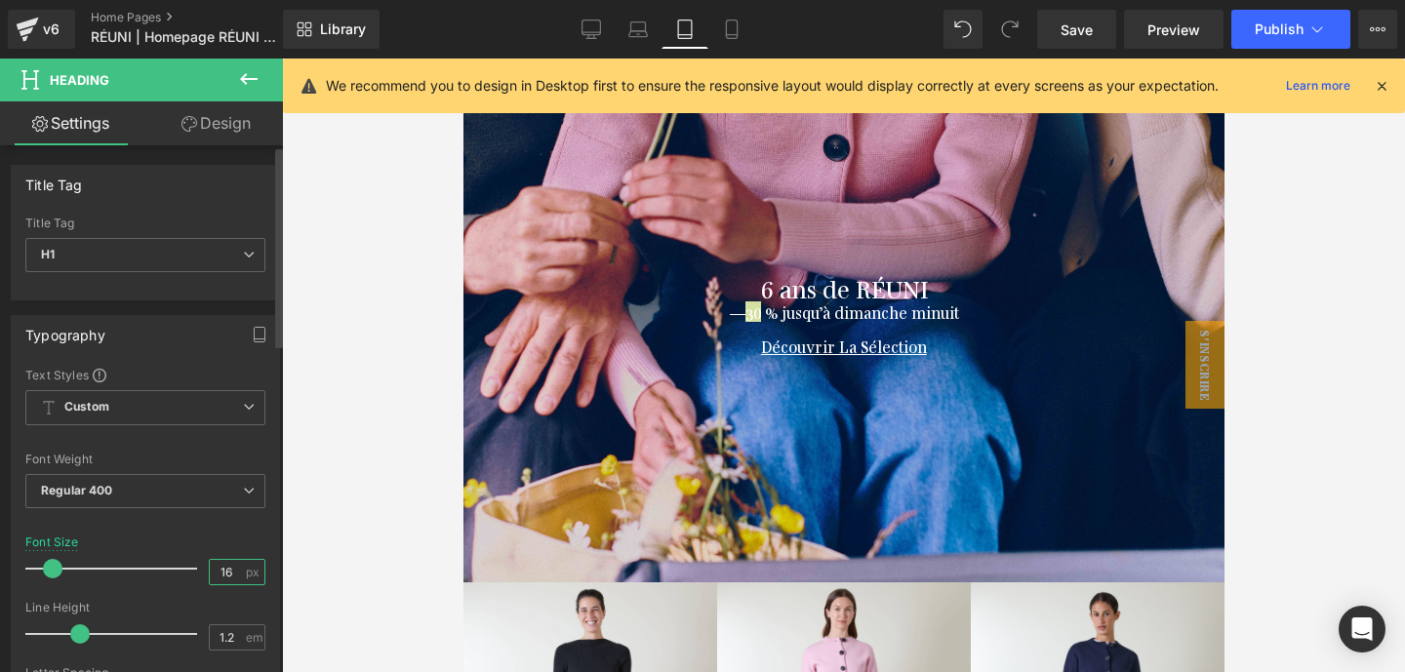
click at [210, 573] on input "16" at bounding box center [227, 572] width 34 height 24
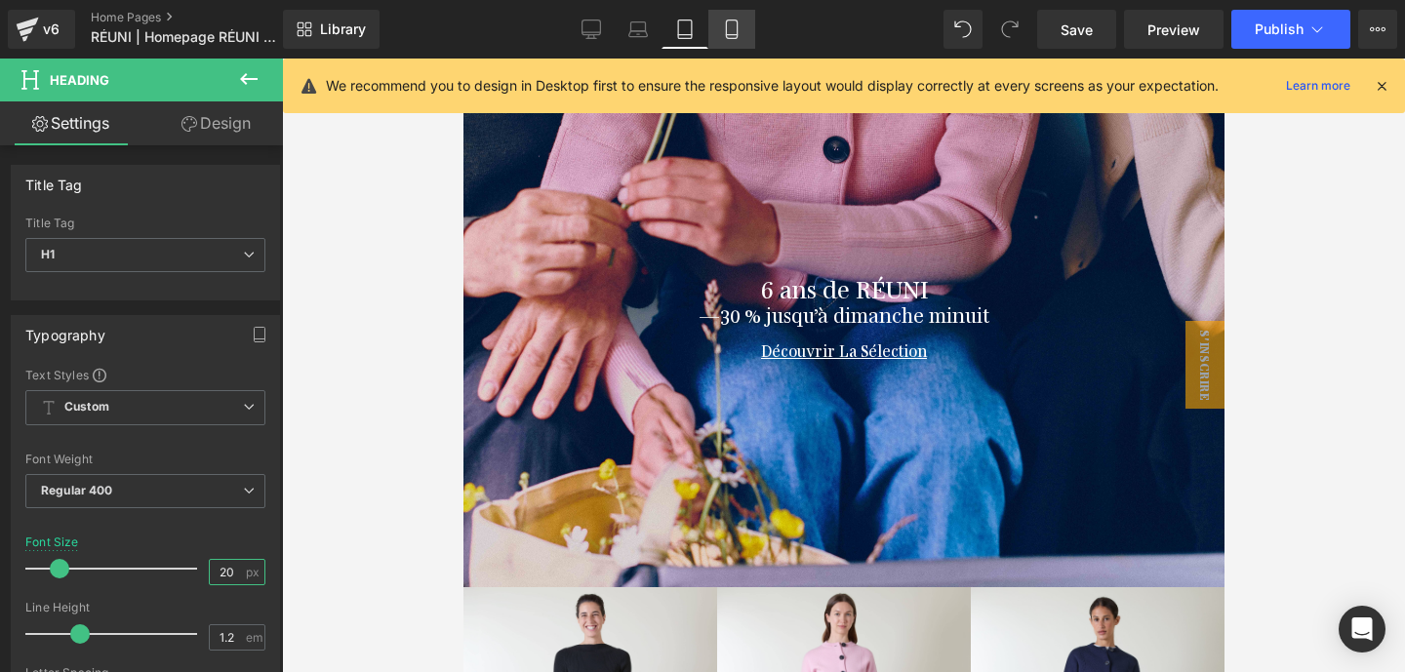
type input "20"
click at [735, 27] on icon at bounding box center [732, 30] width 20 height 20
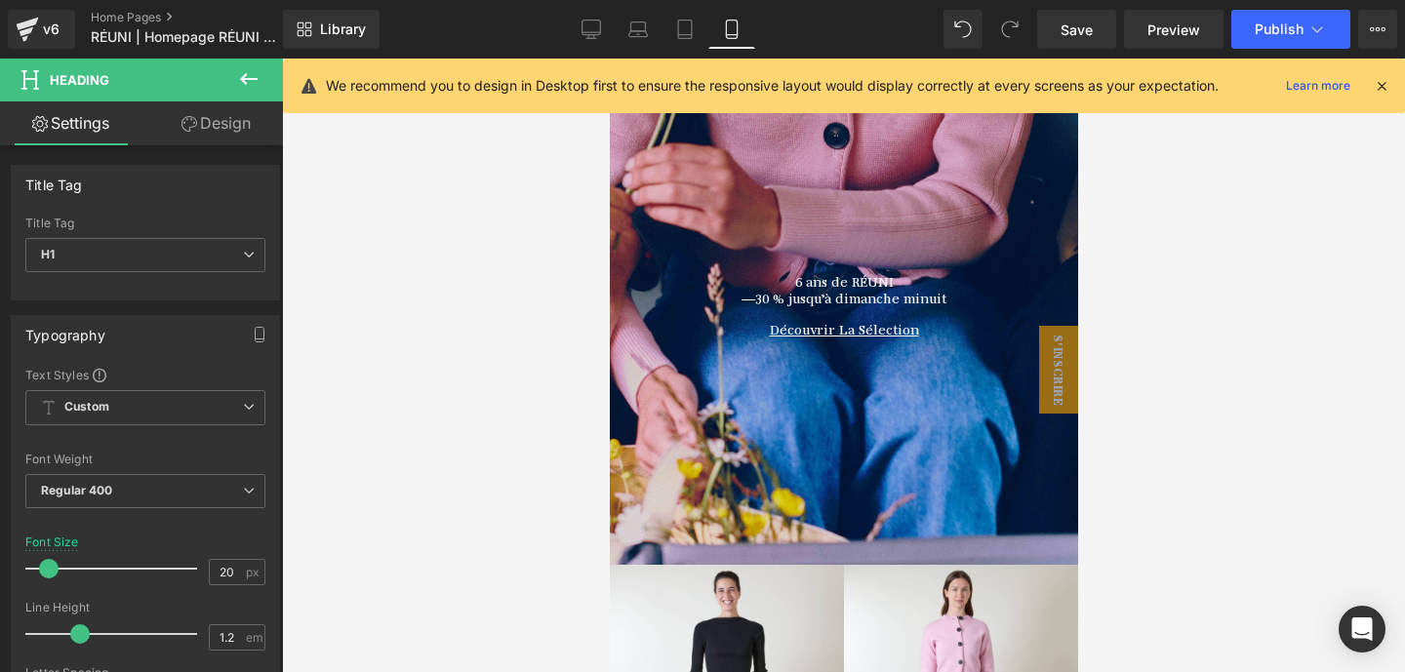
scroll to position [124, 0]
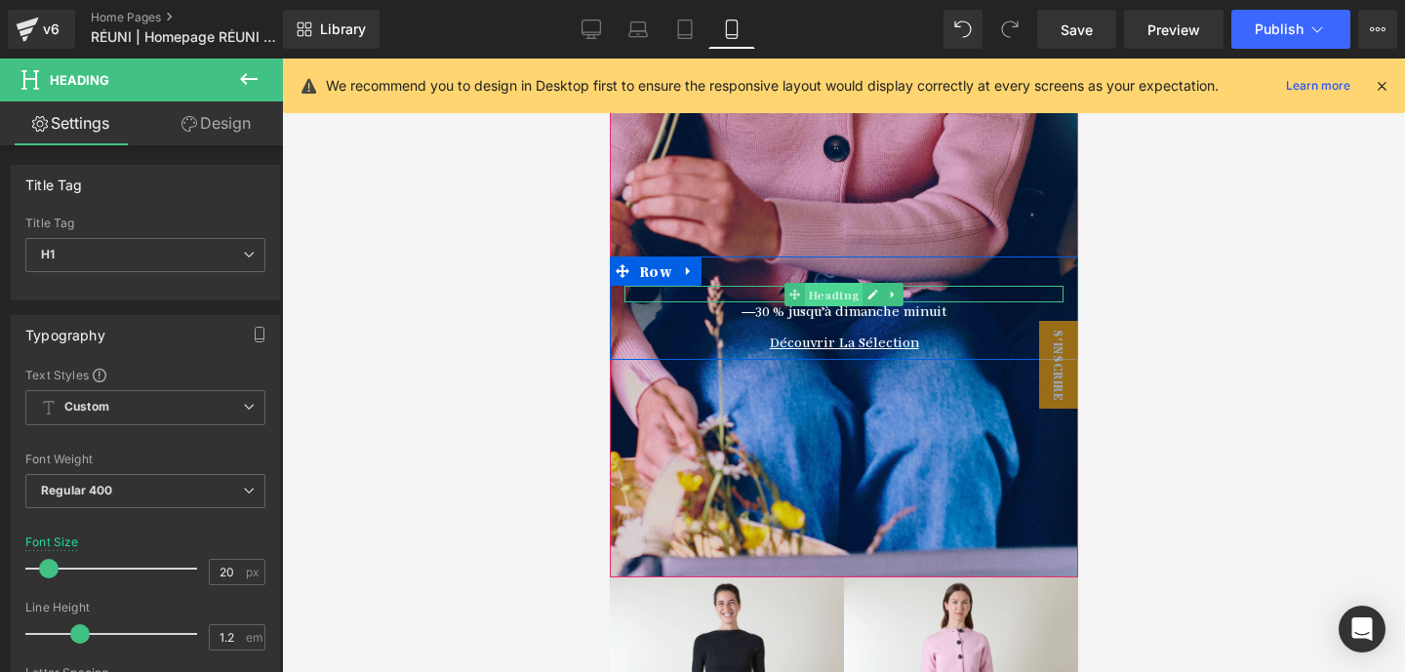
click at [808, 292] on span "Heading" at bounding box center [833, 294] width 58 height 23
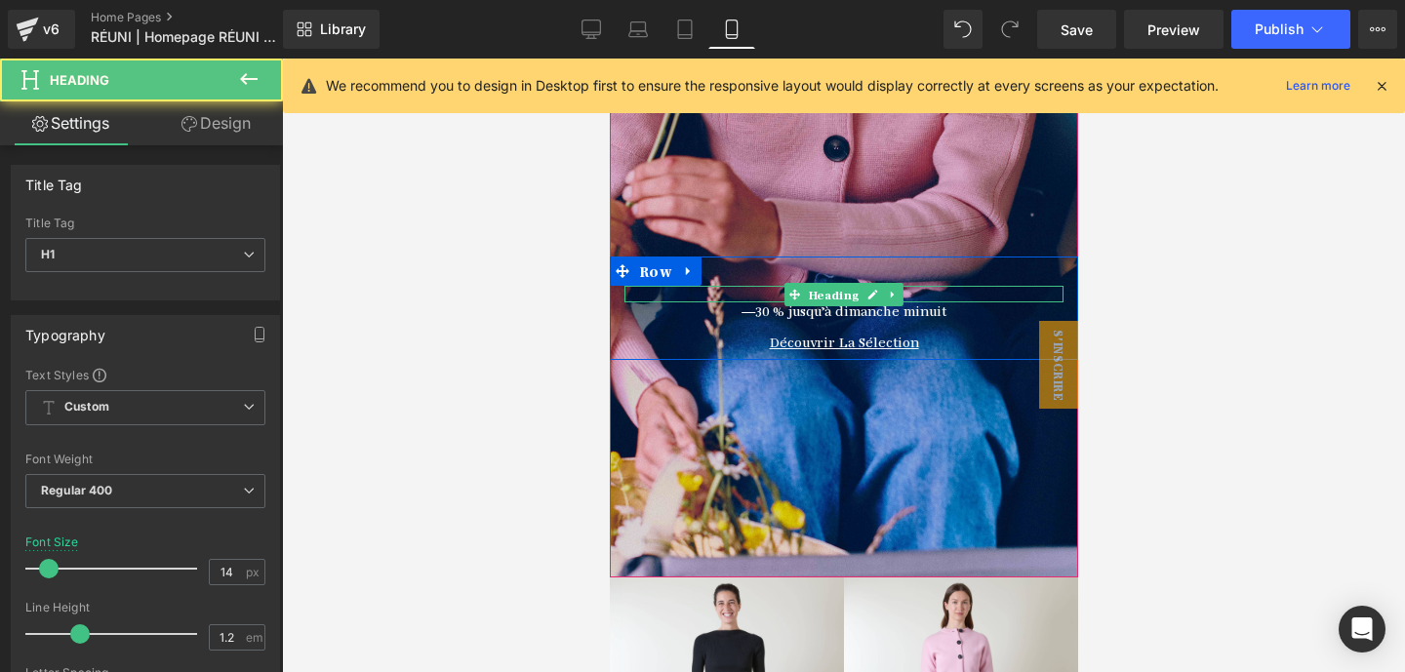
click at [766, 291] on h1 "6 ans de RÉUNI" at bounding box center [842, 294] width 439 height 17
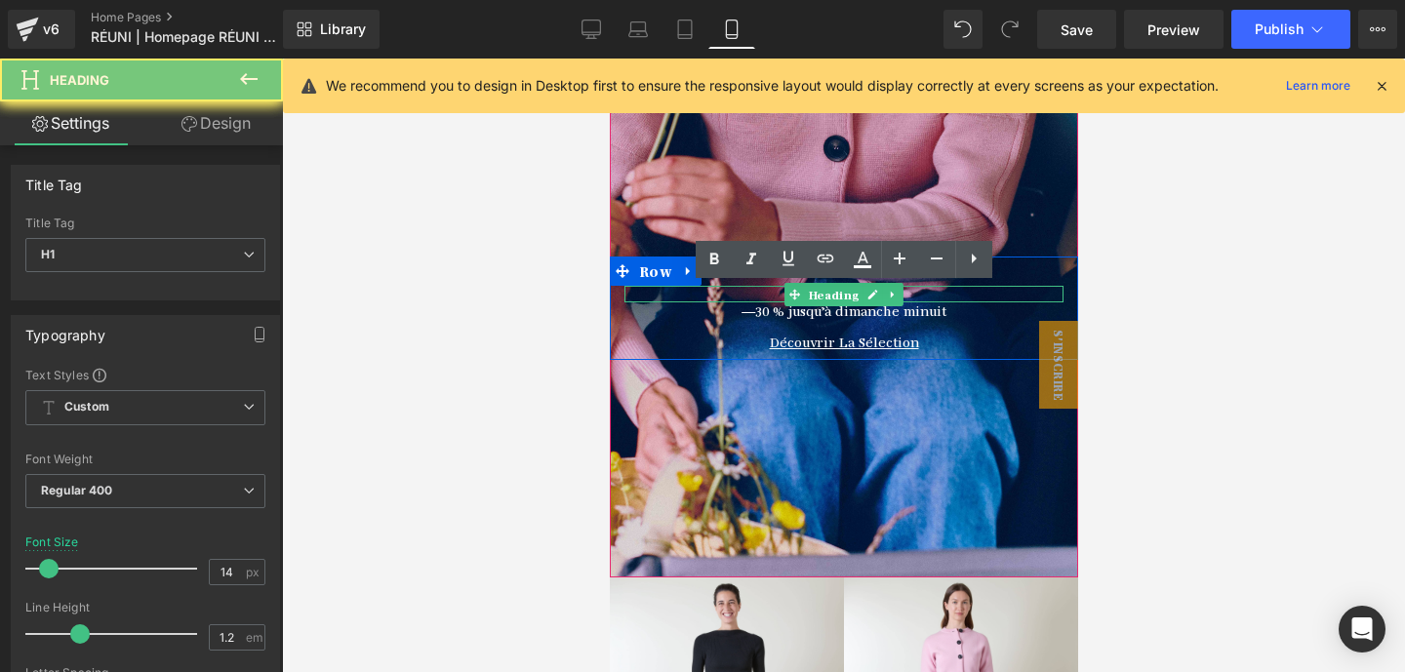
click at [766, 291] on h1 "6 ans de RÉUNI" at bounding box center [842, 294] width 439 height 17
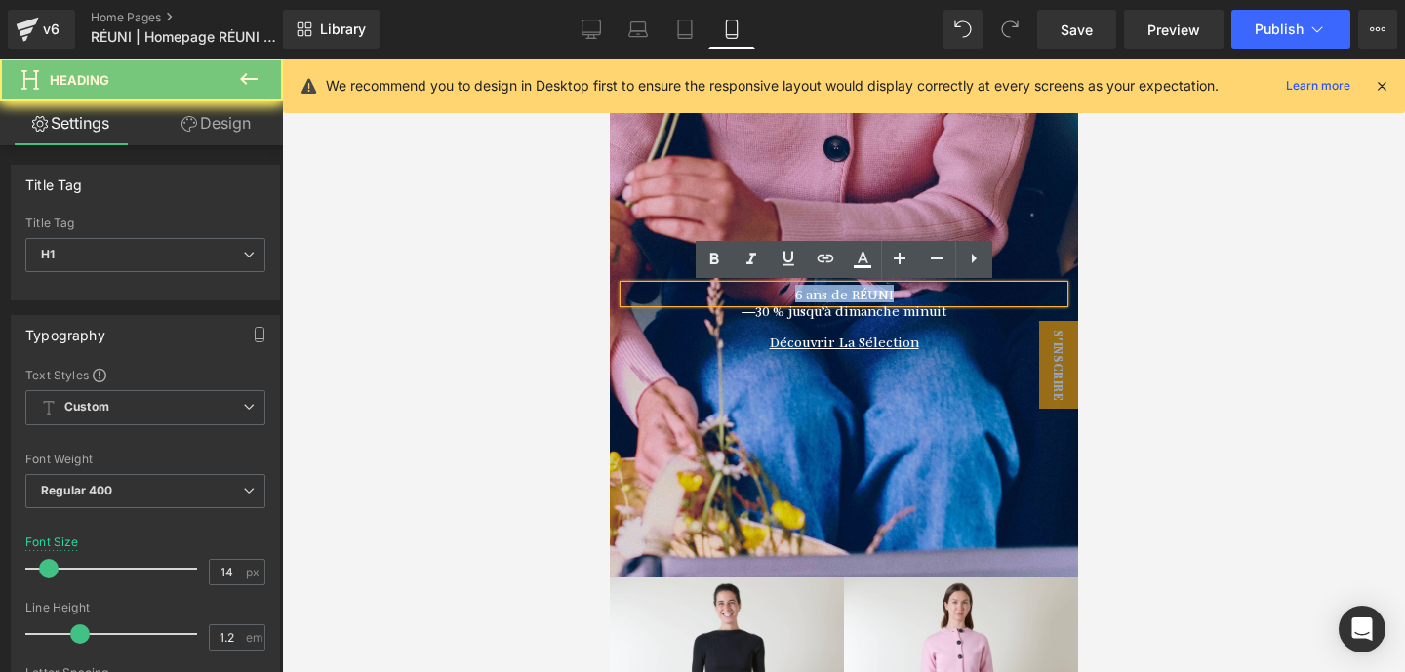
click at [766, 291] on h1 "6 ans de RÉUNI" at bounding box center [842, 294] width 439 height 17
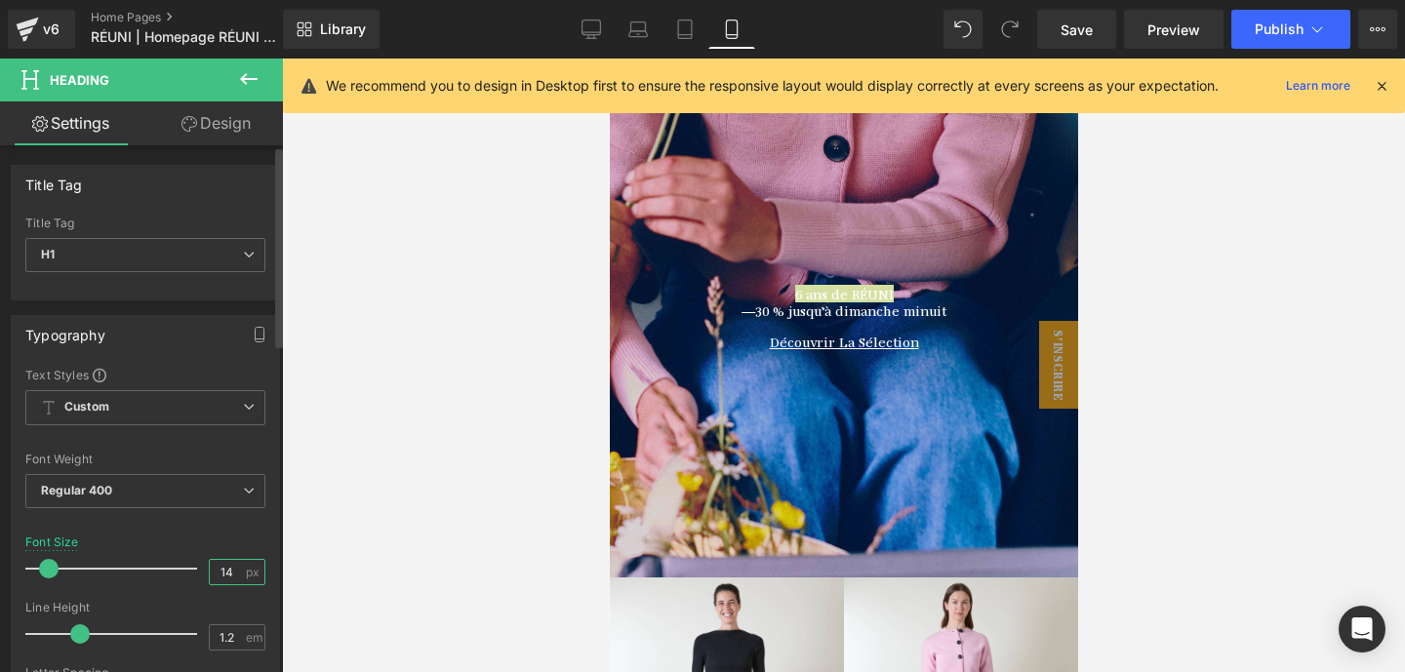
click at [210, 576] on input "14" at bounding box center [227, 572] width 34 height 24
type input "25"
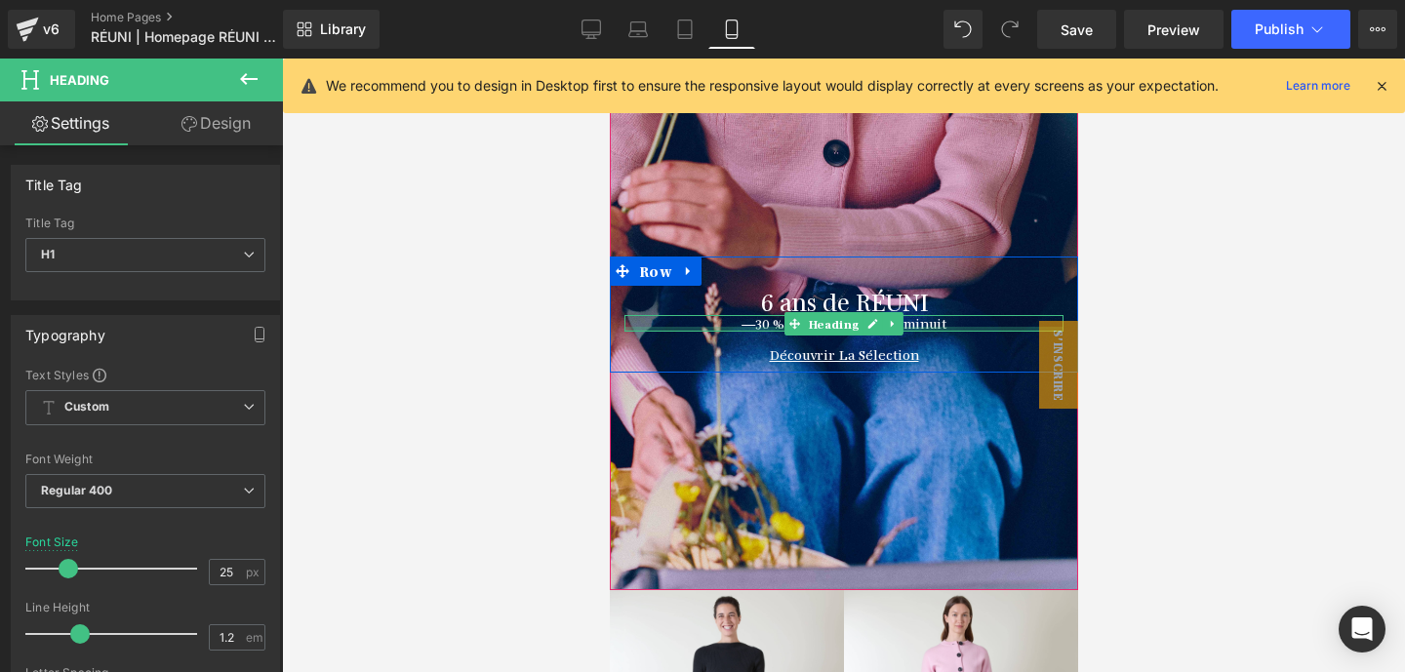
click at [766, 328] on div at bounding box center [842, 329] width 439 height 5
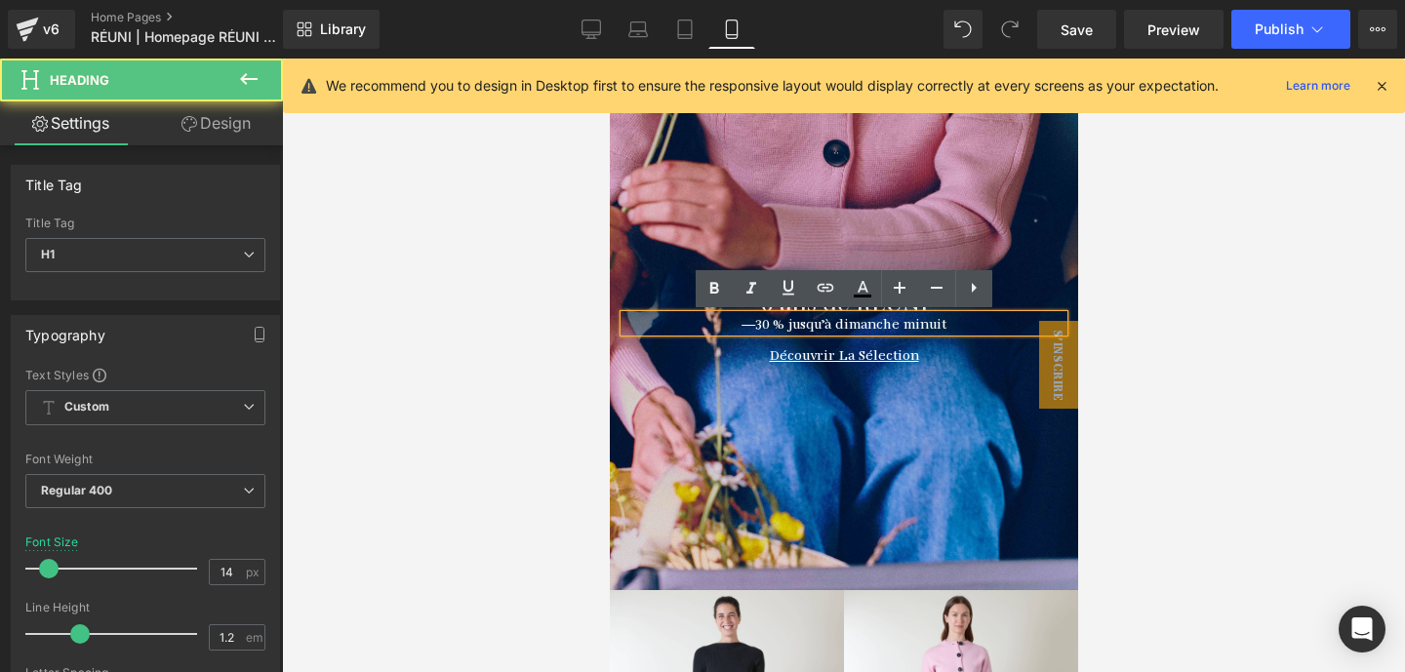
click at [761, 318] on h1 "—30 % jusqu’à dimanche minuit" at bounding box center [842, 323] width 439 height 17
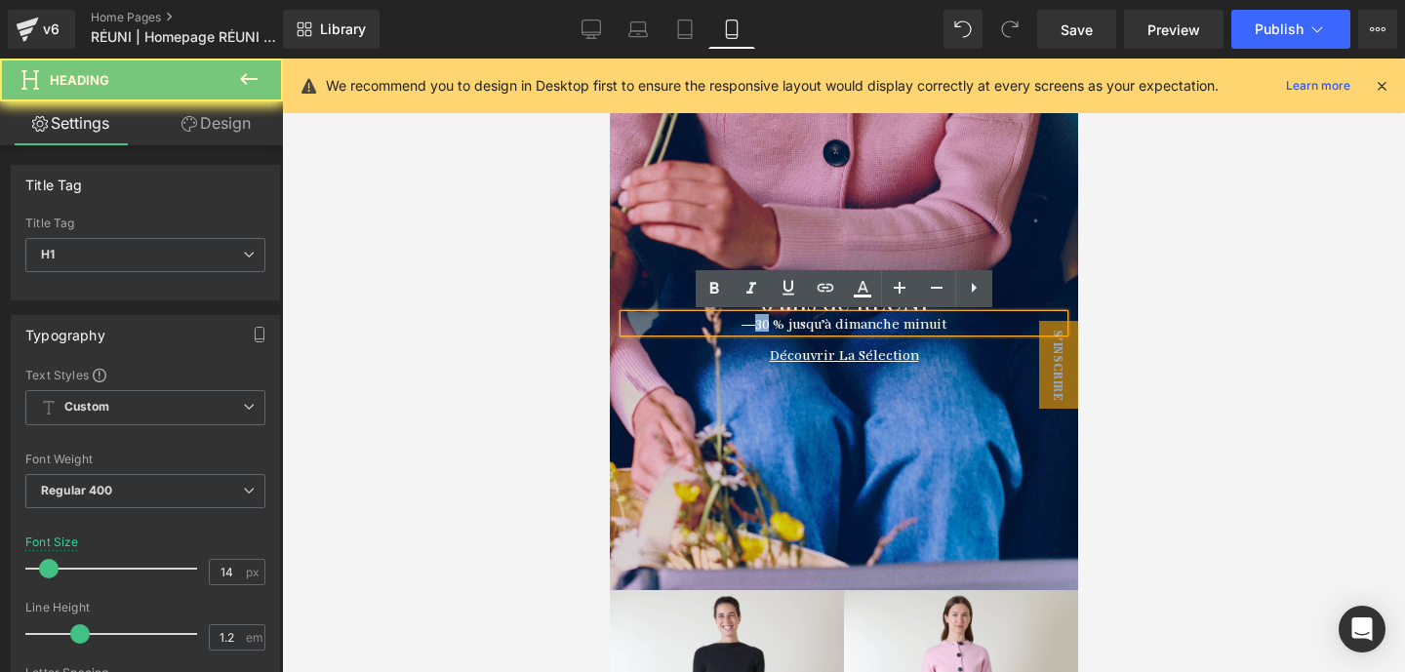
click at [761, 318] on h1 "—30 % jusqu’à dimanche minuit" at bounding box center [842, 323] width 439 height 17
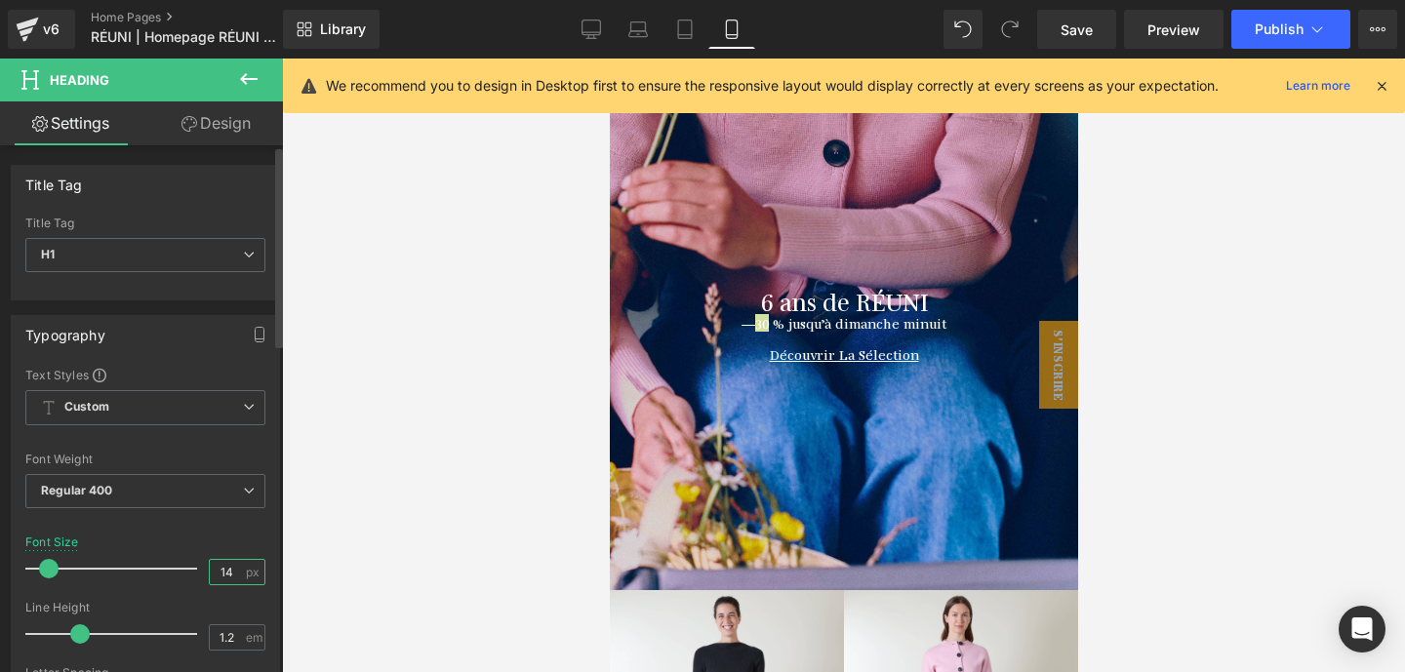
click at [218, 566] on input "14" at bounding box center [227, 572] width 34 height 24
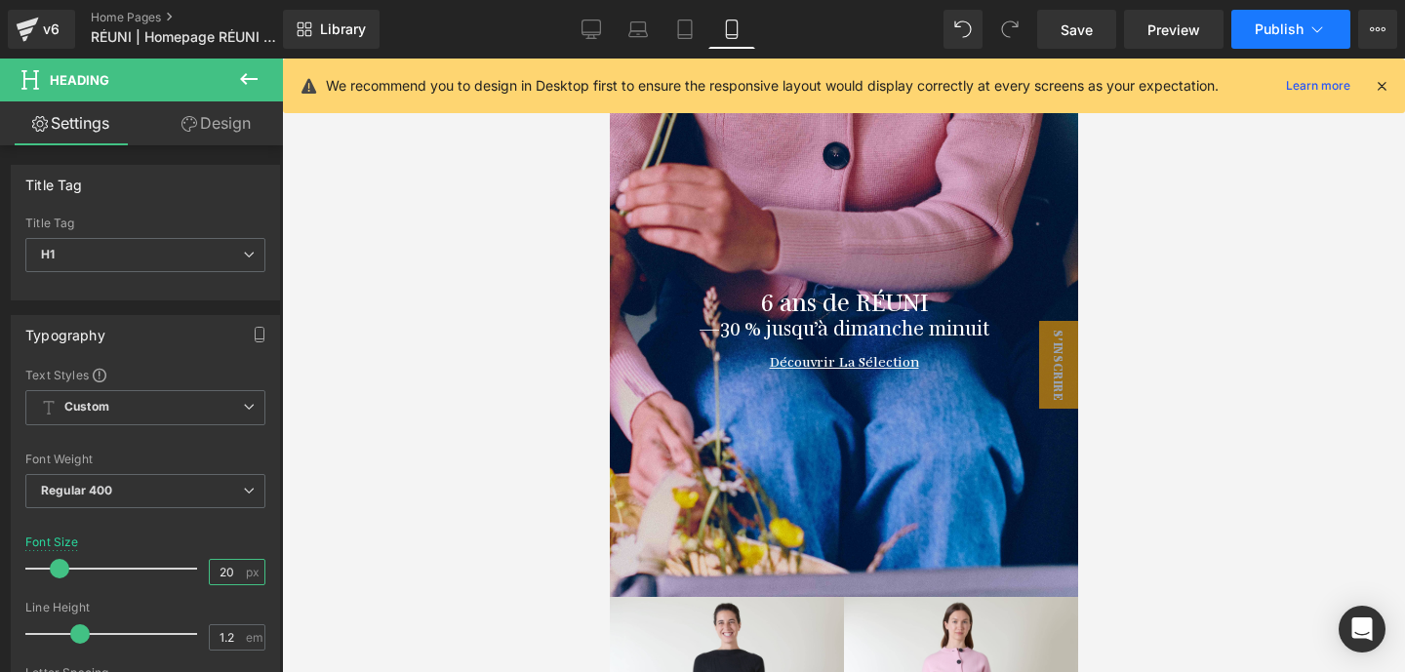
type input "20"
click at [1286, 29] on span "Publish" at bounding box center [1279, 29] width 49 height 16
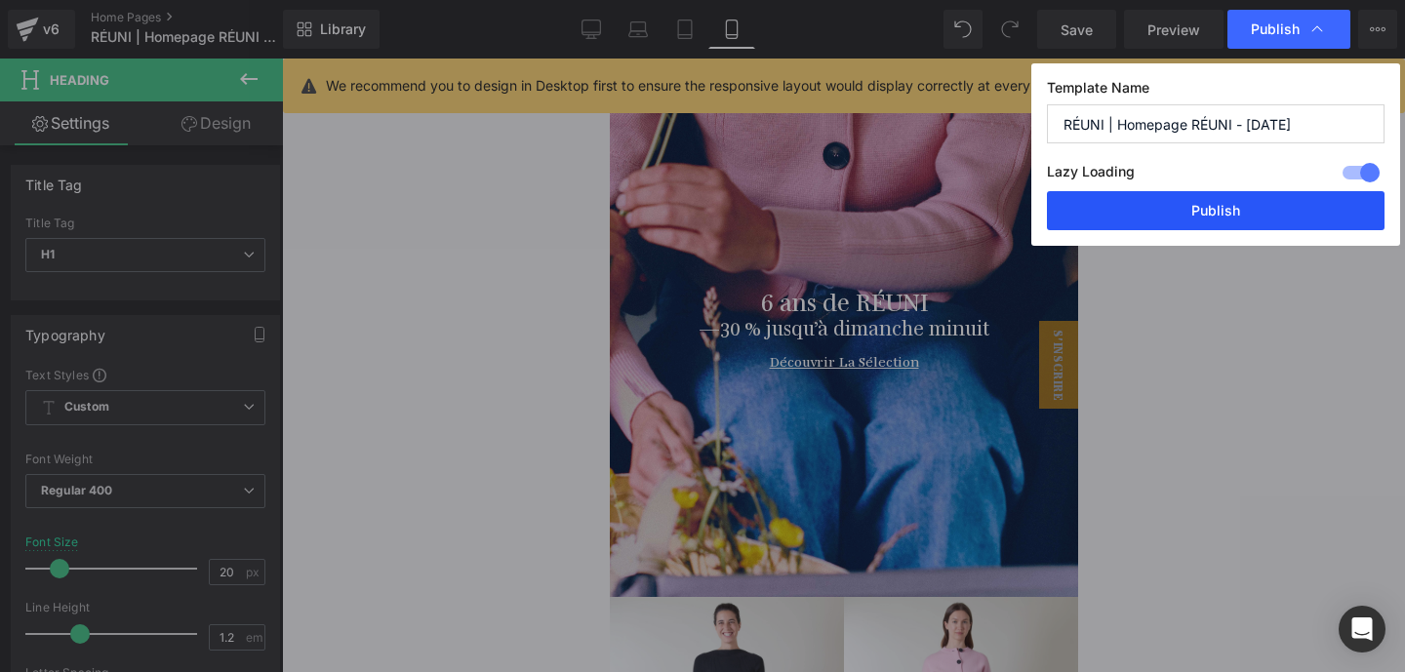
drag, startPoint x: 1198, startPoint y: 221, endPoint x: 330, endPoint y: 395, distance: 885.8
click at [1198, 221] on button "Publish" at bounding box center [1216, 210] width 338 height 39
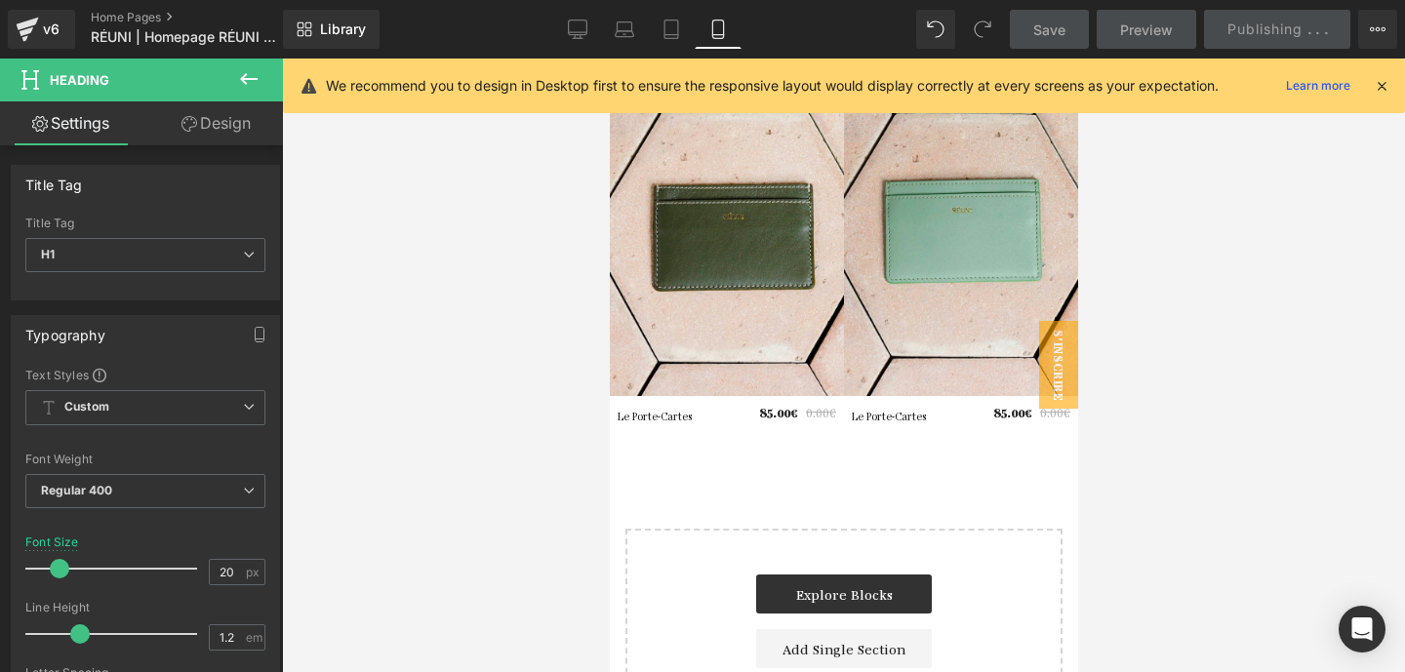
scroll to position [6677, 0]
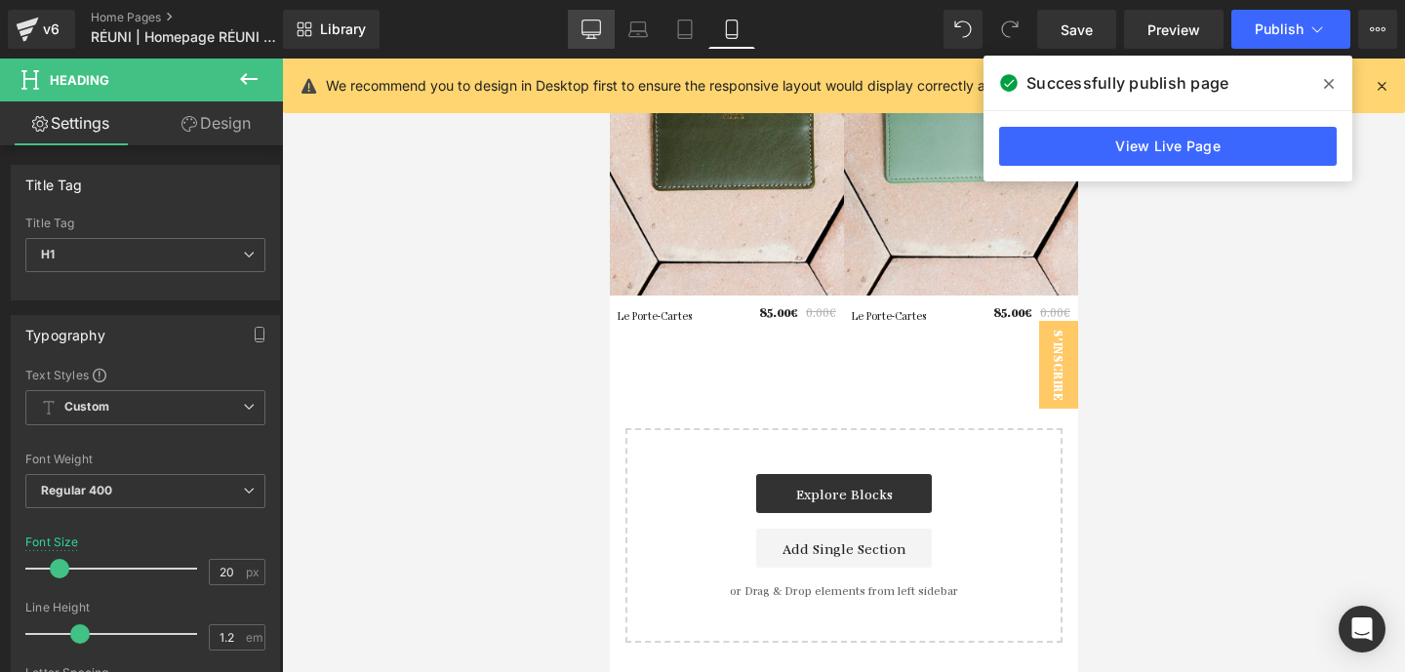
click at [611, 33] on link "Desktop" at bounding box center [591, 29] width 47 height 39
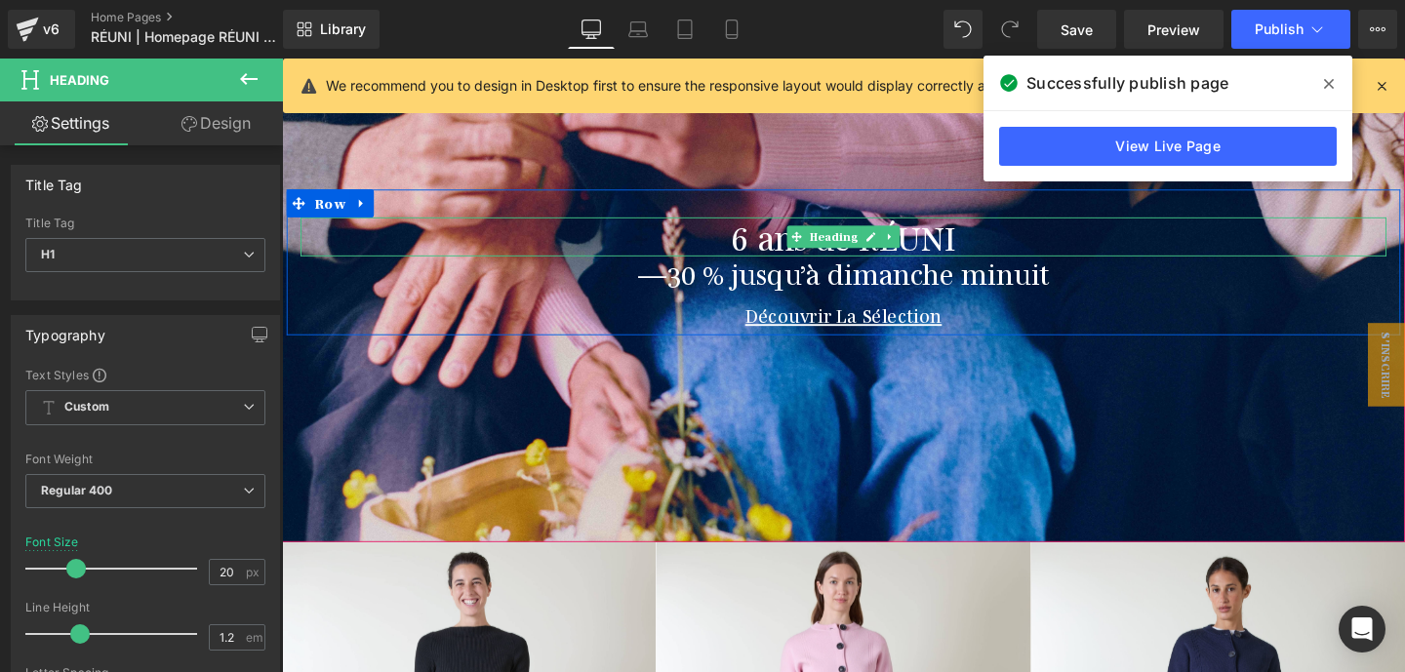
click at [799, 255] on h1 "6 ans de RÉUNI" at bounding box center [873, 245] width 1142 height 41
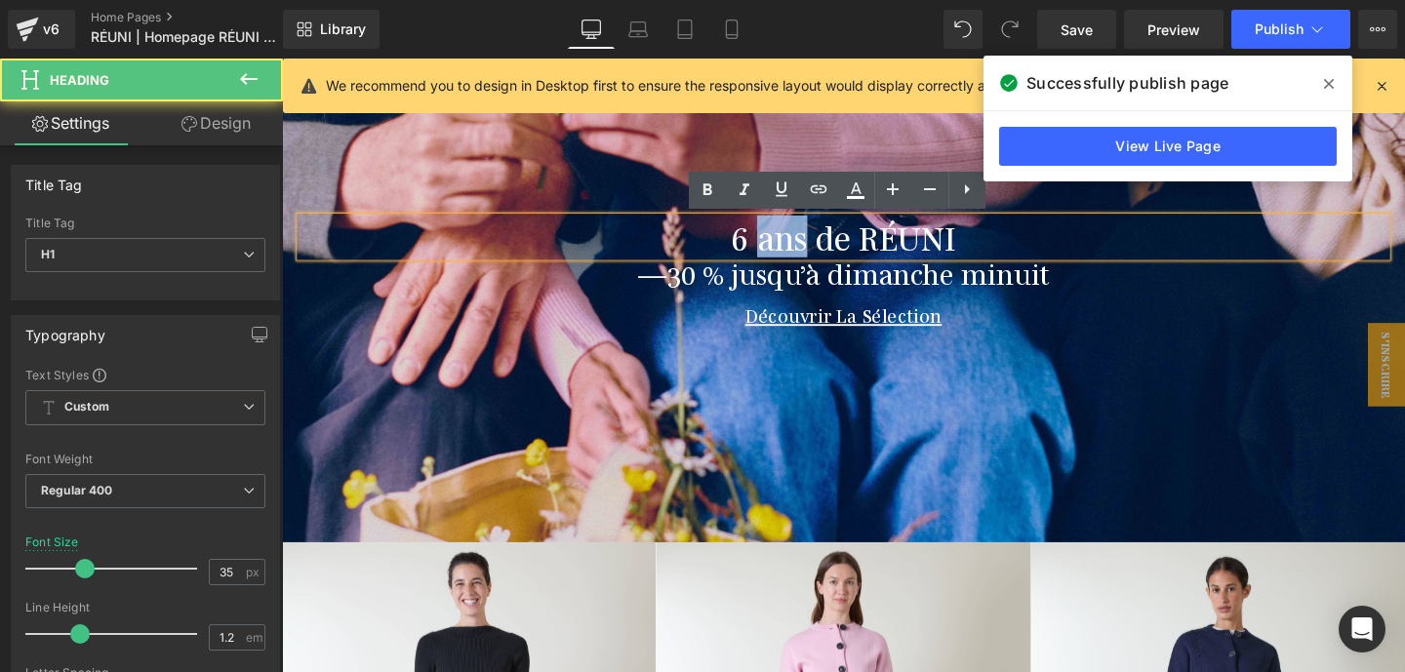
click at [799, 255] on h1 "6 ans de RÉUNI" at bounding box center [873, 245] width 1142 height 41
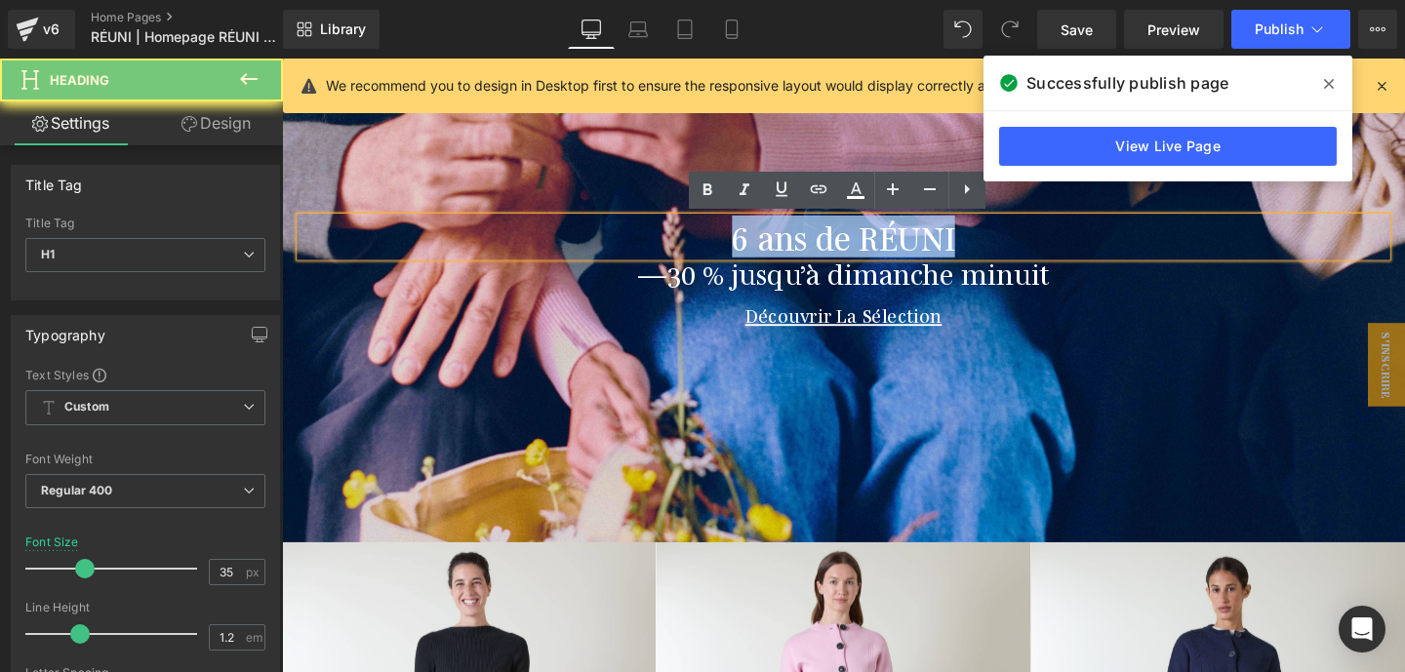
click at [799, 255] on h1 "6 ans de RÉUNI" at bounding box center [873, 245] width 1142 height 41
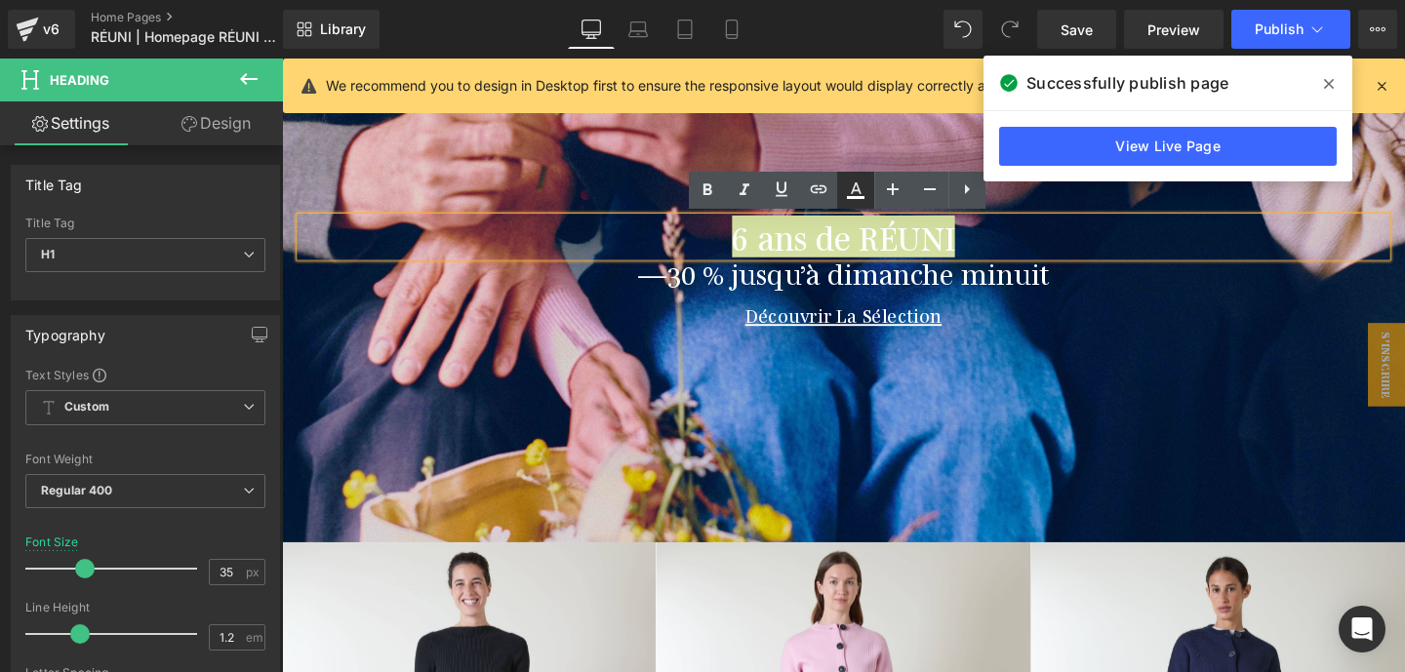
click at [864, 198] on icon at bounding box center [855, 190] width 23 height 23
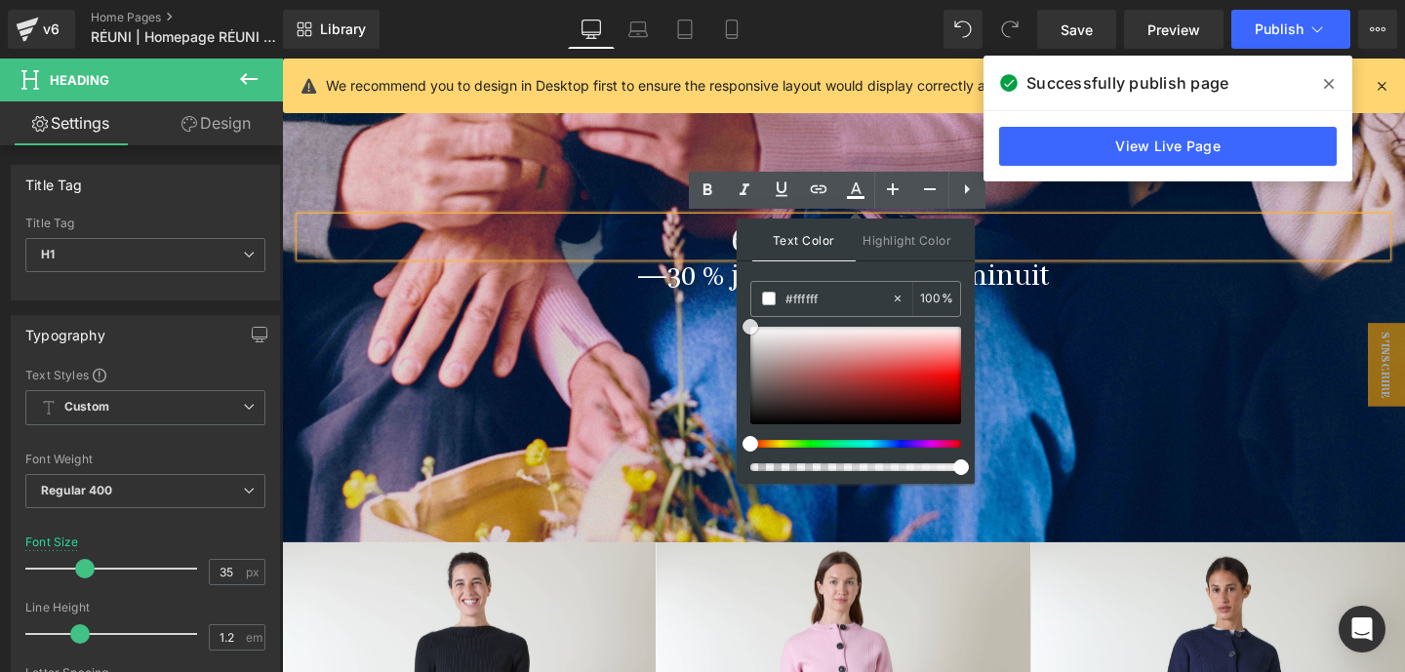
drag, startPoint x: 780, startPoint y: 368, endPoint x: 738, endPoint y: 304, distance: 76.0
click at [738, 304] on div "Text Color Highlight Color #333333 #ffffff 100 % transparent 0 %" at bounding box center [856, 351] width 238 height 265
click at [1183, 320] on h1 "Découvrir La Sélection" at bounding box center [873, 327] width 1142 height 23
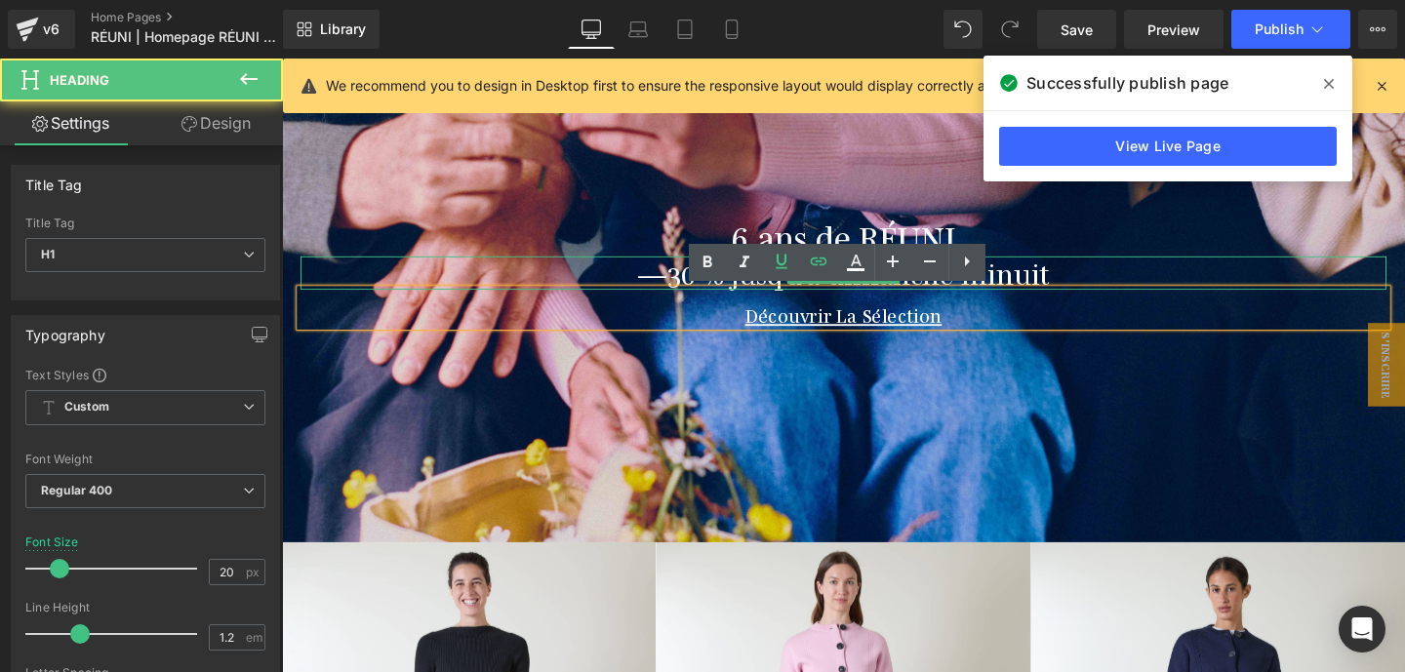
click at [1086, 285] on h1 "—30 % jusqu’à dimanche minuit" at bounding box center [873, 283] width 1142 height 35
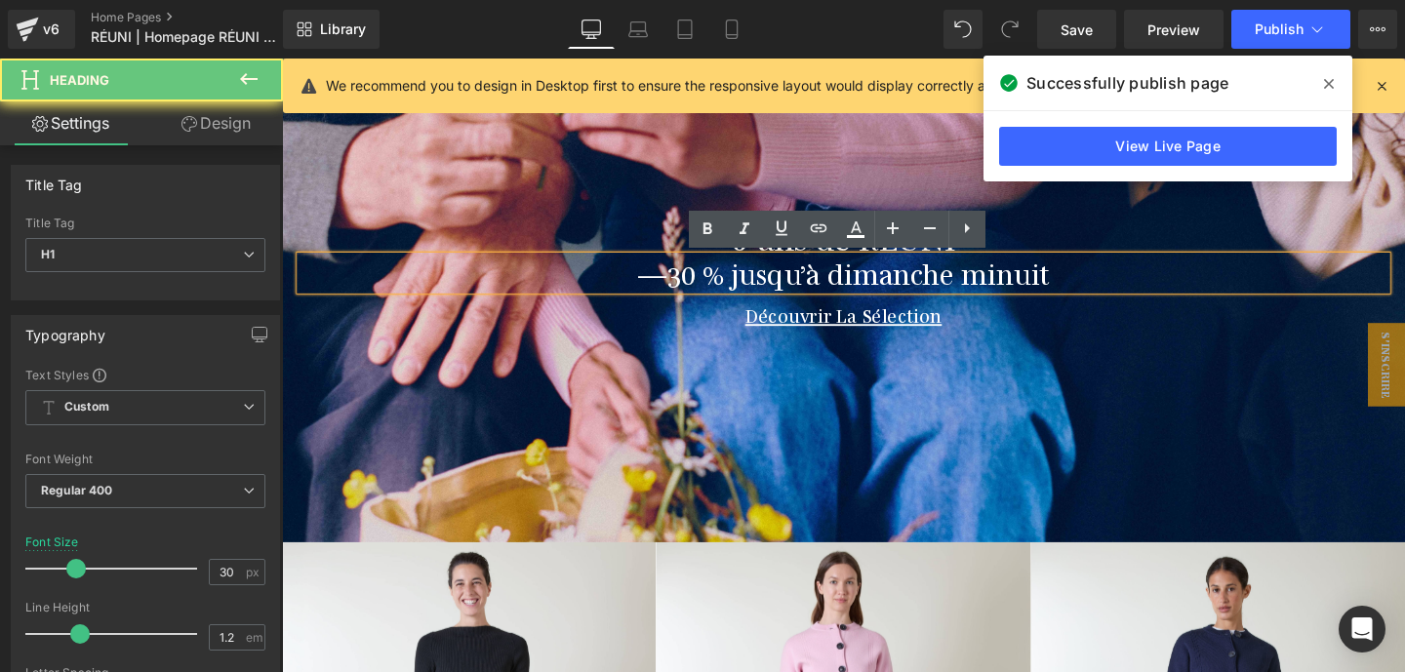
click at [1086, 285] on h1 "—30 % jusqu’à dimanche minuit" at bounding box center [873, 283] width 1142 height 35
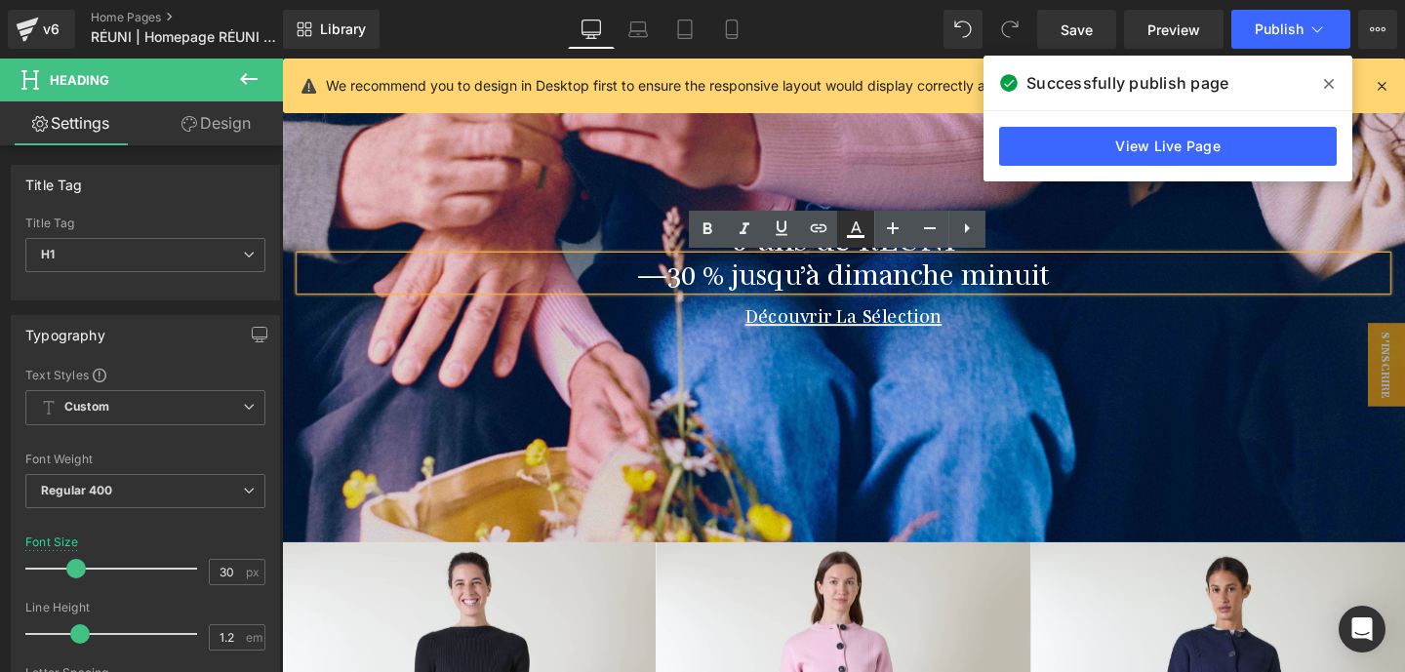
click at [850, 228] on icon at bounding box center [855, 229] width 23 height 23
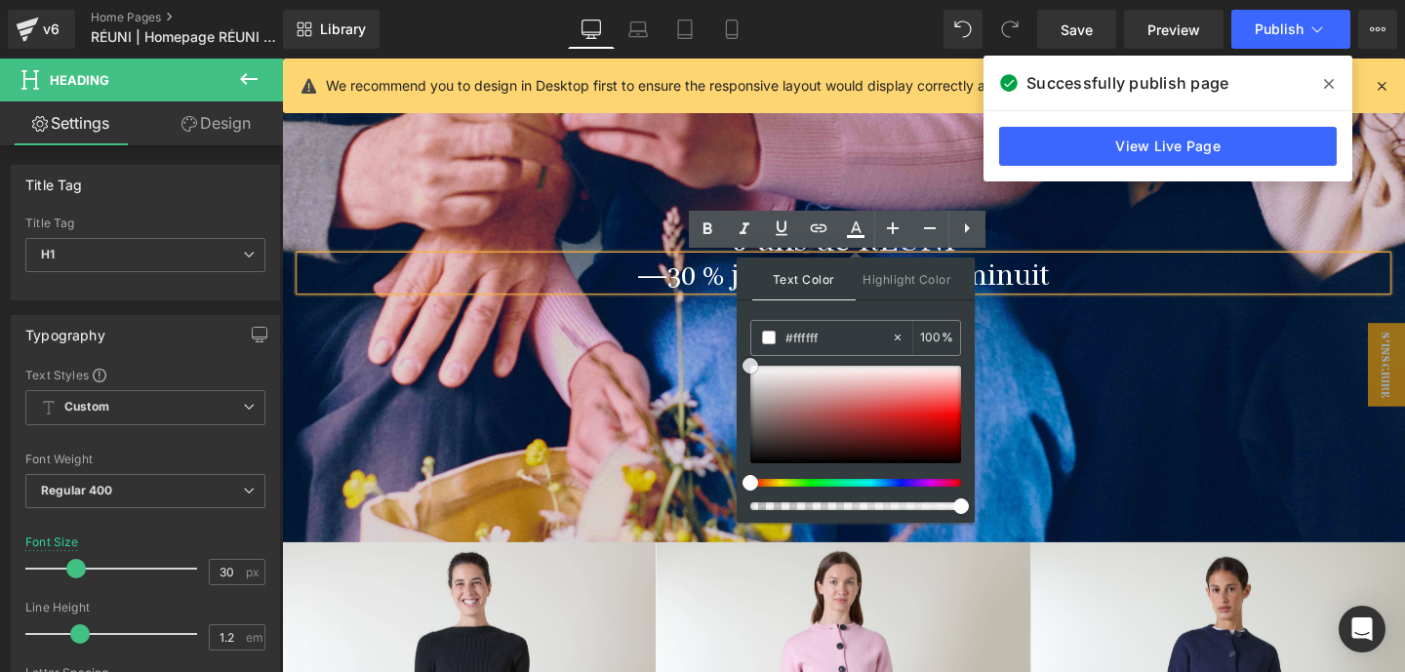
drag, startPoint x: 1069, startPoint y: 431, endPoint x: 751, endPoint y: 367, distance: 324.5
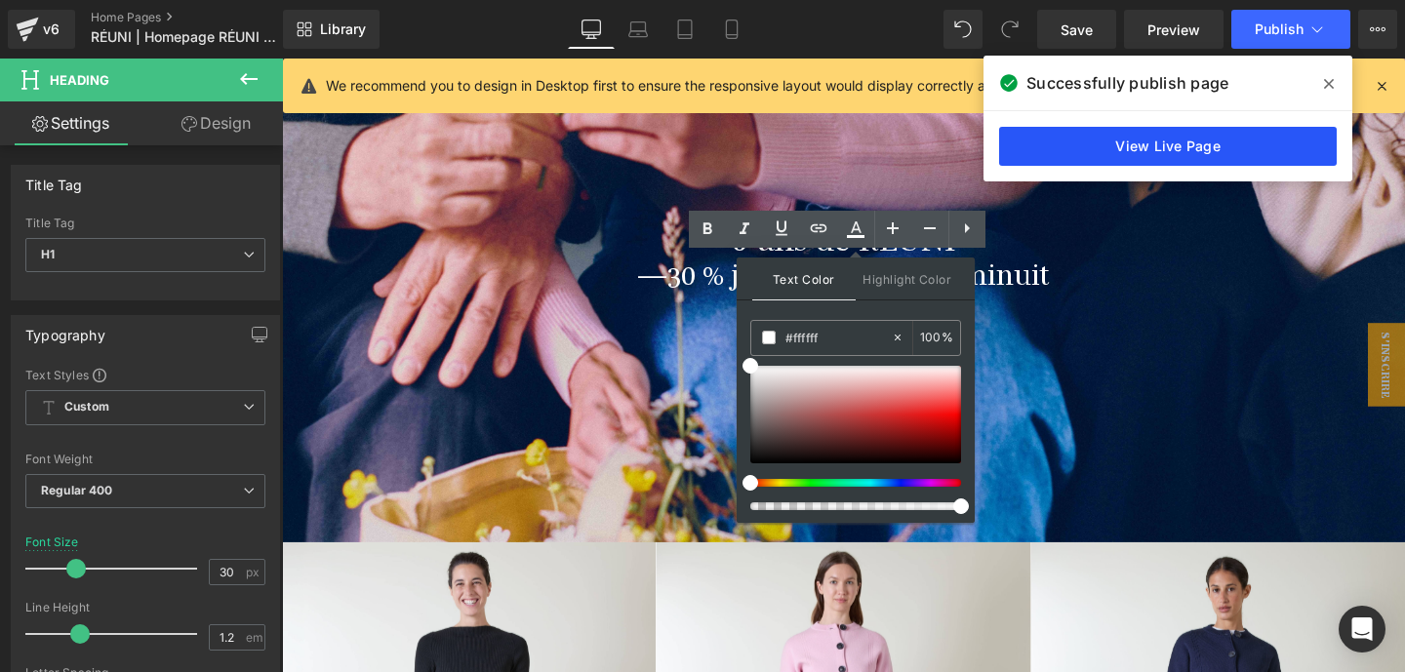
click at [1194, 138] on link "View Live Page" at bounding box center [1168, 146] width 338 height 39
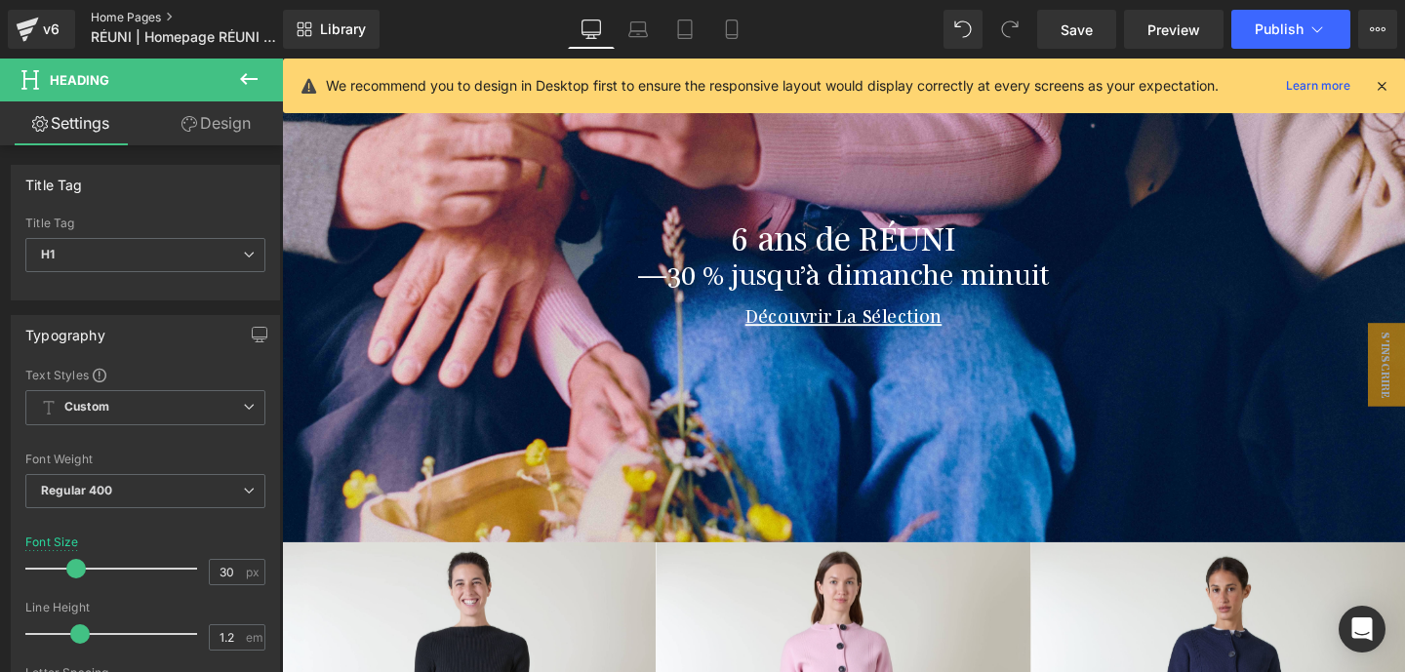
click at [128, 13] on link "Home Pages" at bounding box center [203, 18] width 224 height 16
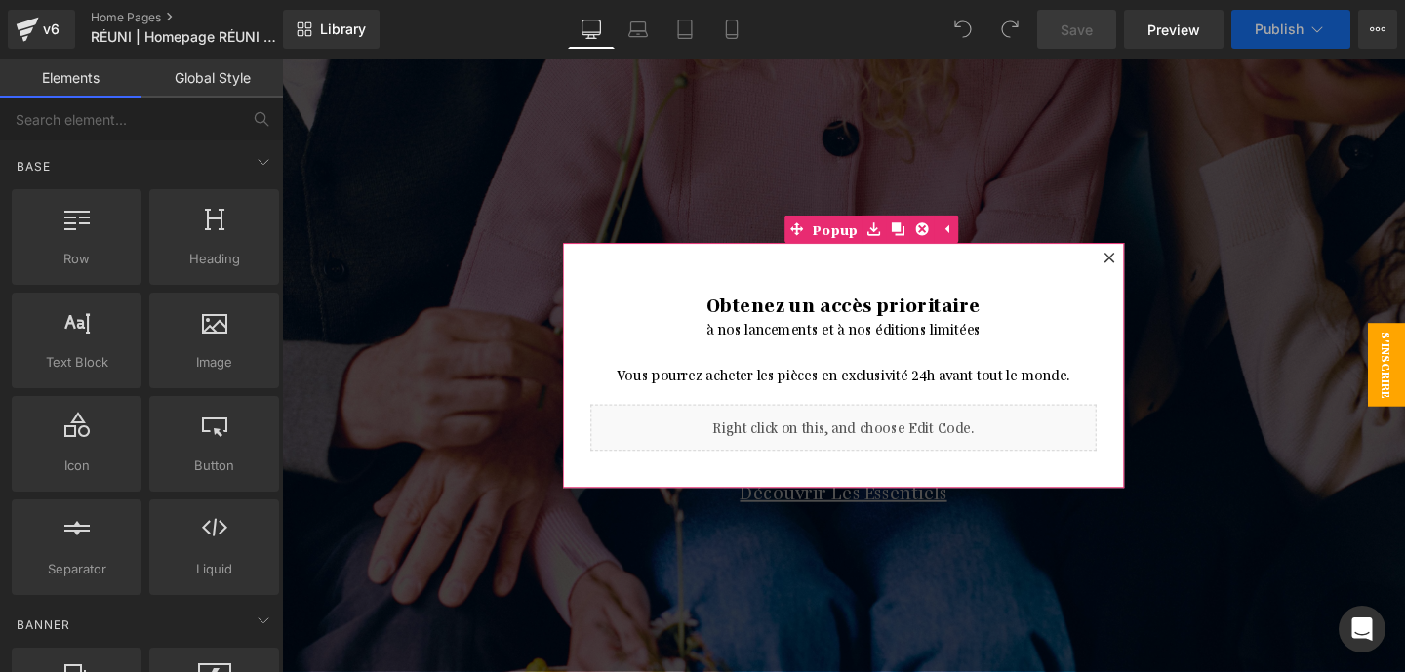
click at [1157, 265] on icon at bounding box center [1152, 267] width 12 height 12
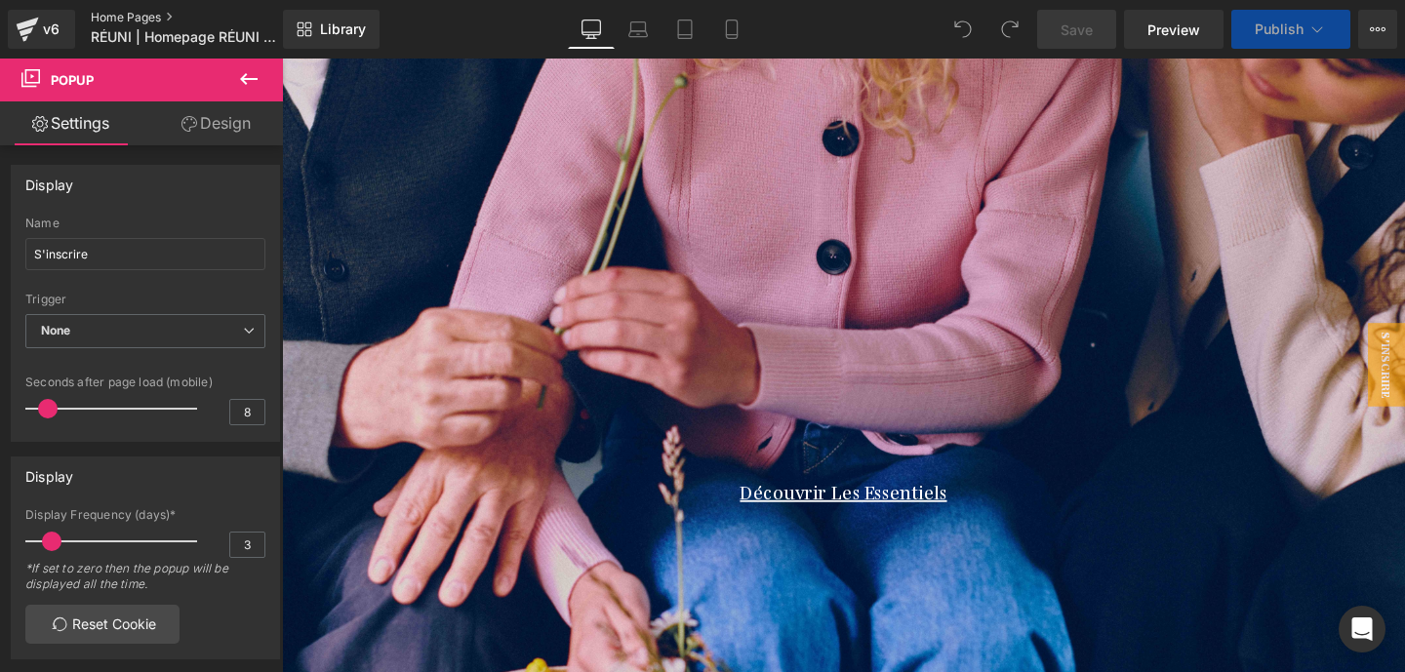
click at [117, 12] on link "Home Pages" at bounding box center [203, 18] width 224 height 16
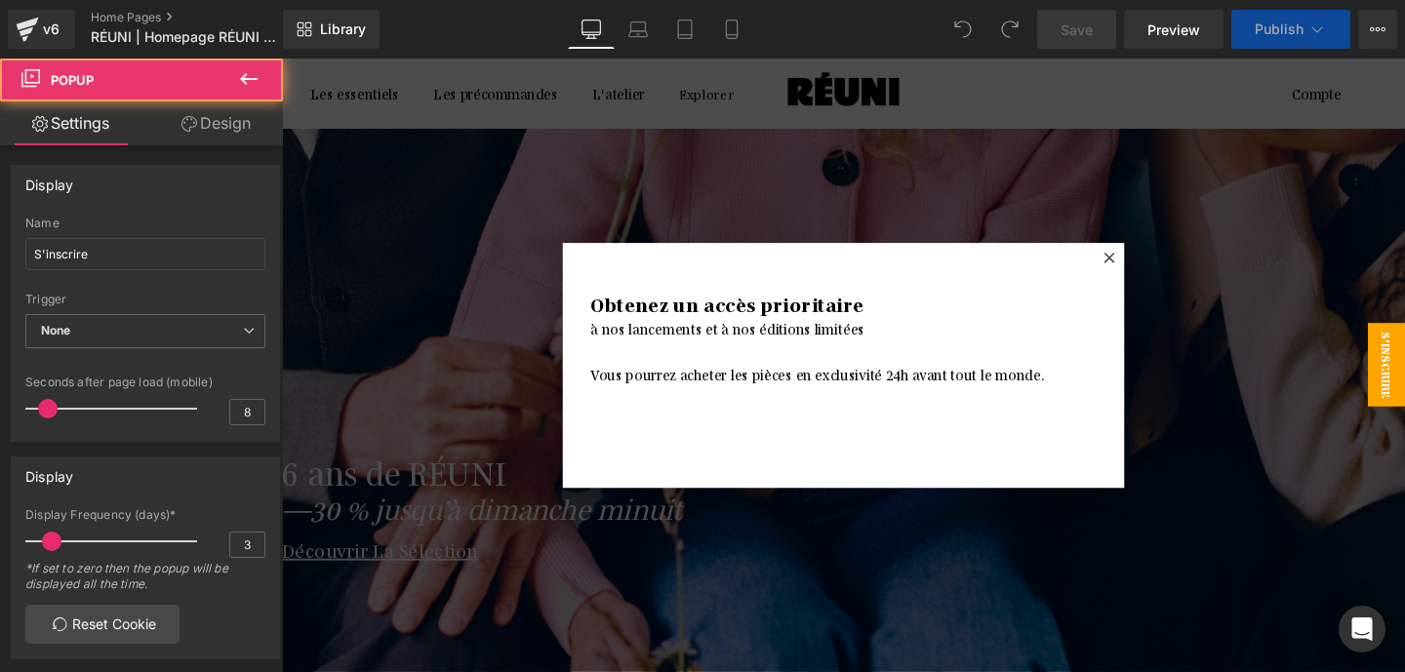
click at [1152, 272] on icon at bounding box center [1152, 267] width 12 height 12
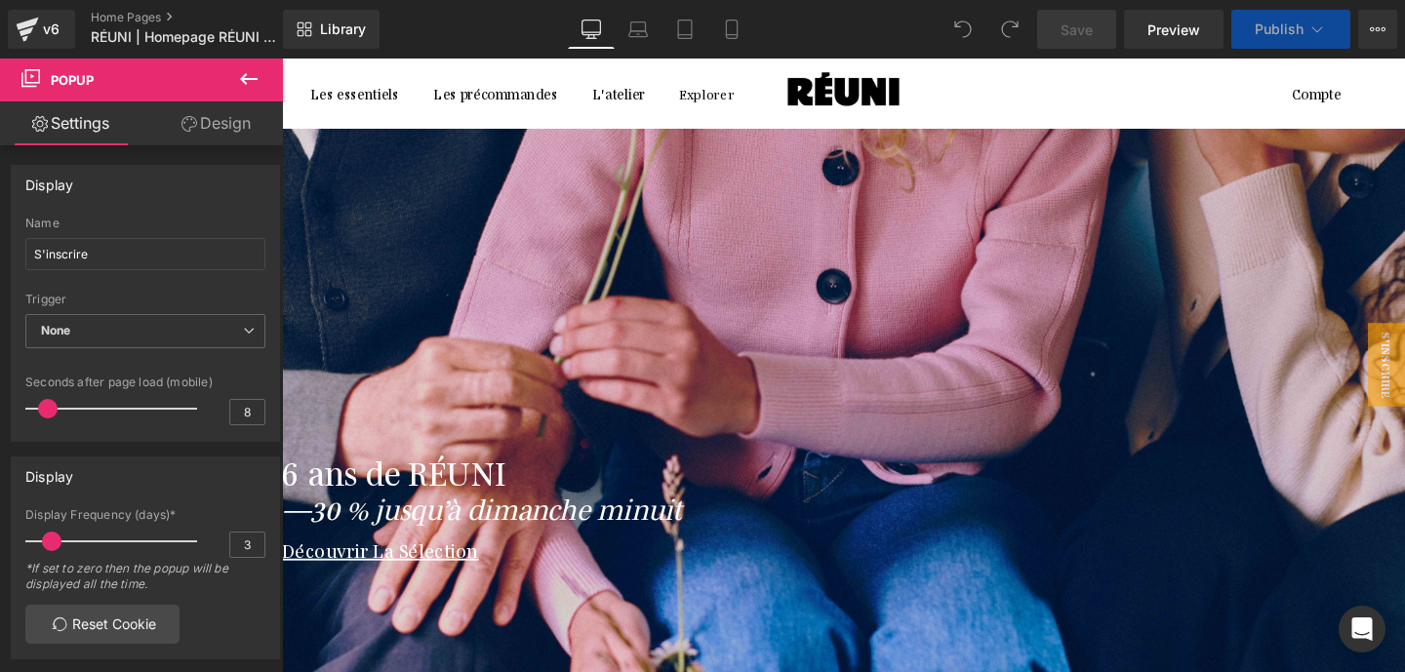
click at [777, 513] on h1 "6 ans de RÉUNI" at bounding box center [867, 492] width 1171 height 41
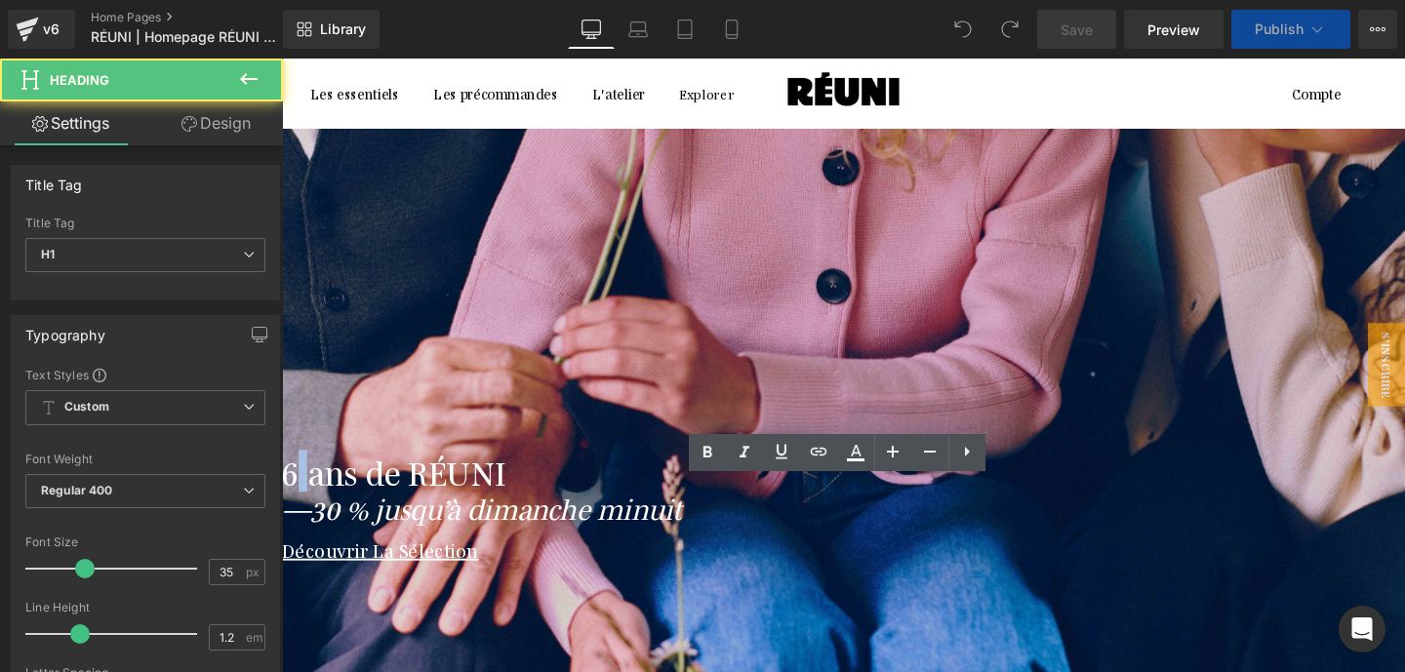
click at [777, 513] on h1 "6 ans de RÉUNI" at bounding box center [867, 492] width 1171 height 41
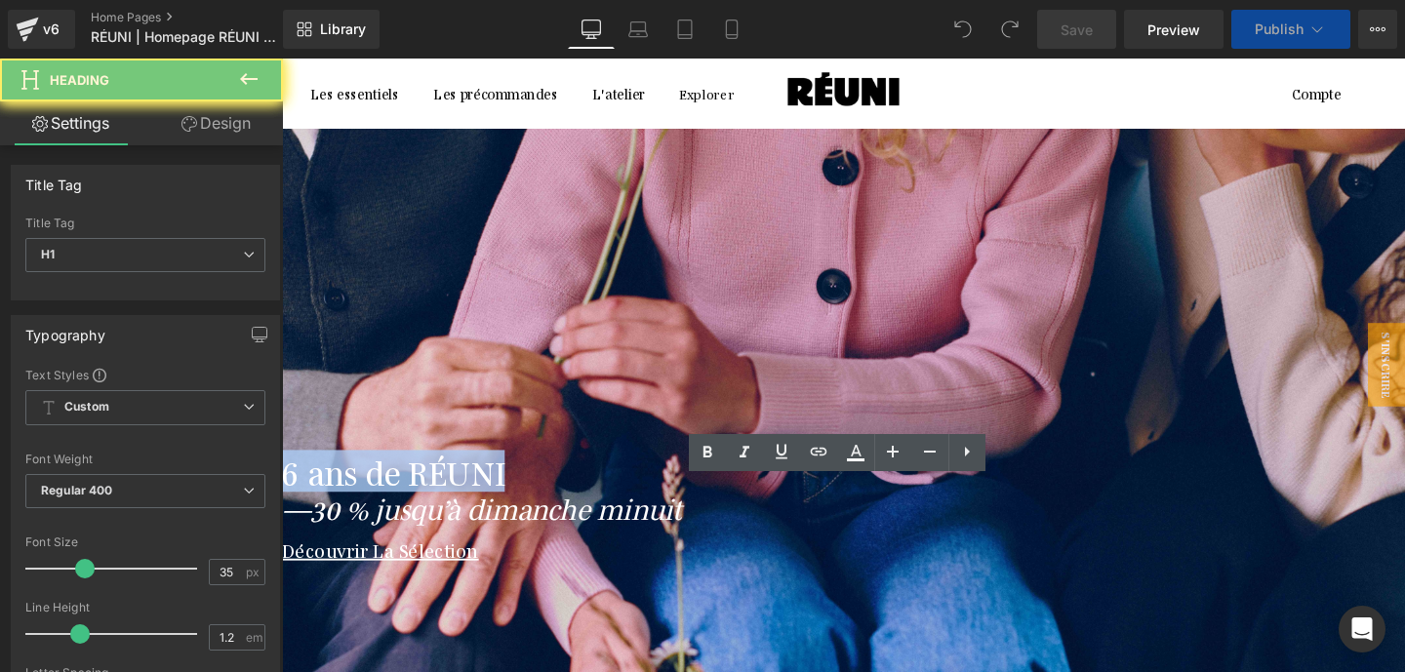
click at [777, 513] on h1 "6 ans de RÉUNI" at bounding box center [867, 492] width 1171 height 41
copy h1 "6 ans de RÉUNI"
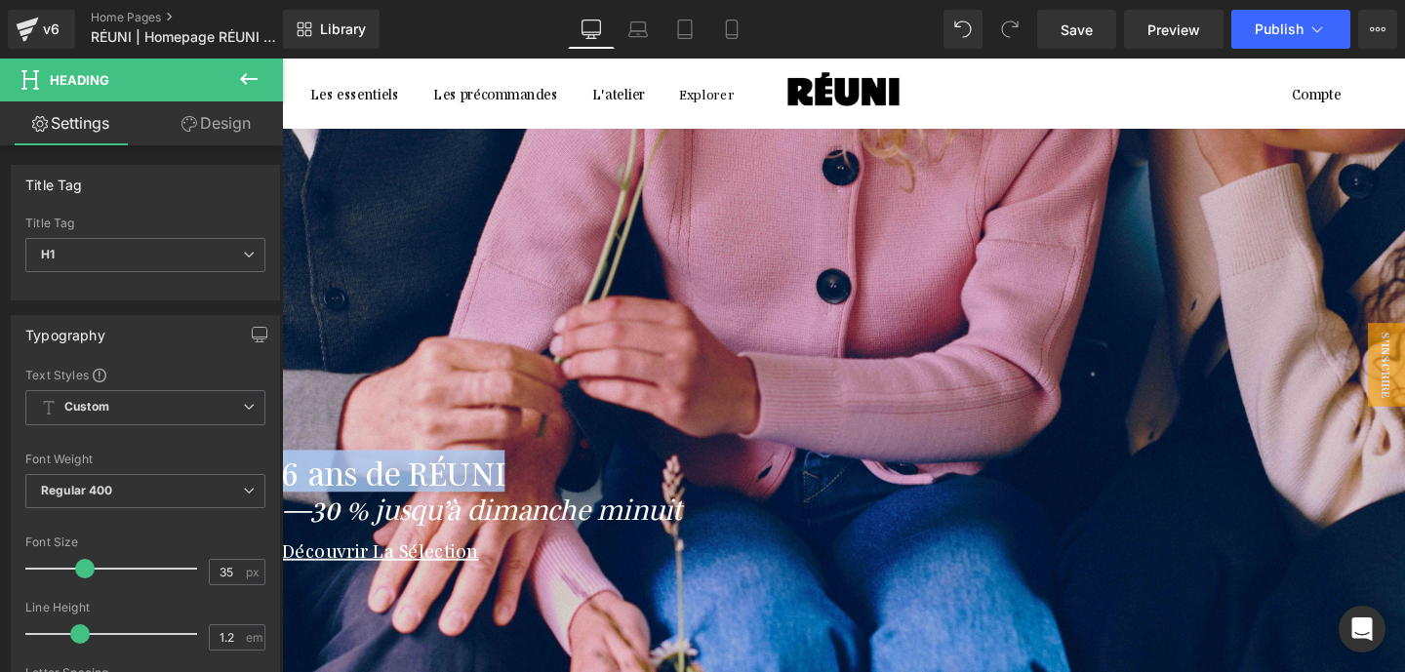
click at [703, 549] on icon "—30 % jusqu’à dimanche minuit" at bounding box center [492, 530] width 421 height 38
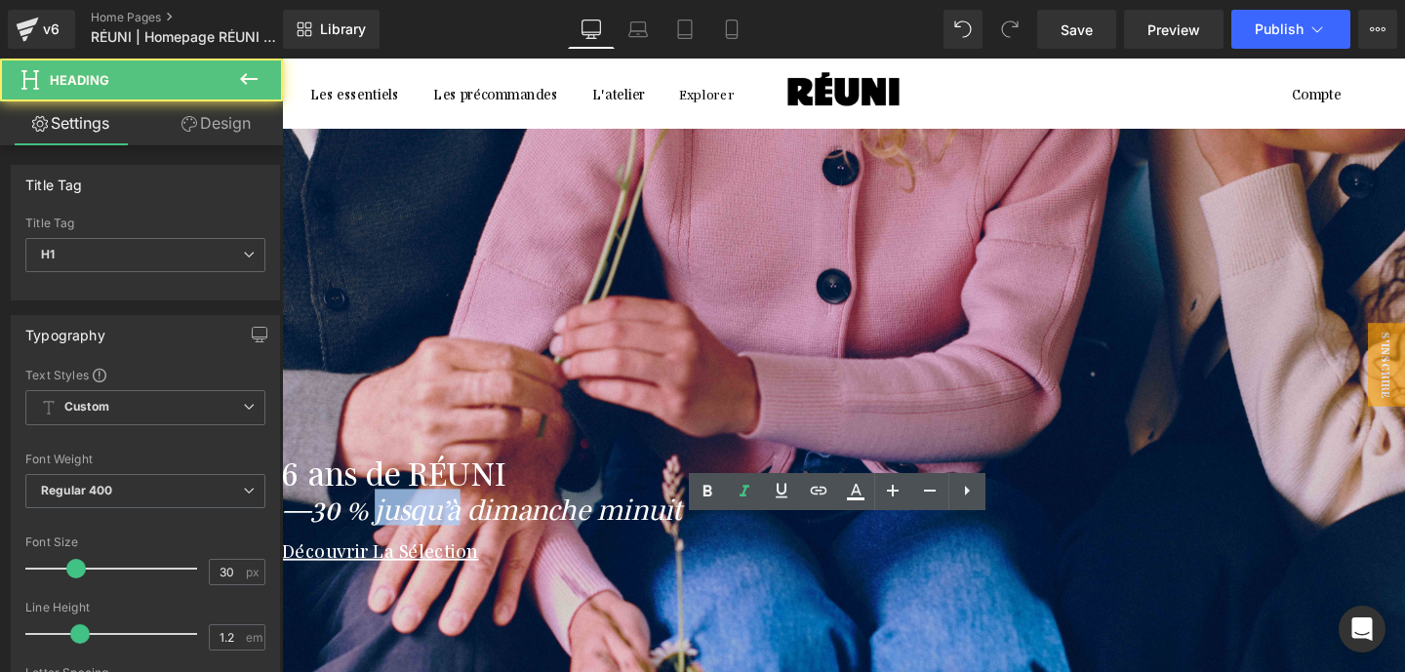
click at [703, 549] on icon "—30 % jusqu’à dimanche minuit" at bounding box center [492, 530] width 421 height 38
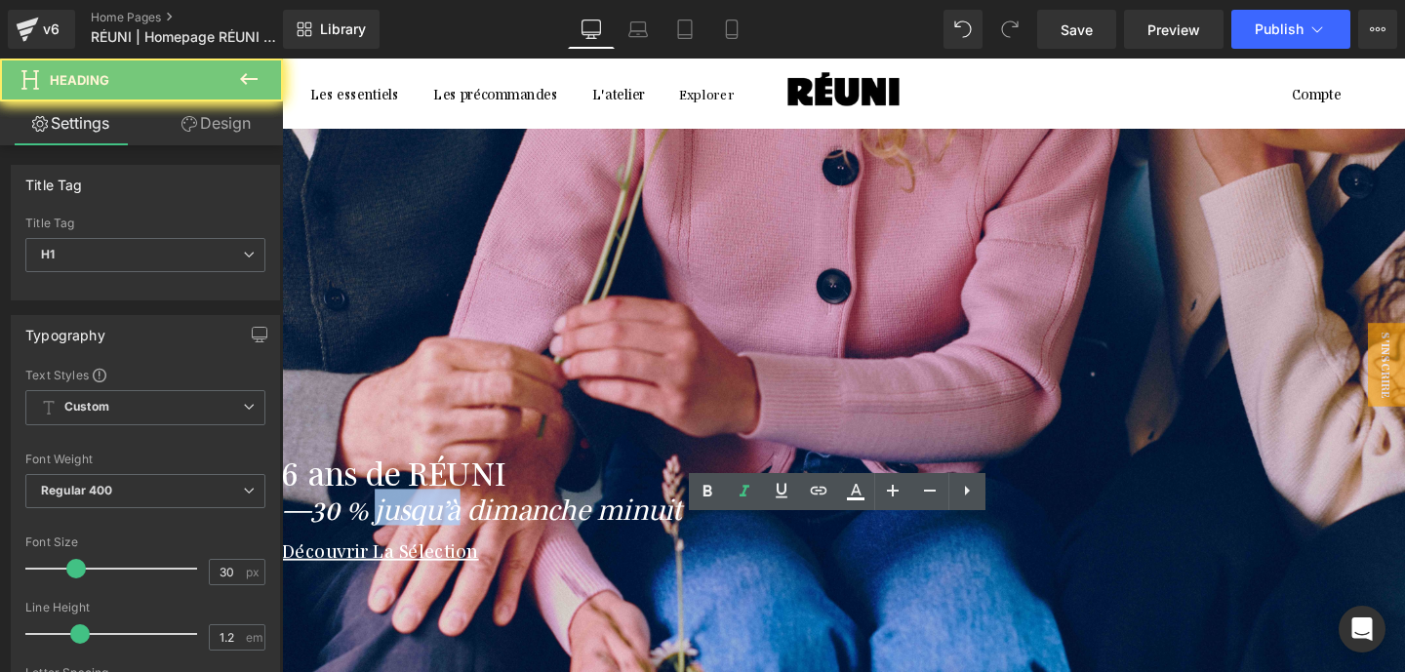
click at [703, 549] on icon "—30 % jusqu’à dimanche minuit" at bounding box center [492, 530] width 421 height 38
copy icon "—30 % jusqu’à dimanche minuit"
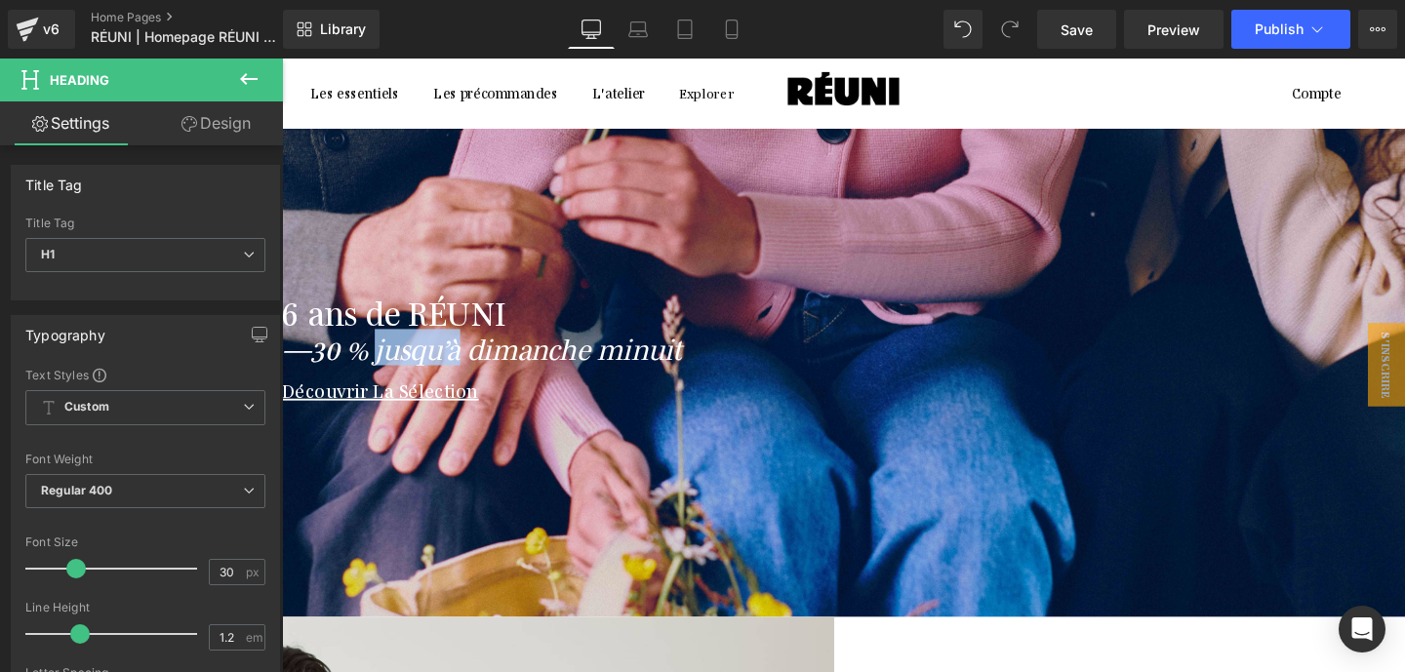
scroll to position [170, 0]
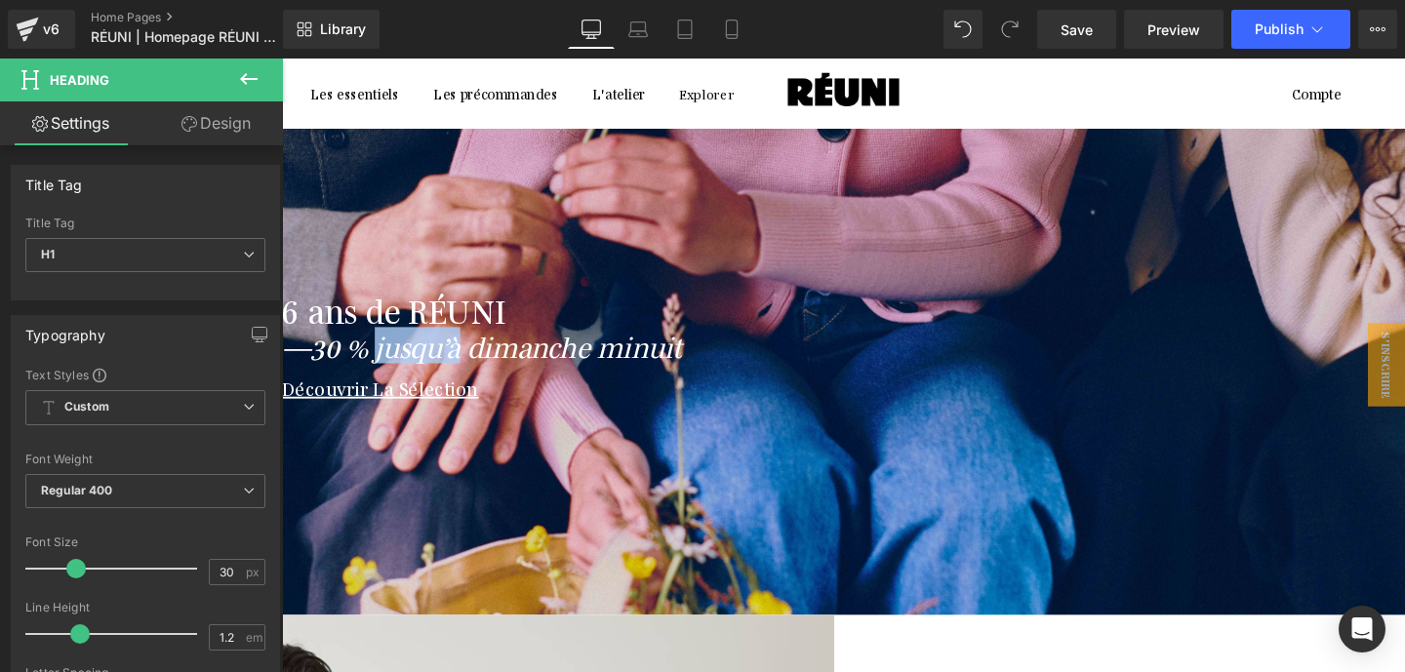
click at [282, 59] on icon at bounding box center [282, 59] width 0 height 0
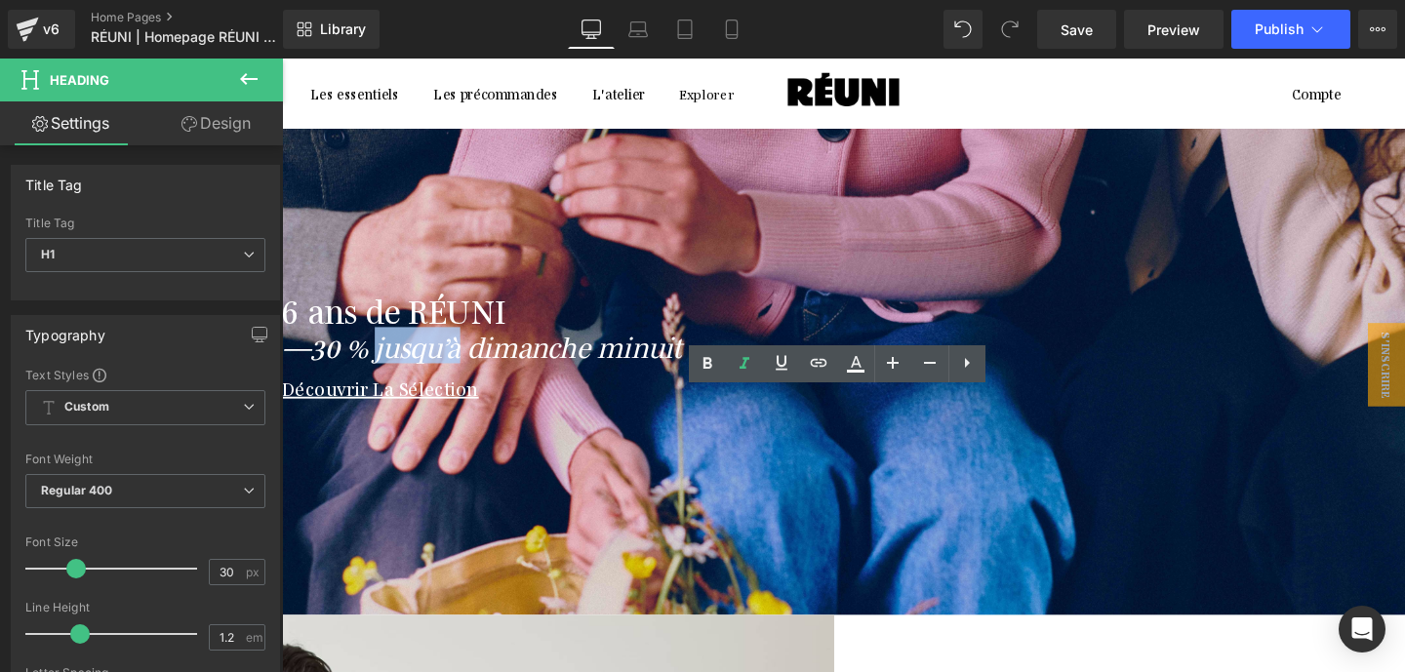
click at [992, 417] on h1 "Découvrir La Sélection" at bounding box center [867, 404] width 1171 height 23
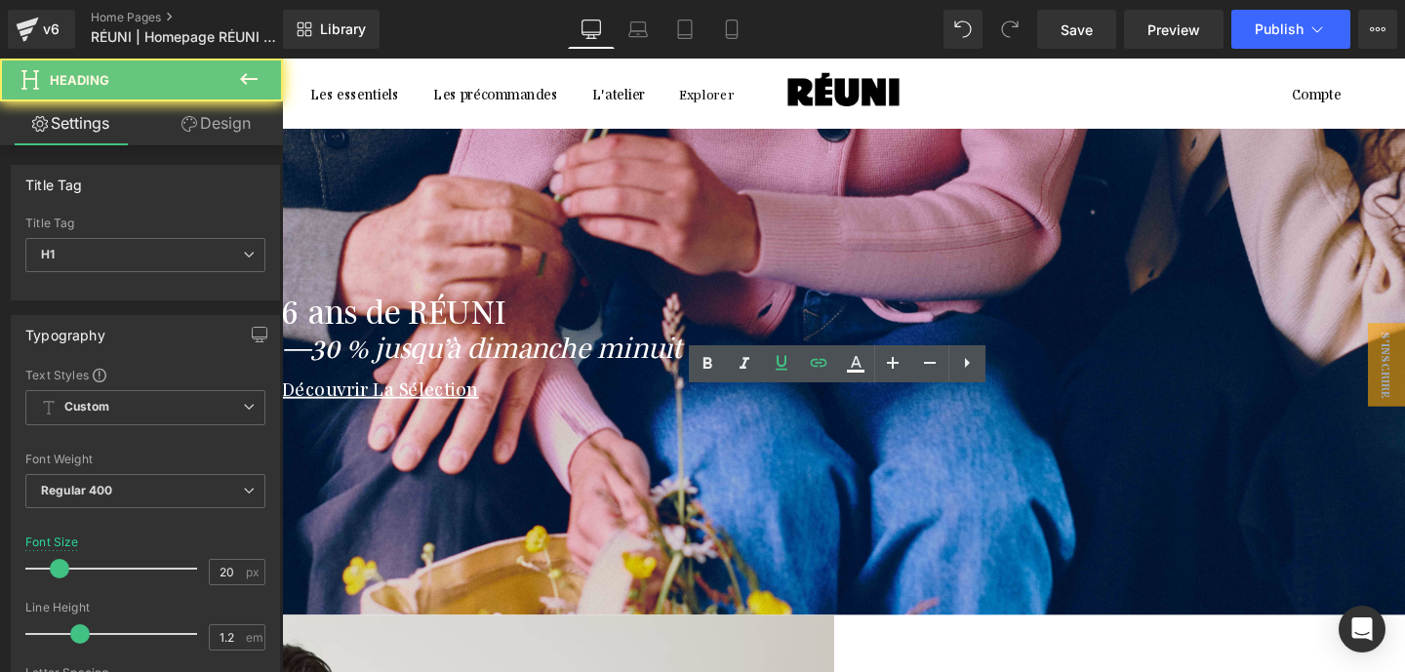
click at [992, 417] on h1 "Découvrir La Sélection" at bounding box center [867, 404] width 1171 height 23
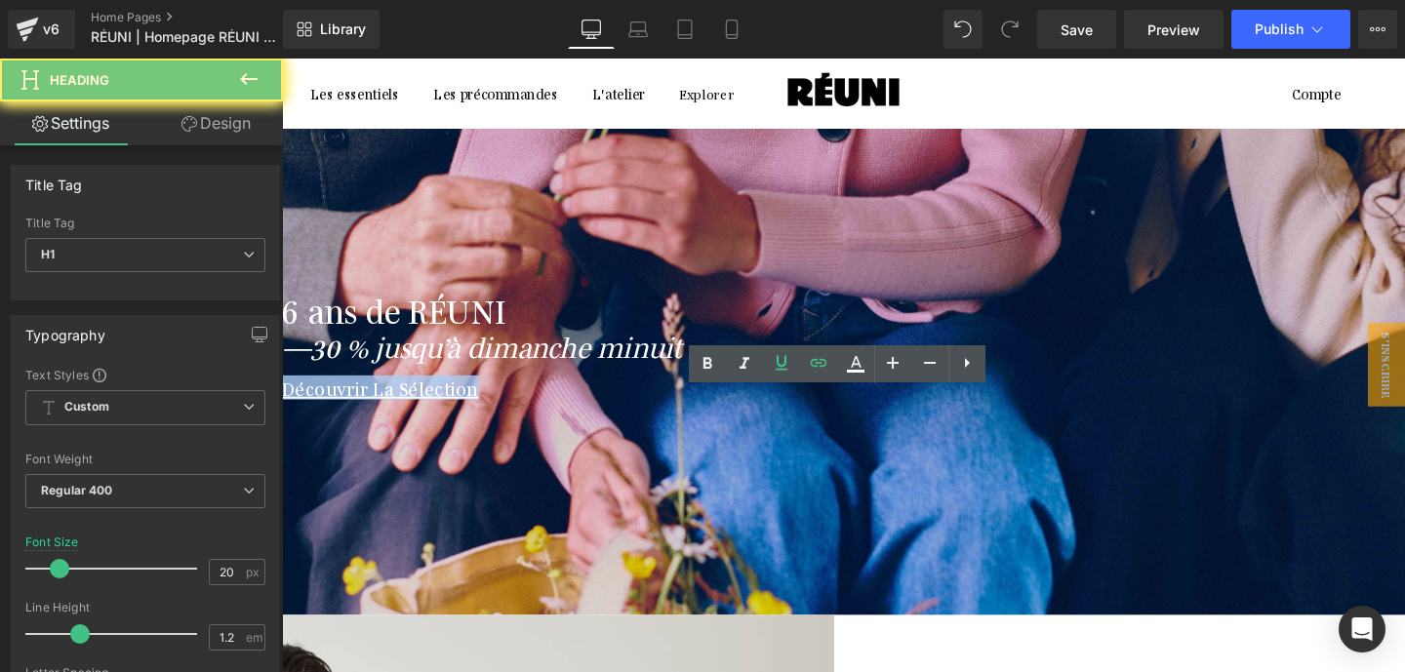
click at [992, 417] on h1 "Découvrir La Sélection" at bounding box center [867, 404] width 1171 height 23
copy link "Découvrir La Sélection"
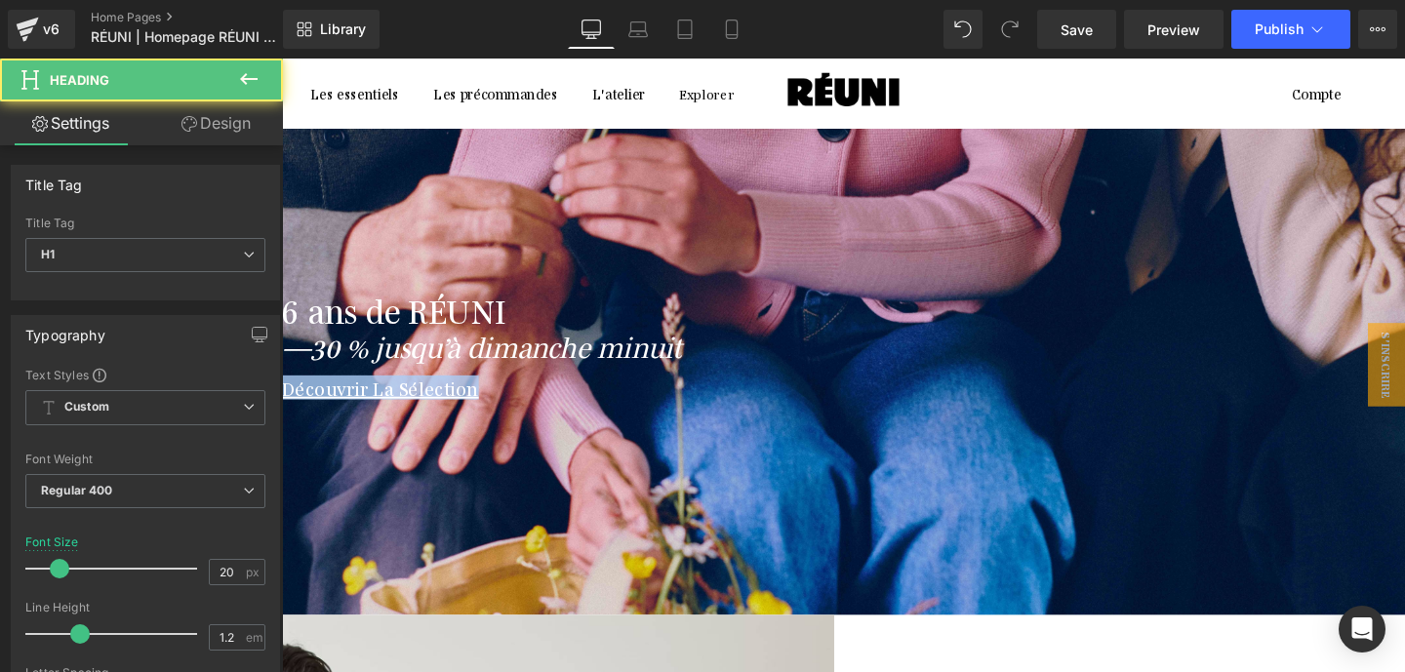
click at [1046, 417] on h1 "Découvrir La Sélection" at bounding box center [867, 404] width 1171 height 23
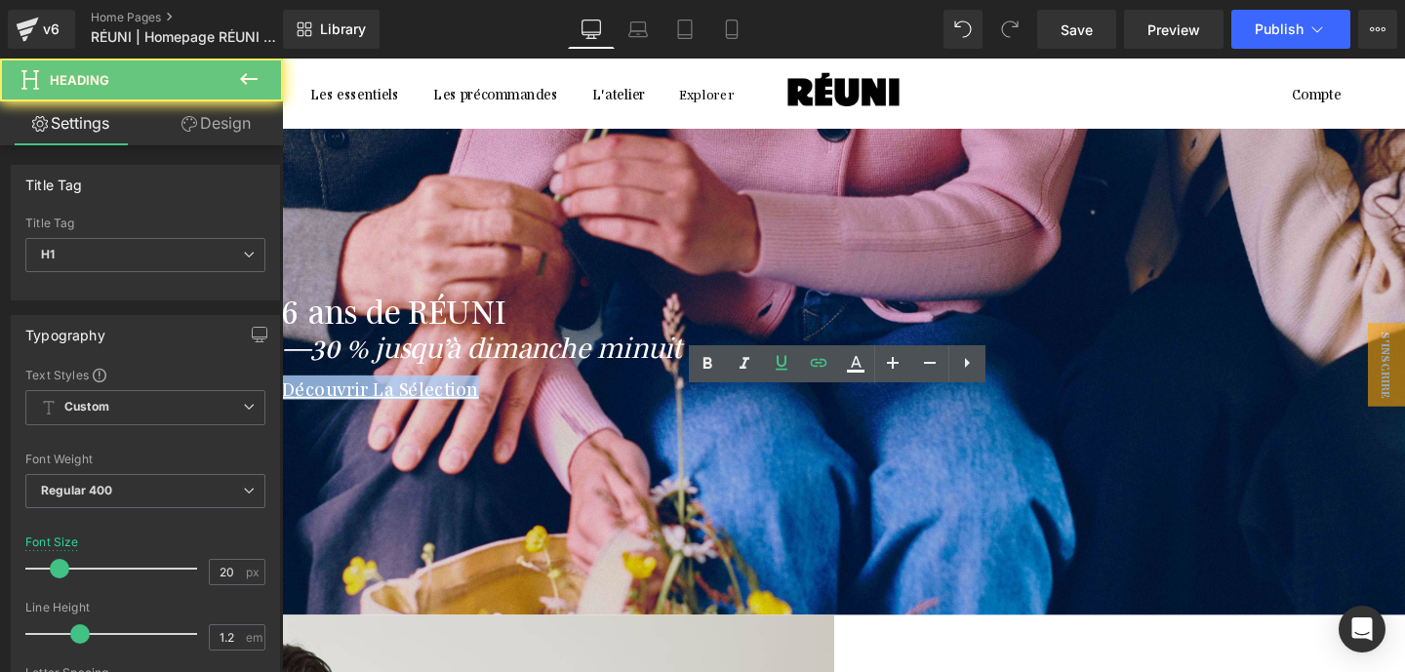
click at [1046, 417] on h1 "Découvrir La Sélection" at bounding box center [867, 404] width 1171 height 23
